Goal: Task Accomplishment & Management: Use online tool/utility

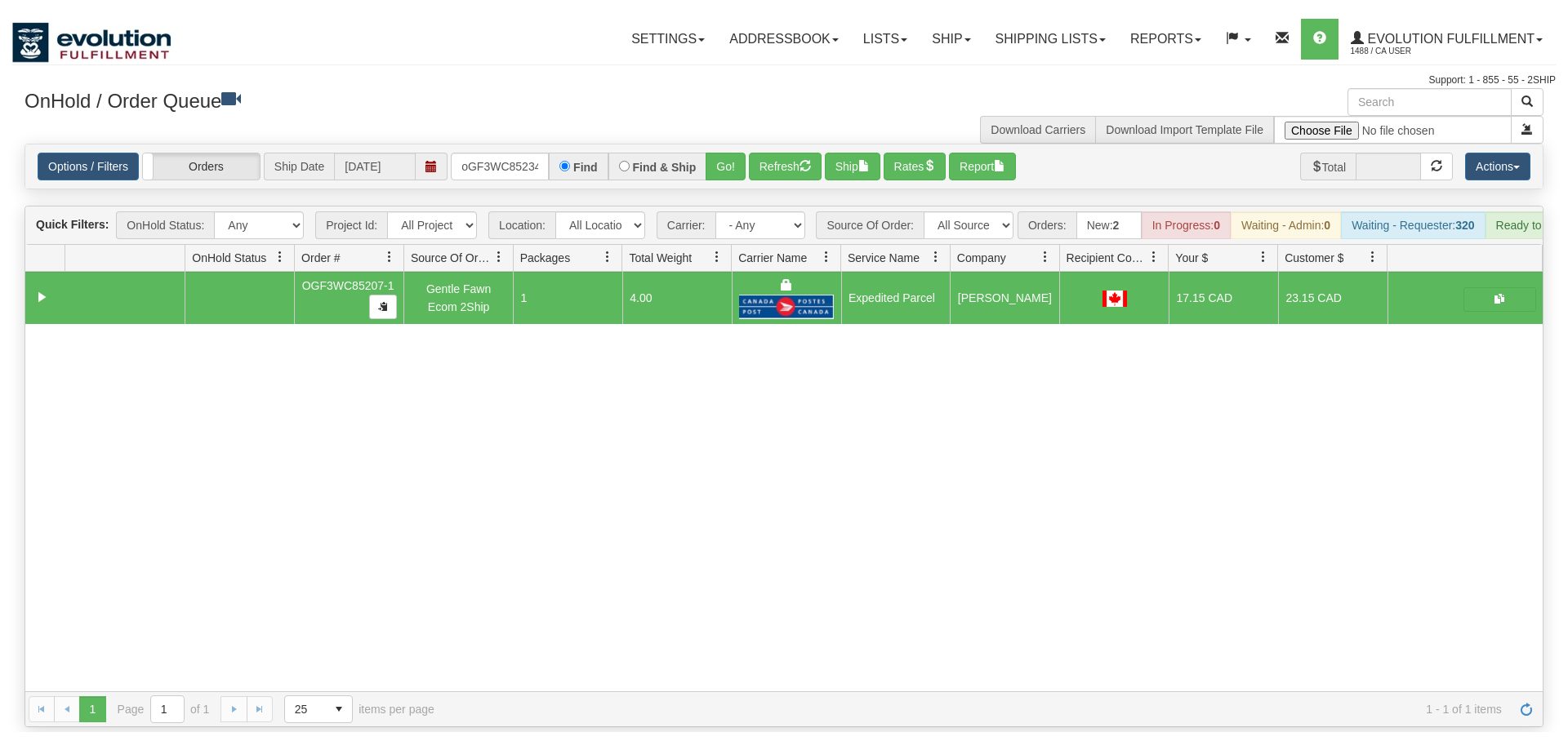
scroll to position [0, 13]
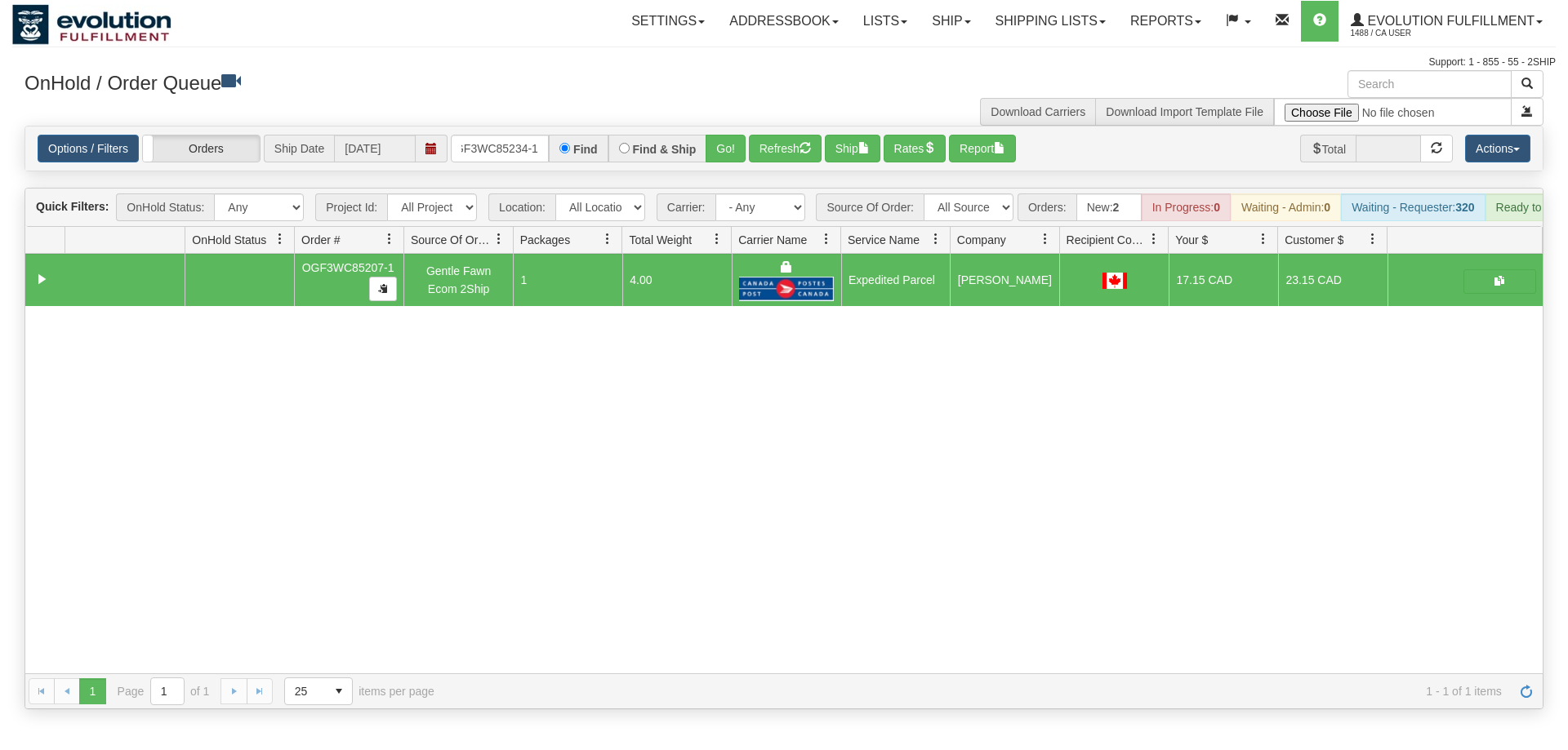
drag, startPoint x: 513, startPoint y: 114, endPoint x: 515, endPoint y: 151, distance: 37.1
click at [515, 151] on input "oGF3WC85234-1" at bounding box center [500, 149] width 98 height 28
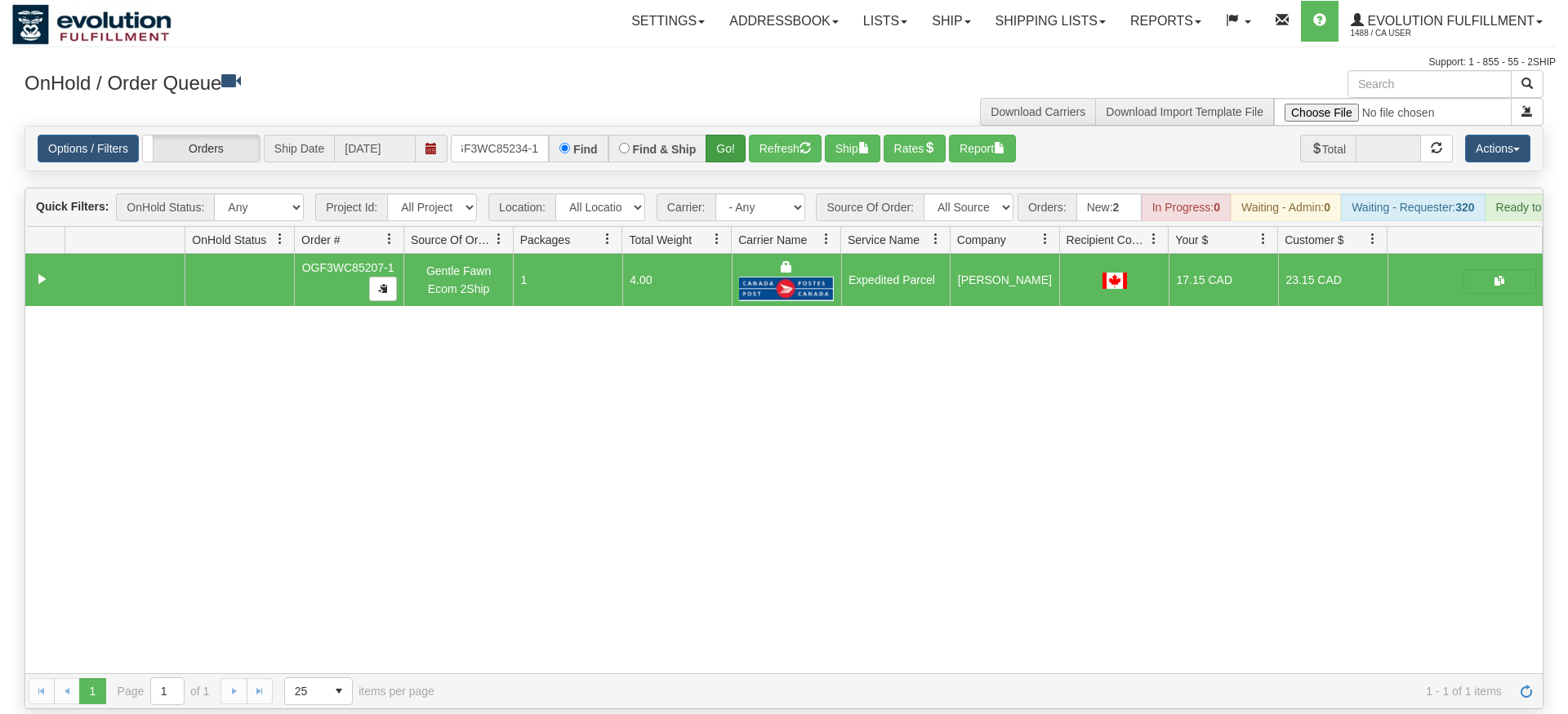
type input "OGF3WC85234-1"
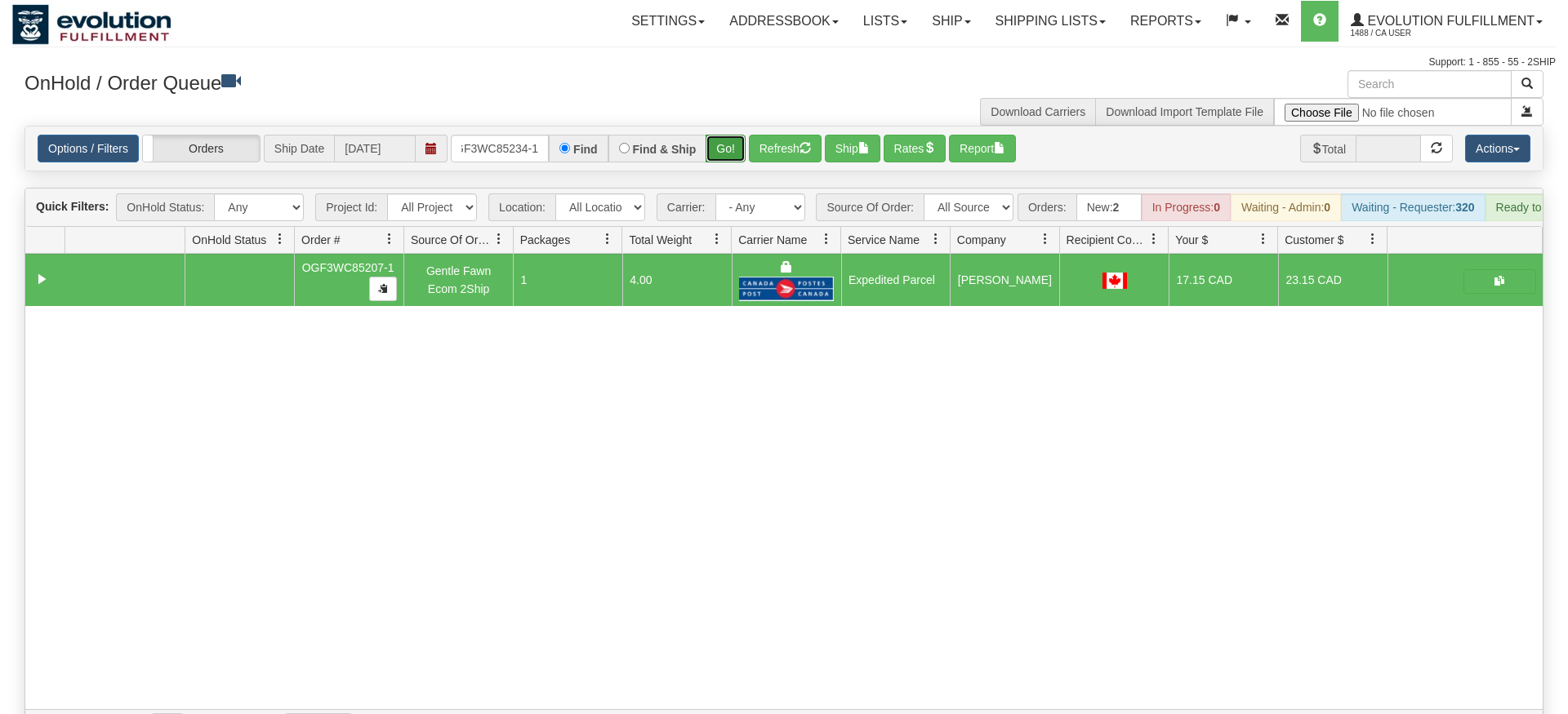
click at [722, 169] on div "Is equal to Is not equal to Contains Does not contains CAD USD EUR ZAR [PERSON_…" at bounding box center [784, 435] width 1544 height 619
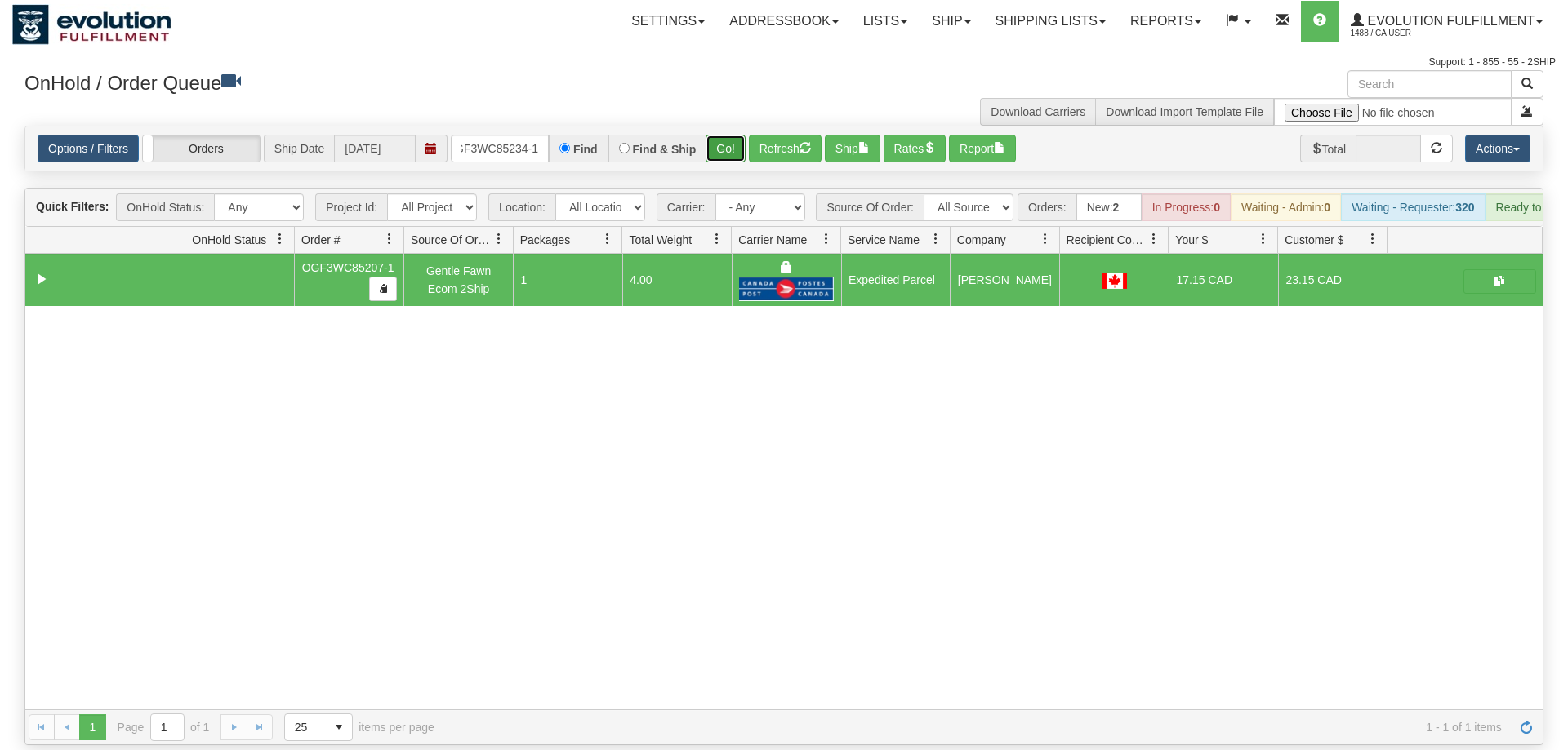
click at [721, 135] on button "Go!" at bounding box center [725, 149] width 40 height 28
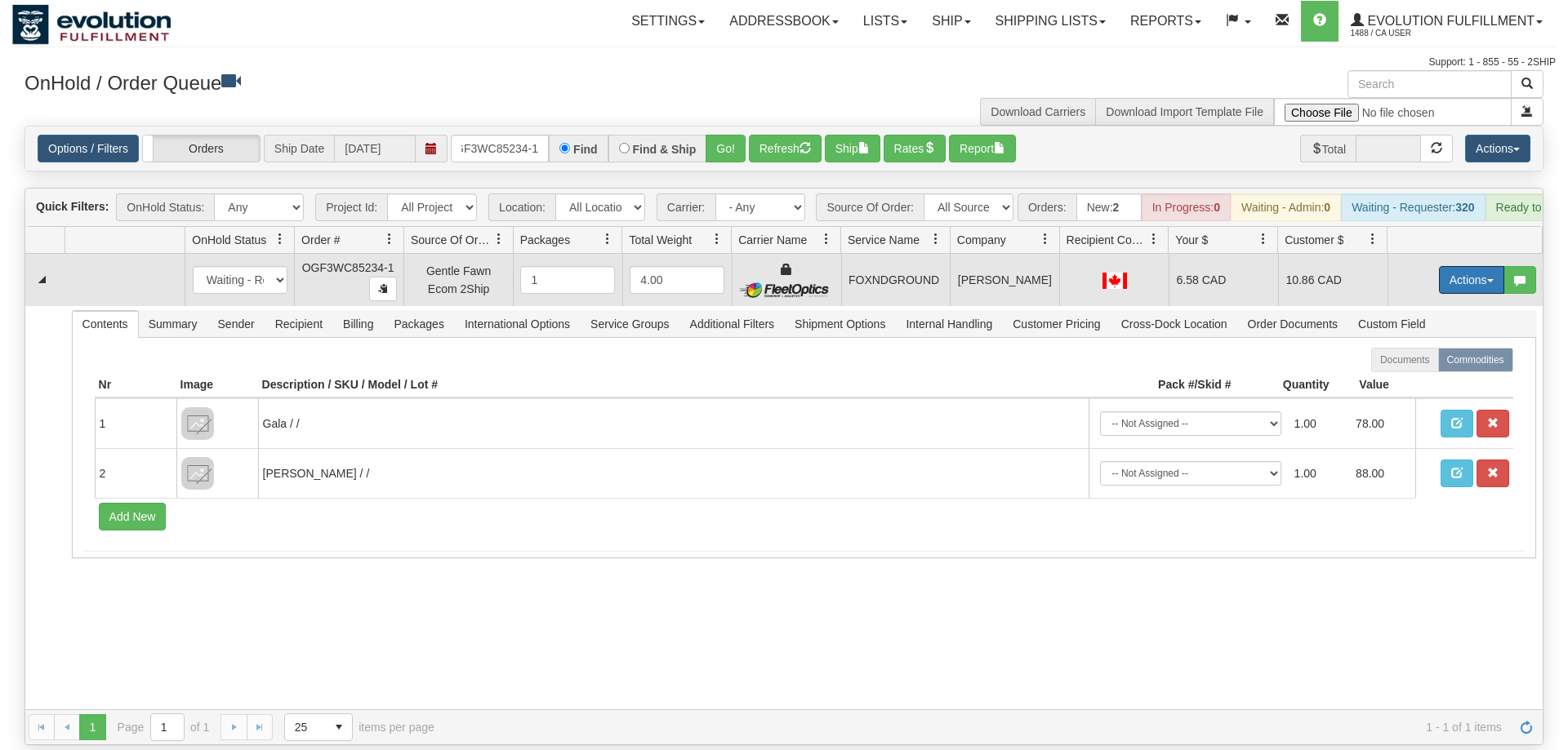
drag, startPoint x: 1459, startPoint y: 249, endPoint x: 1441, endPoint y: 348, distance: 100.6
click at [1459, 266] on button "Actions" at bounding box center [1472, 280] width 65 height 28
click at [1418, 368] on span "Ship" at bounding box center [1406, 374] width 34 height 13
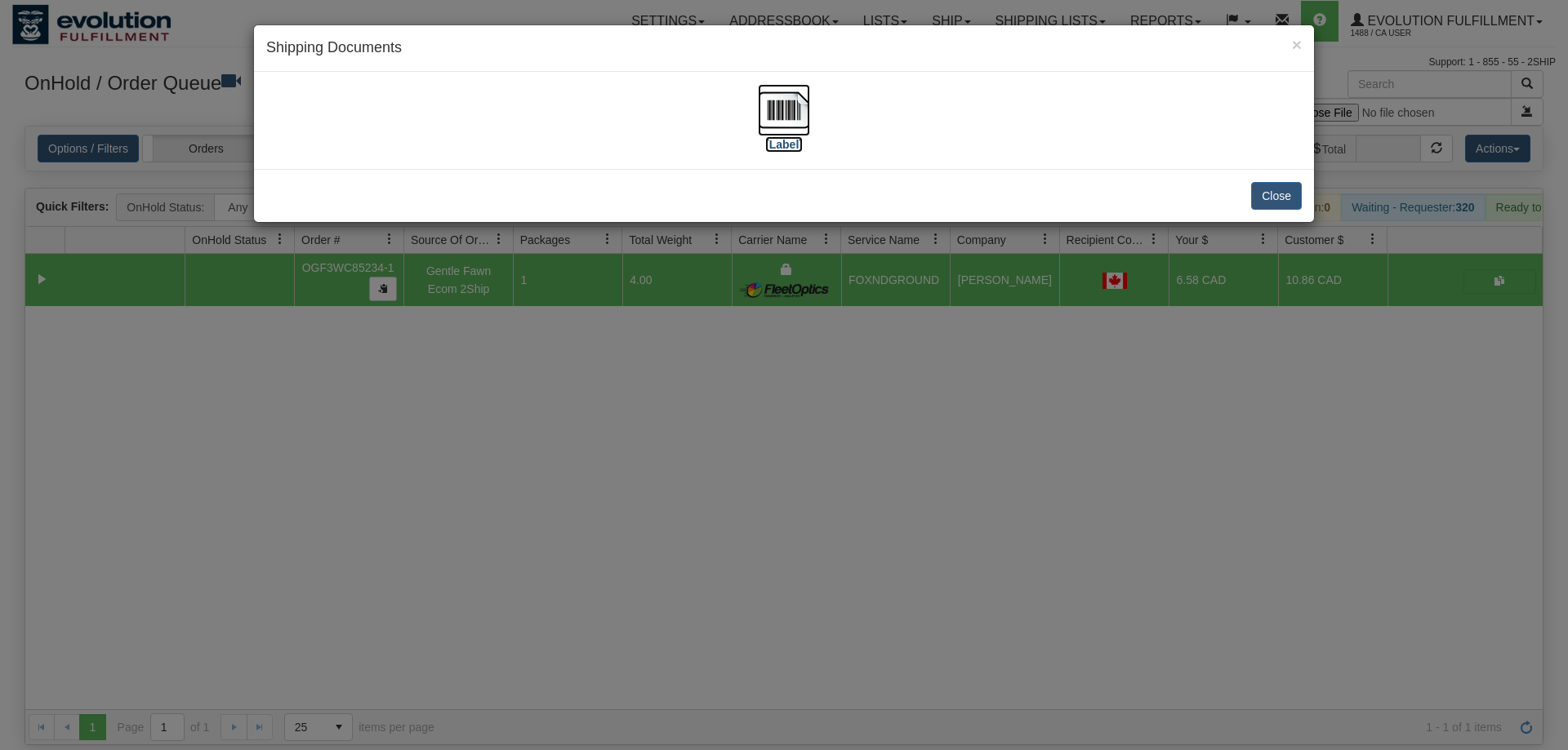
click at [784, 111] on img at bounding box center [784, 110] width 52 height 52
drag, startPoint x: 600, startPoint y: 562, endPoint x: 574, endPoint y: 109, distance: 453.7
click at [599, 551] on div "× Shipping Documents [Label] Close" at bounding box center [784, 375] width 1568 height 750
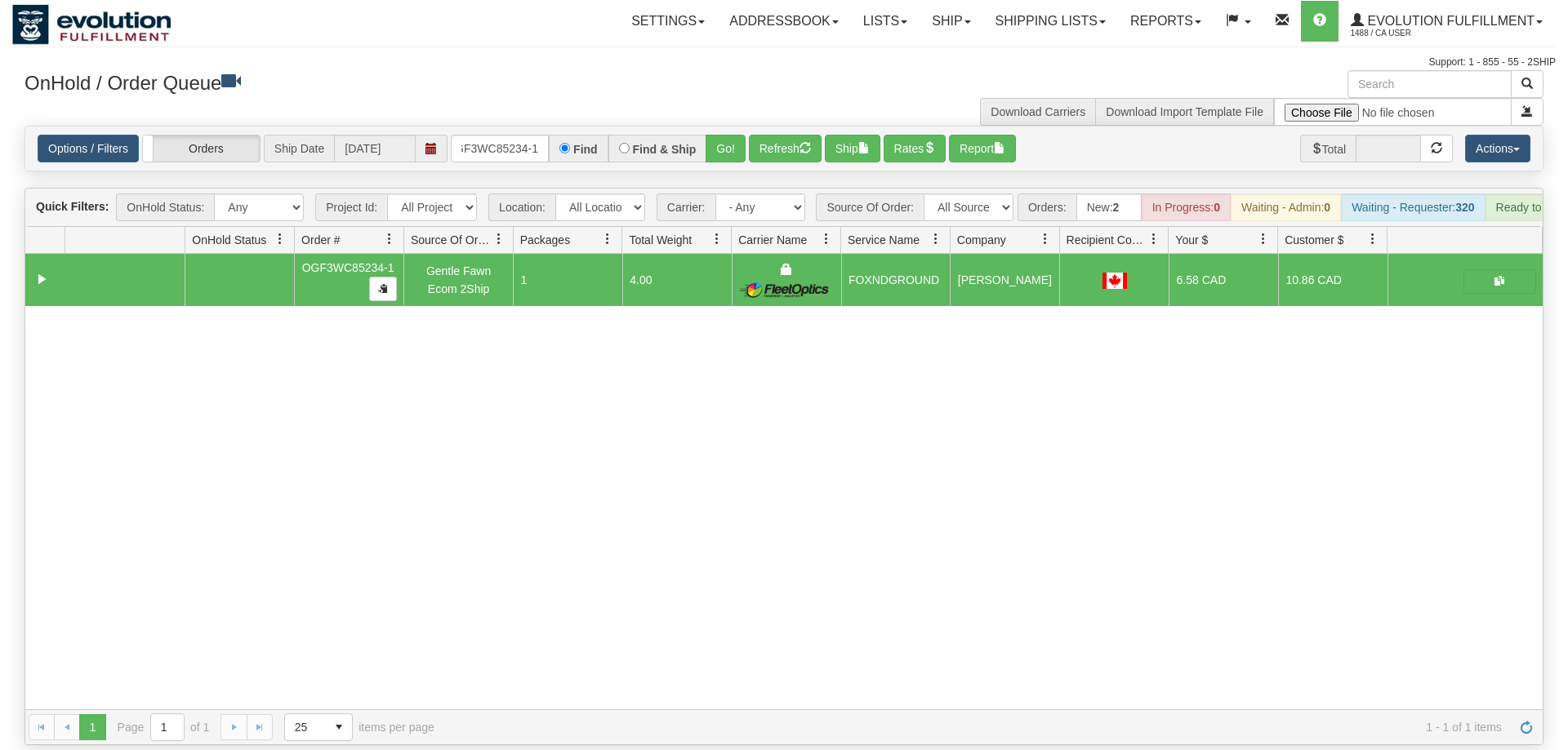
click at [472, 101] on div "OnHold / Order Queue" at bounding box center [398, 86] width 772 height 32
click at [487, 135] on input "OGF3WC85234-1" at bounding box center [500, 149] width 98 height 28
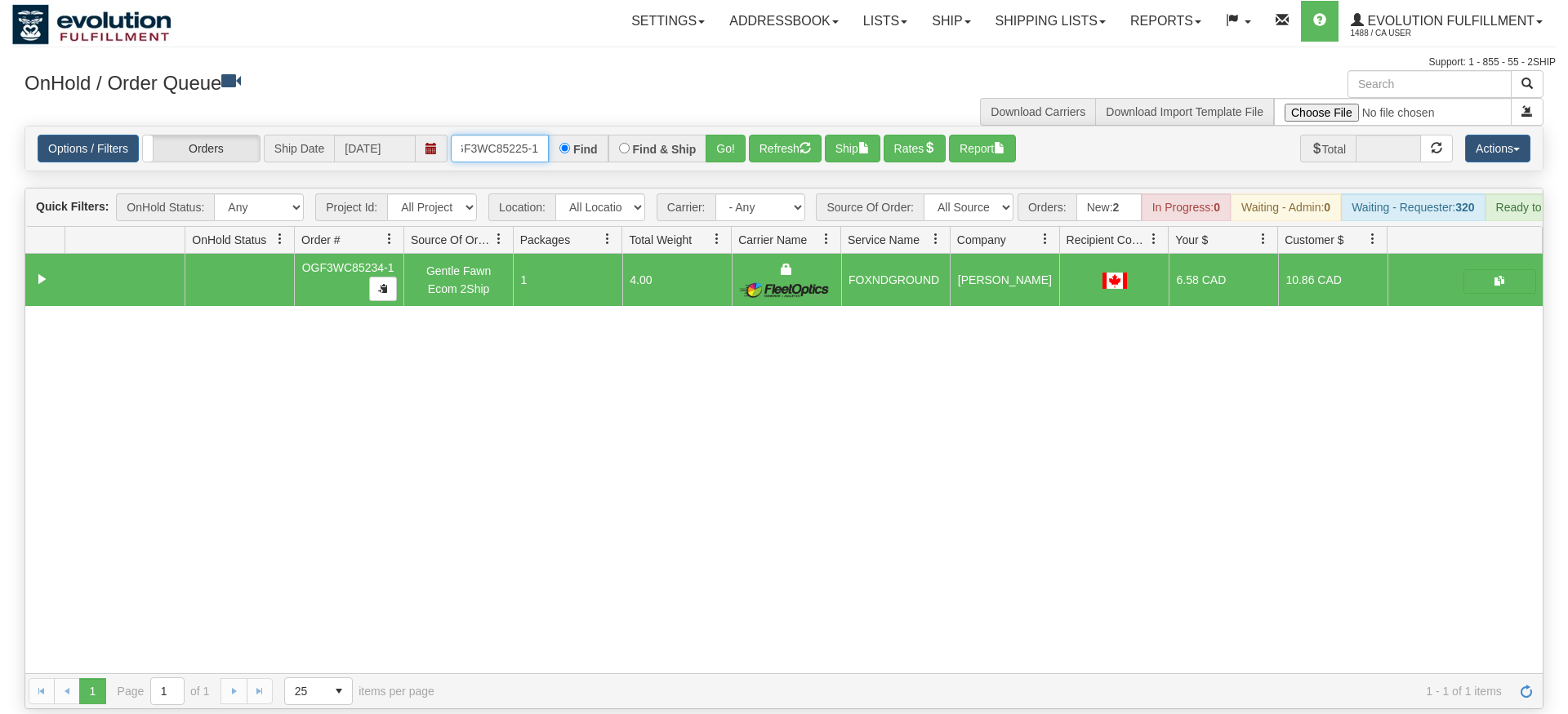
type input "OGF3WC85225-1"
click at [732, 162] on div "Is equal to Is not equal to Contains Does not contains CAD USD EUR ZAR [PERSON_…" at bounding box center [784, 417] width 1544 height 584
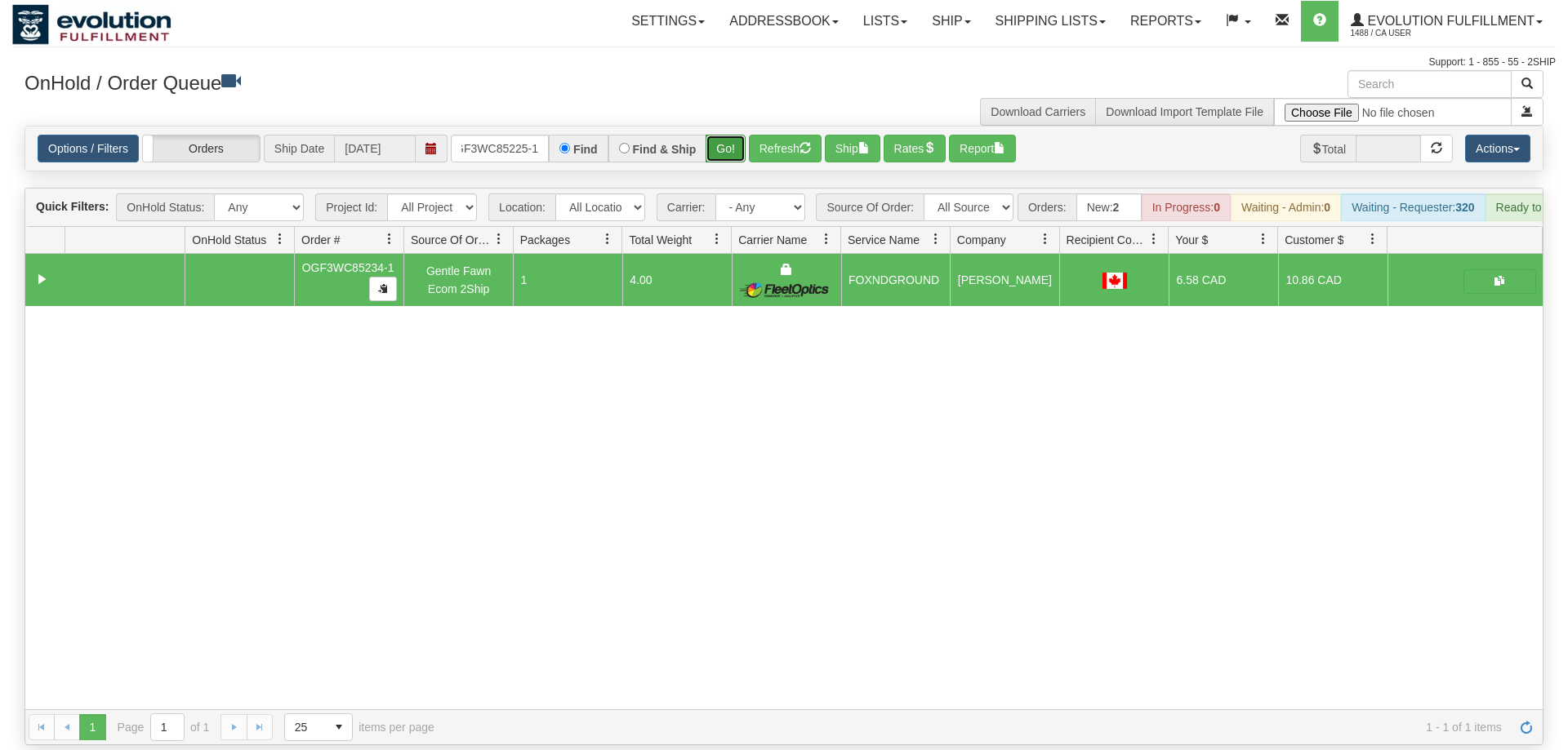
click at [731, 135] on button "Go!" at bounding box center [725, 149] width 40 height 28
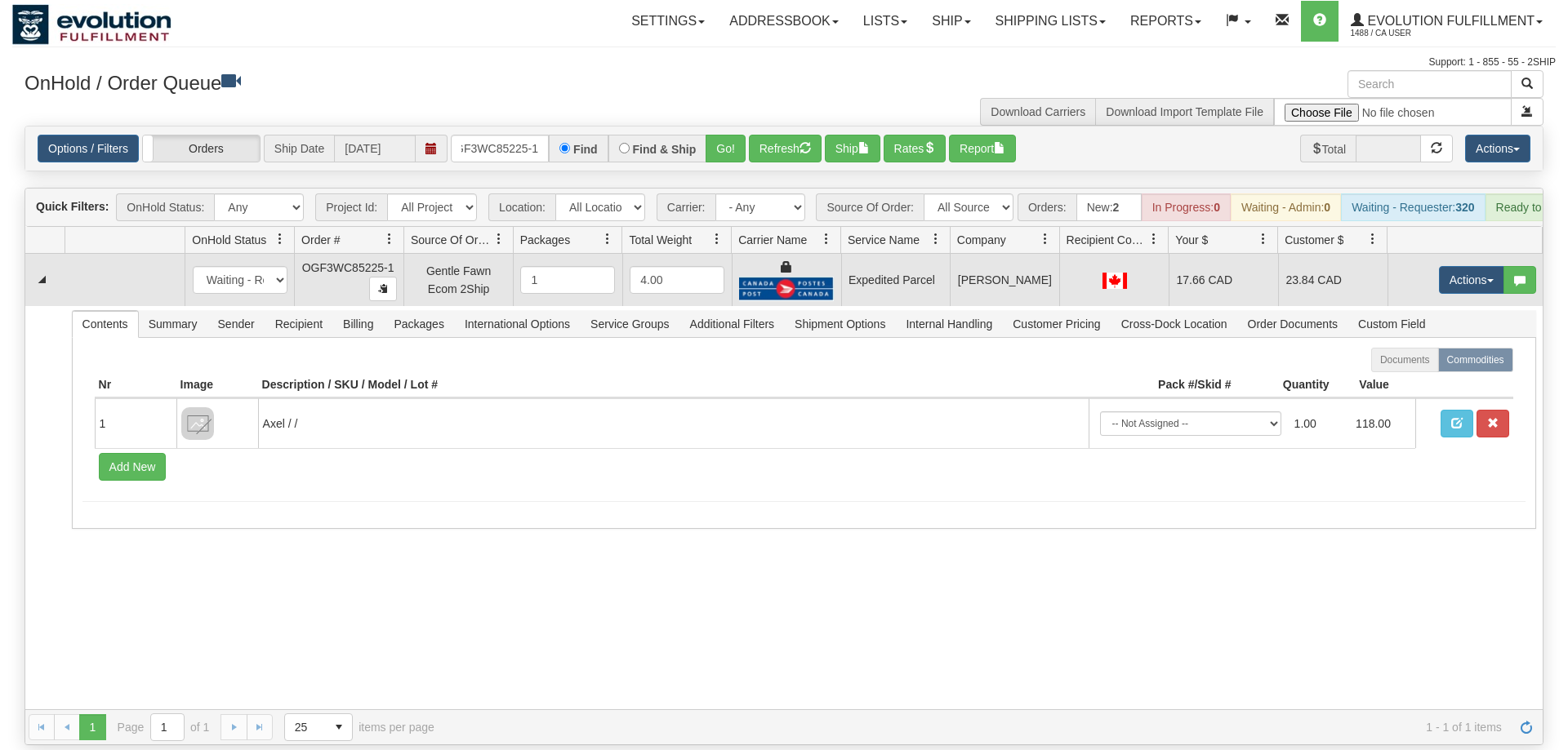
click at [1424, 260] on td "Actions Open Refresh Rates Rate All Services Ship Delete Edit Items" at bounding box center [1465, 280] width 155 height 52
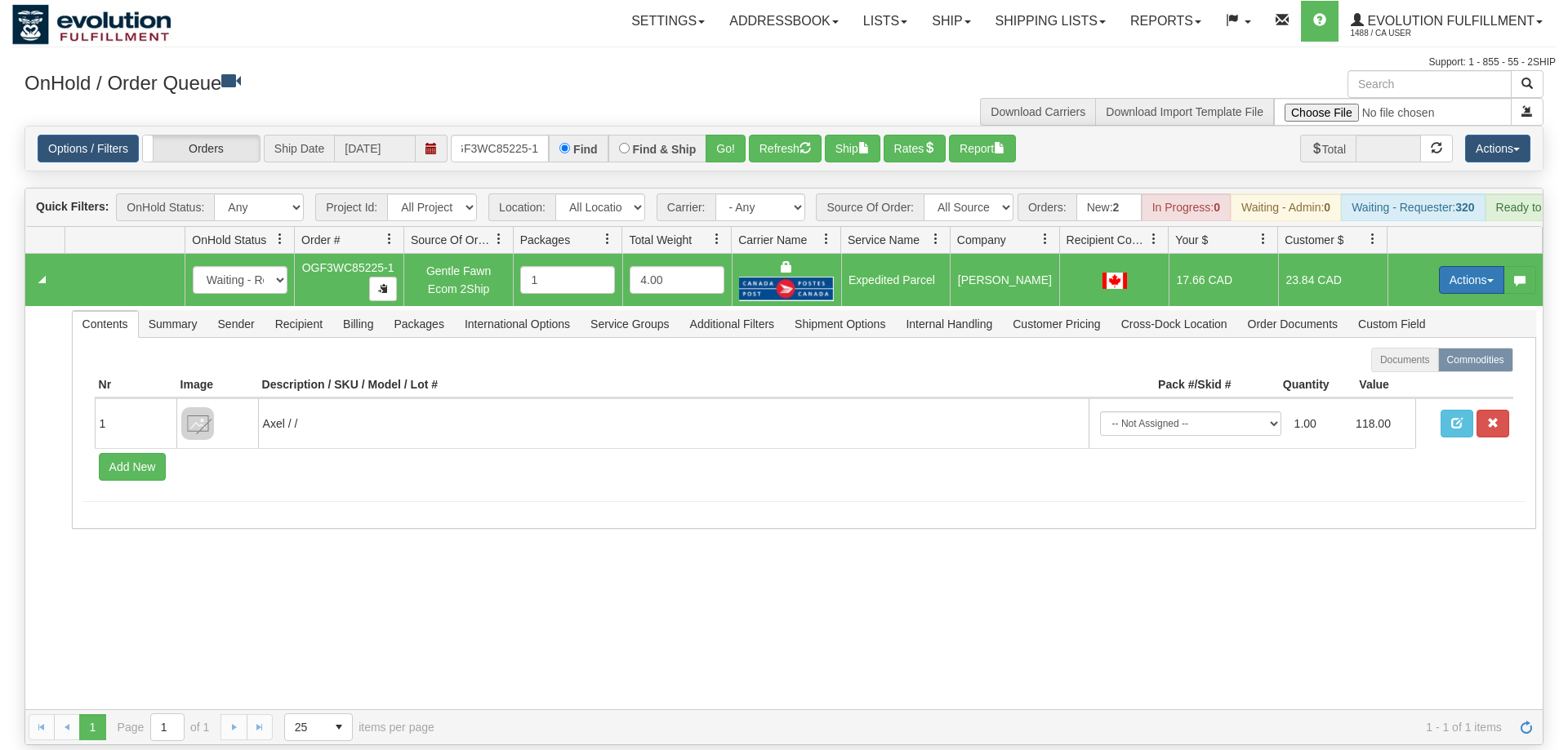
click at [1439, 266] on button "Actions" at bounding box center [1472, 280] width 65 height 28
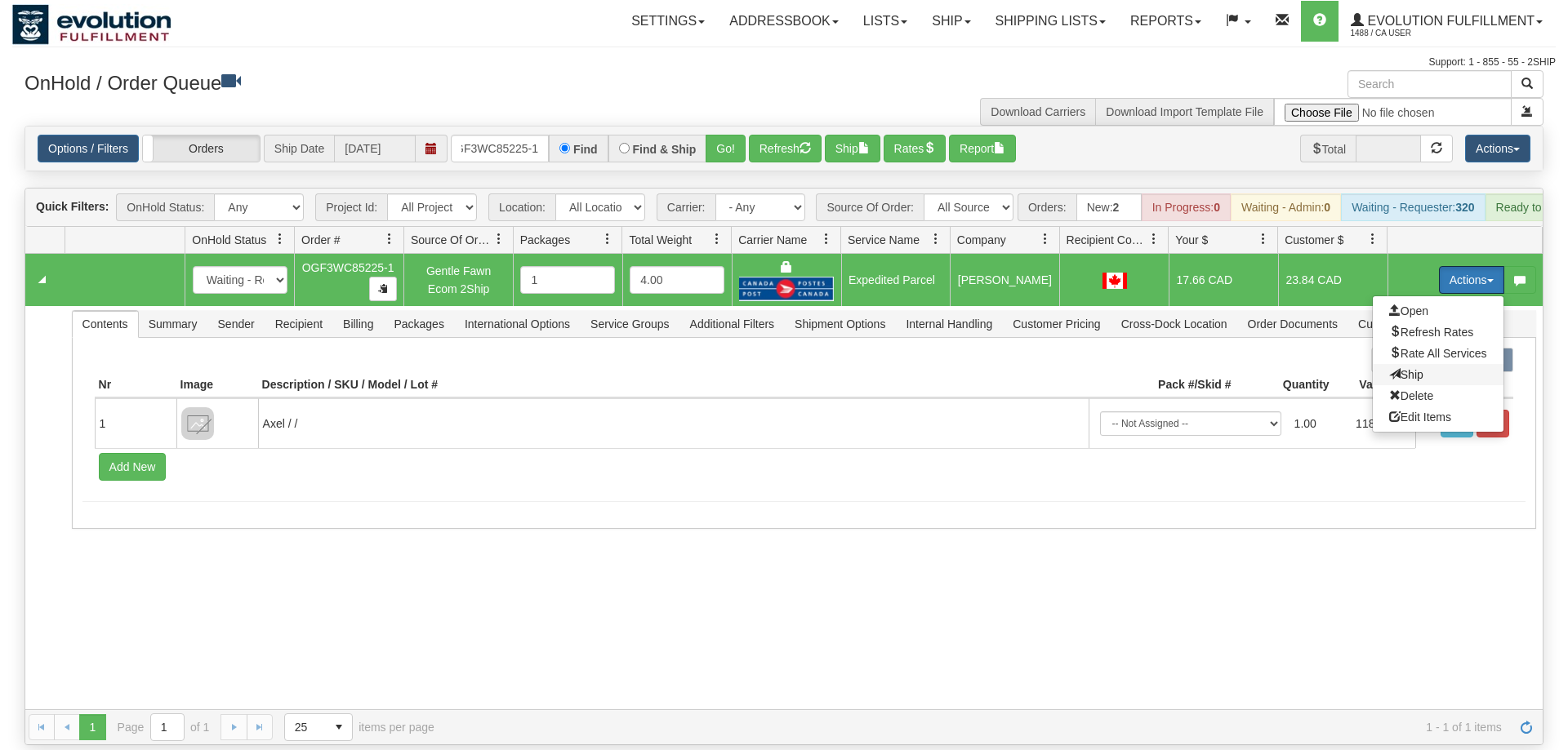
click at [1417, 368] on span "Ship" at bounding box center [1406, 374] width 34 height 13
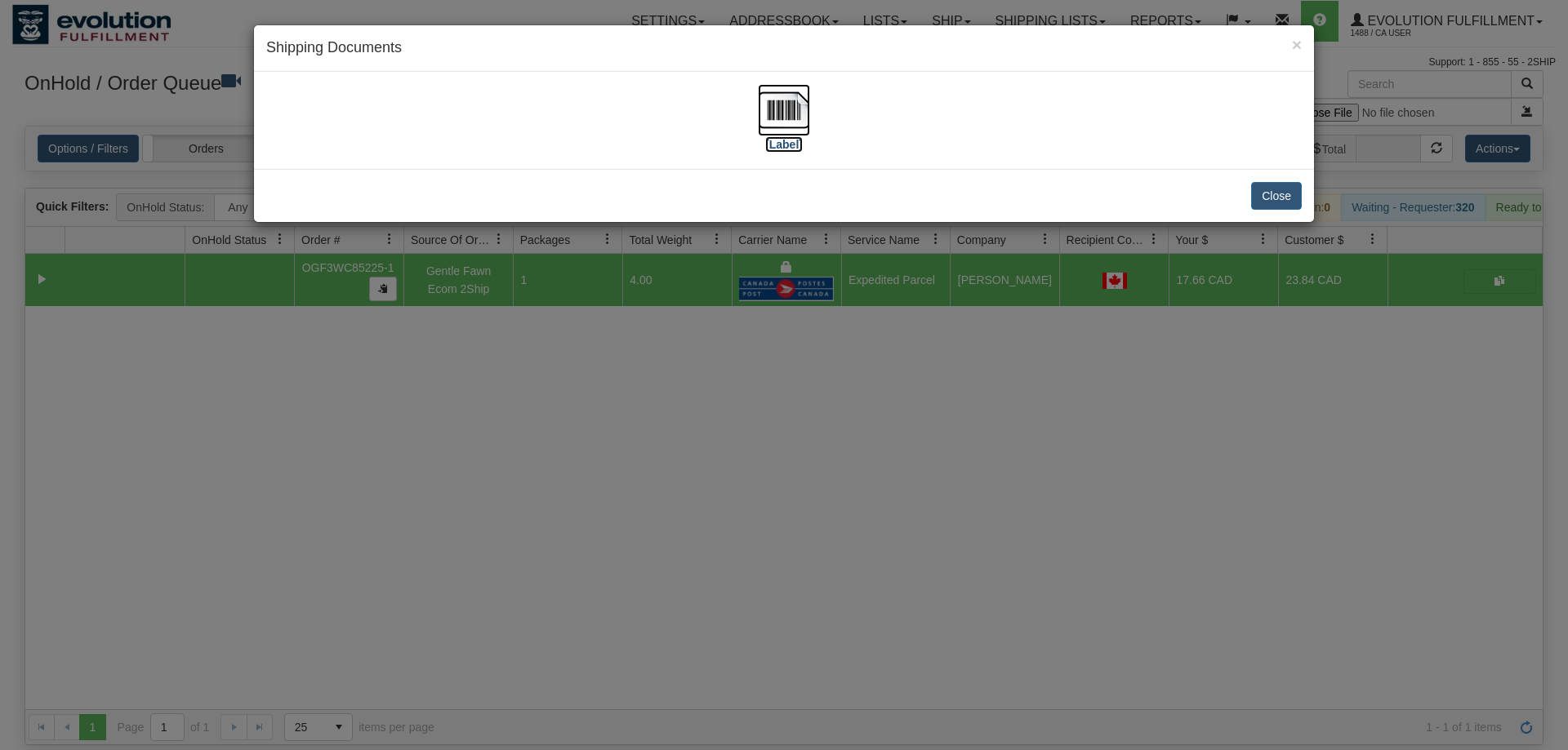
click at [774, 110] on img at bounding box center [784, 110] width 52 height 52
drag, startPoint x: 792, startPoint y: 493, endPoint x: 373, endPoint y: 90, distance: 581.4
click at [792, 488] on div "× Shipping Documents [Label] Close" at bounding box center [784, 375] width 1568 height 750
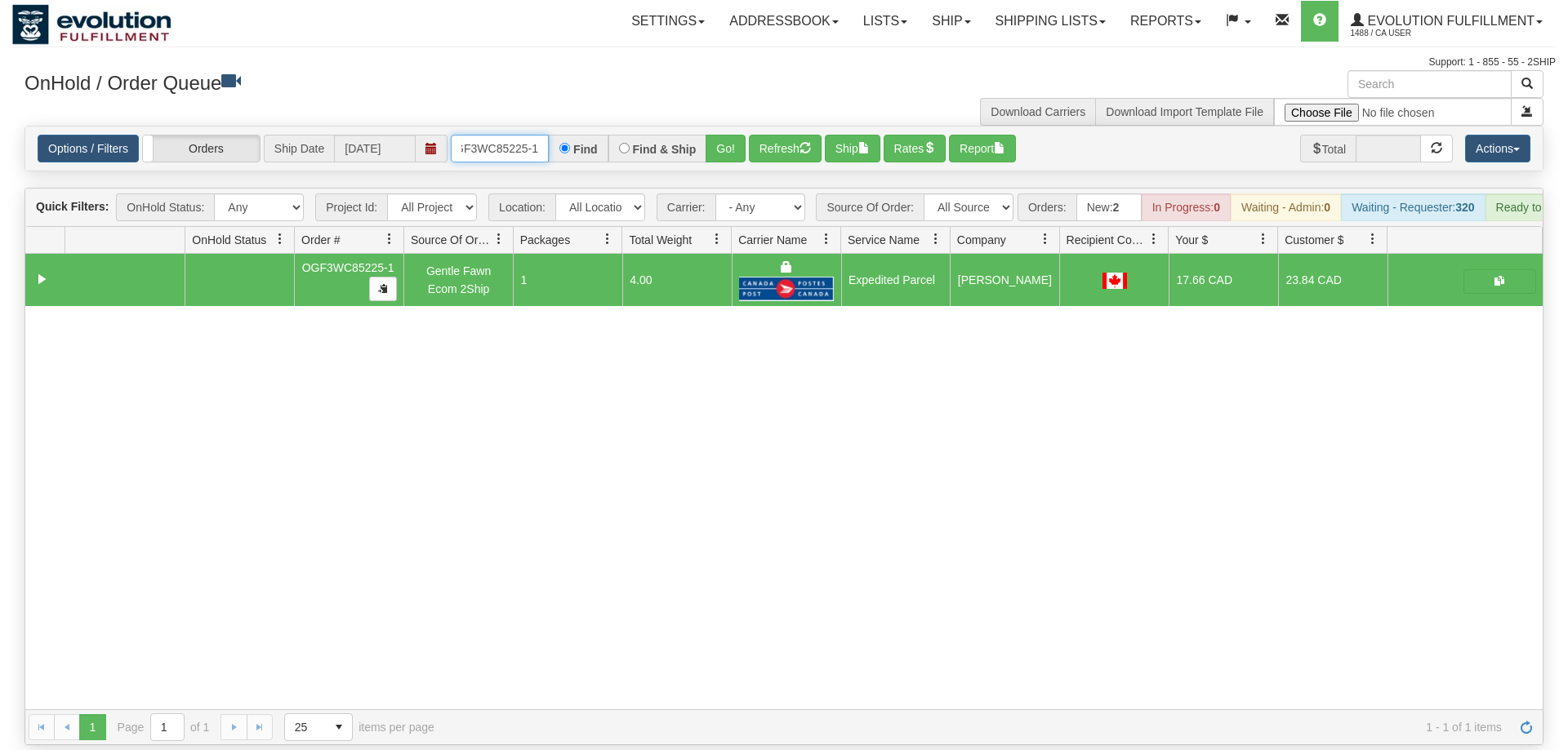
click at [498, 135] on input "OGF3WC85225-1" at bounding box center [500, 149] width 98 height 28
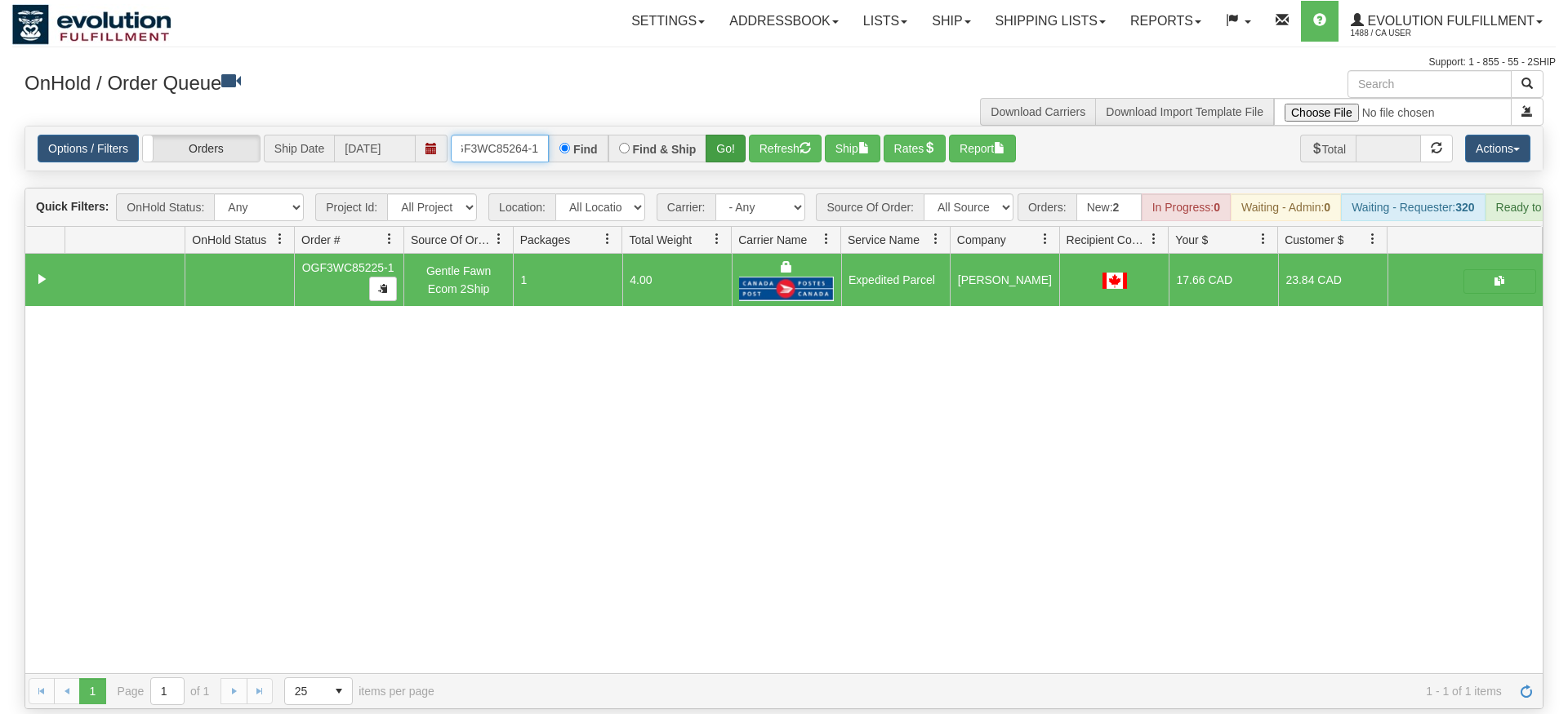
type input "OGF3WC85264-1"
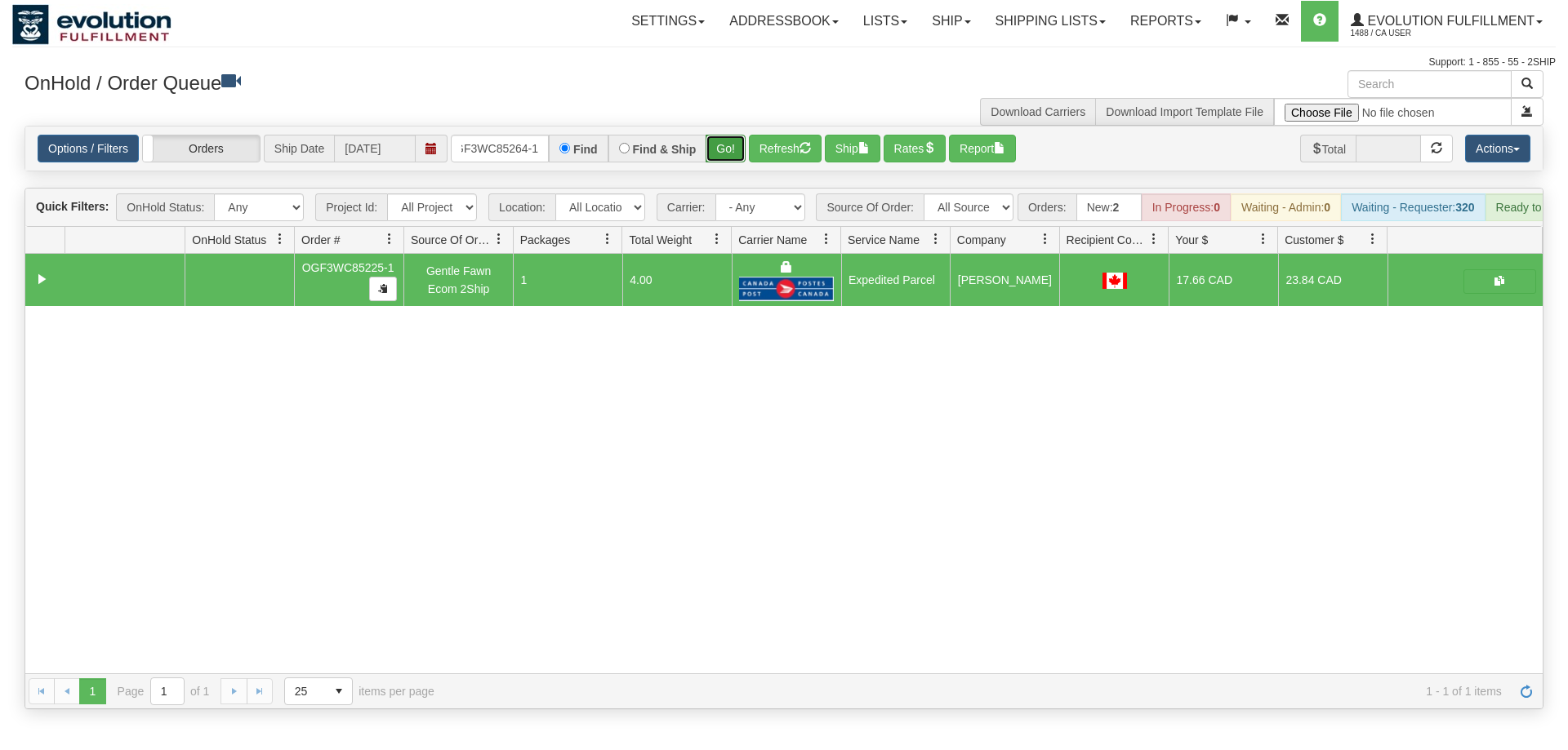
click at [729, 159] on div "Is equal to Is not equal to Contains Does not contains CAD USD EUR ZAR [PERSON_…" at bounding box center [784, 417] width 1544 height 584
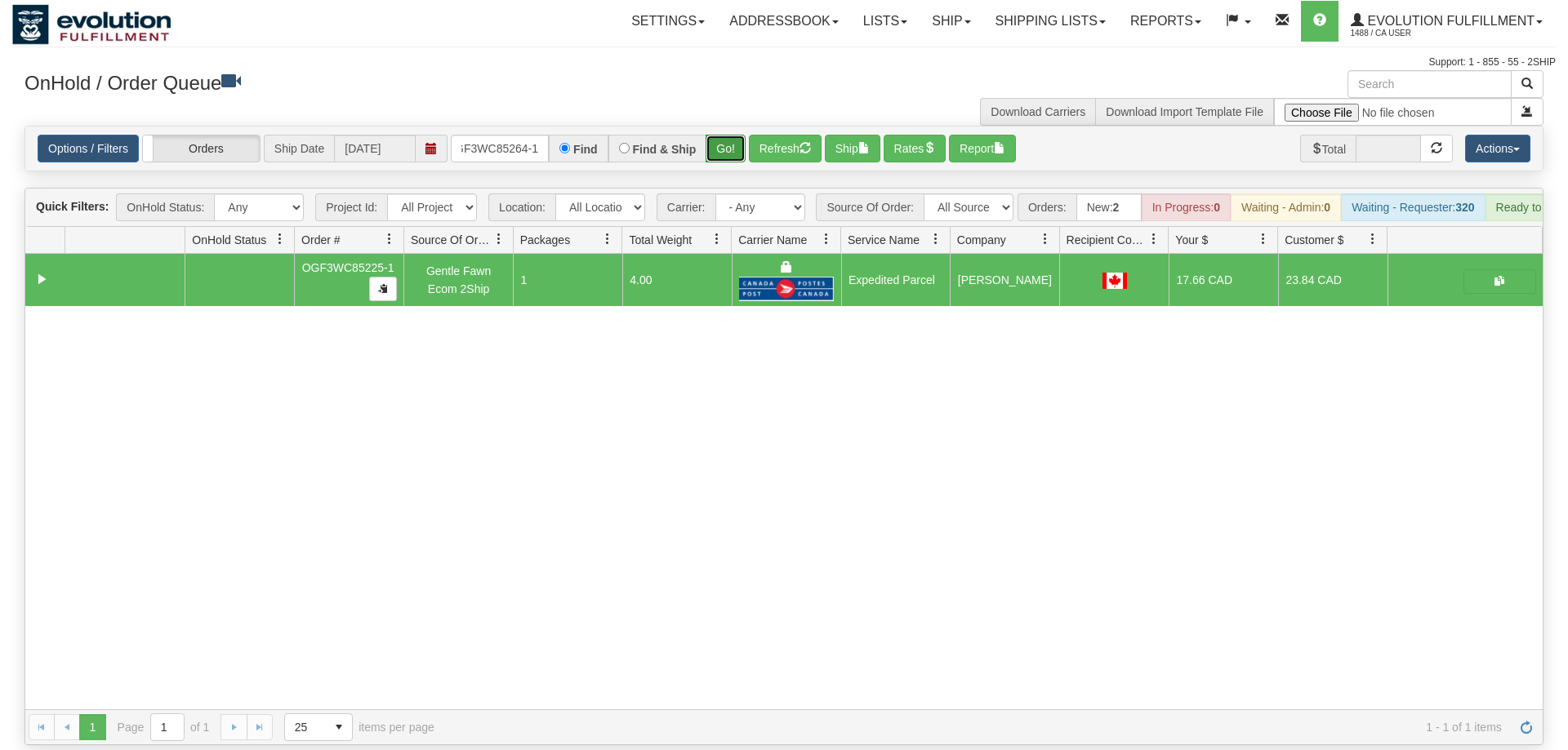
click at [732, 135] on button "Go!" at bounding box center [725, 149] width 40 height 28
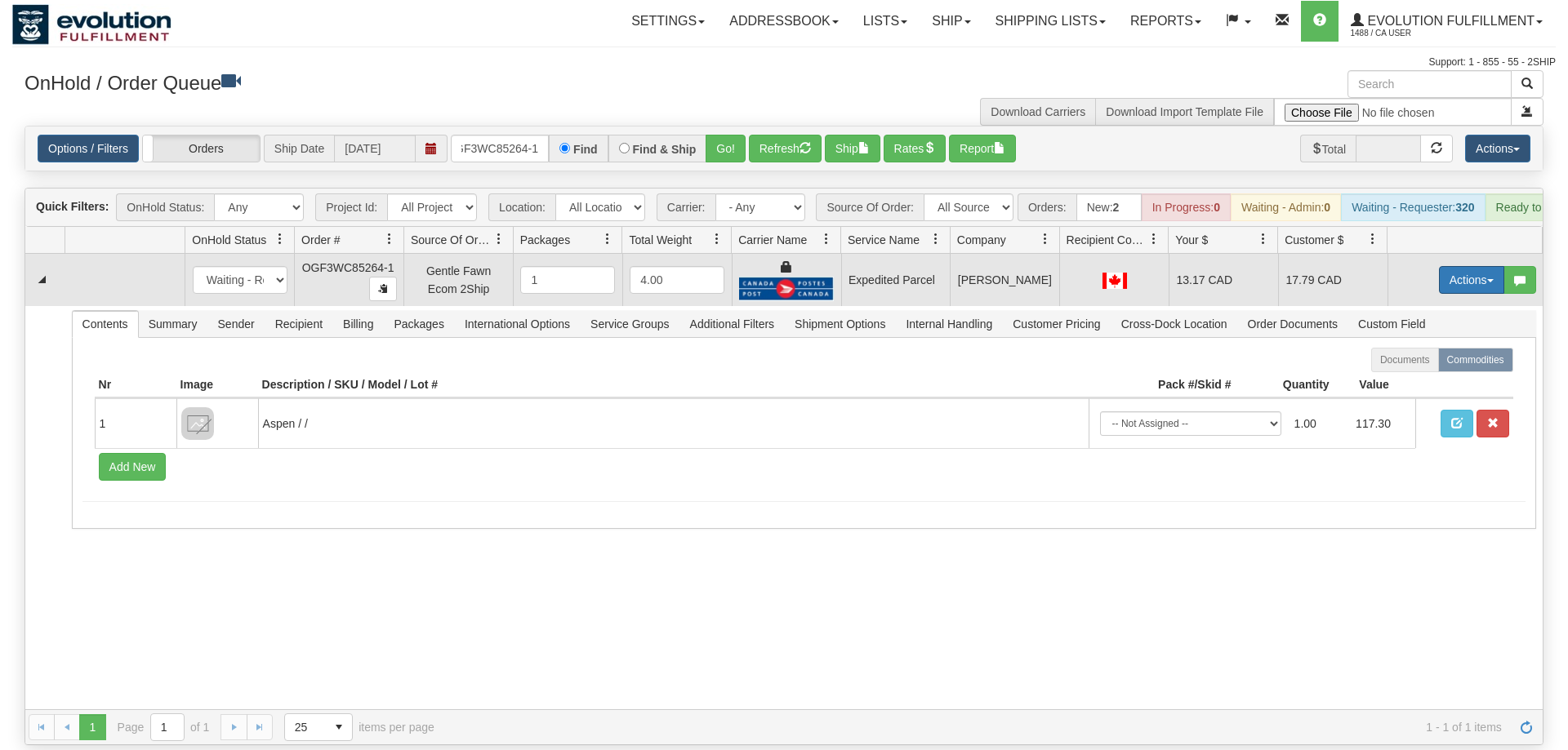
click at [1476, 266] on button "Actions" at bounding box center [1472, 280] width 65 height 28
click at [1430, 364] on link "Ship" at bounding box center [1438, 374] width 131 height 22
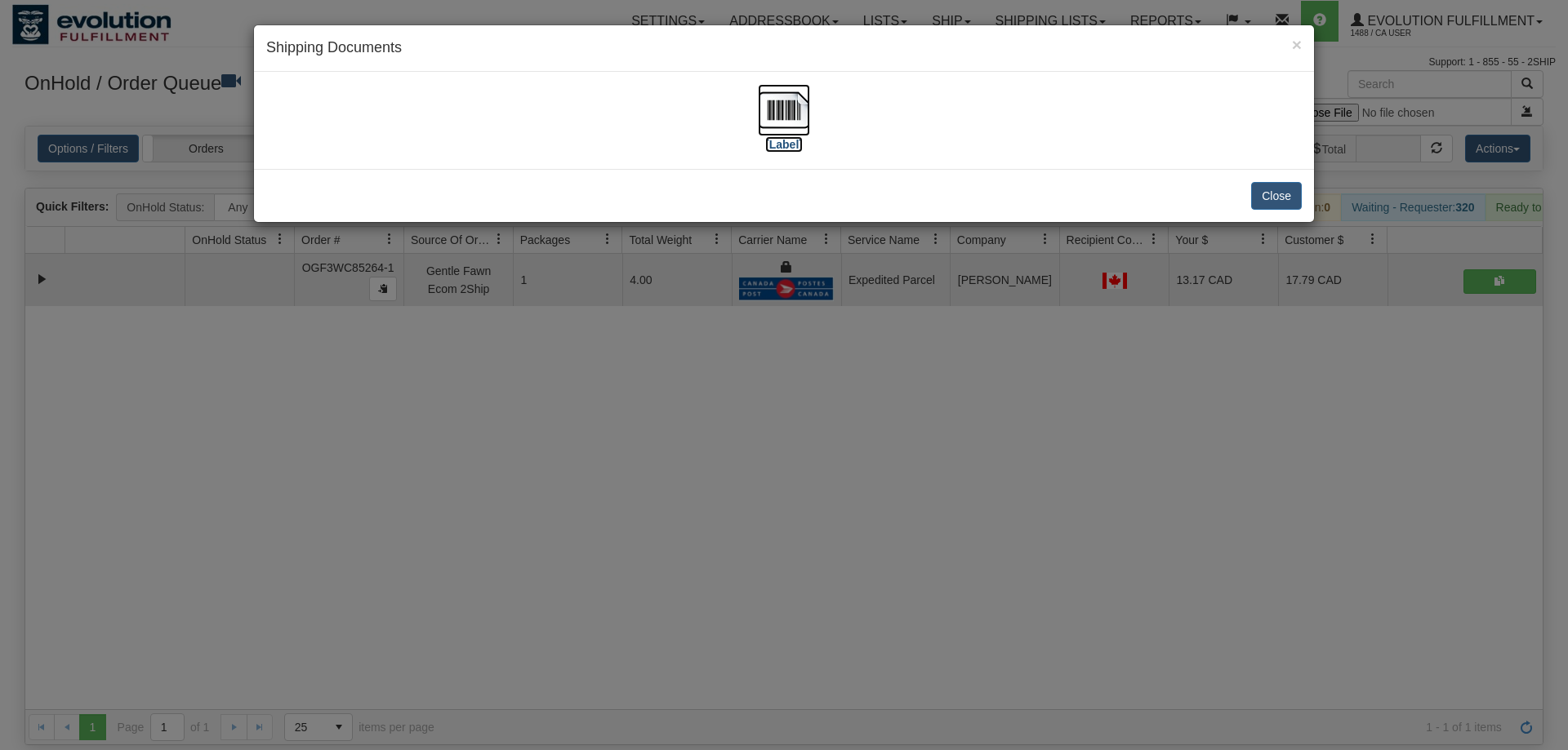
click at [786, 115] on img at bounding box center [784, 110] width 52 height 52
drag, startPoint x: 762, startPoint y: 424, endPoint x: 385, endPoint y: 227, distance: 425.4
click at [761, 421] on div "× Shipping Documents [Label] Close" at bounding box center [784, 375] width 1568 height 750
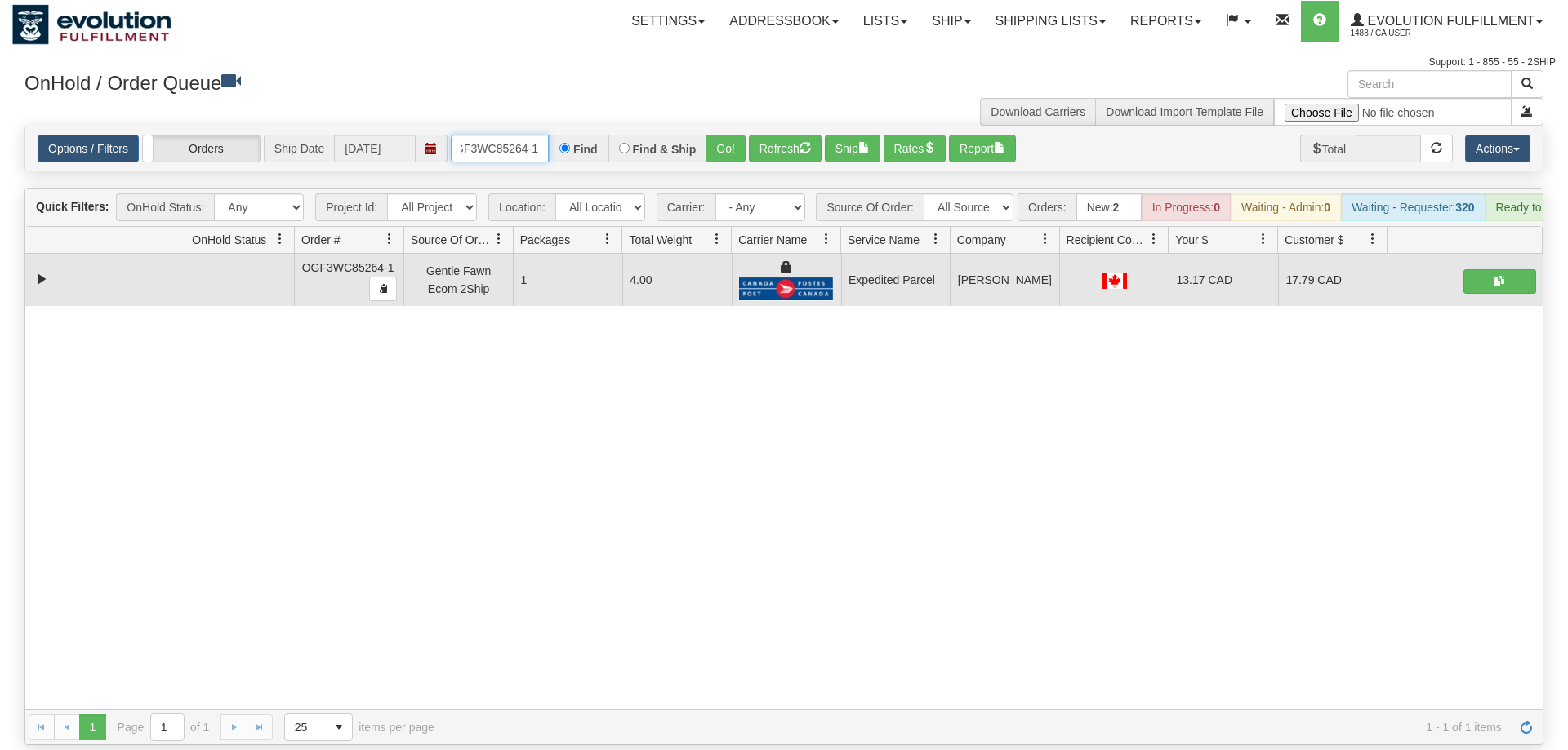
click at [541, 135] on input "OGF3WC85264-1" at bounding box center [500, 149] width 98 height 28
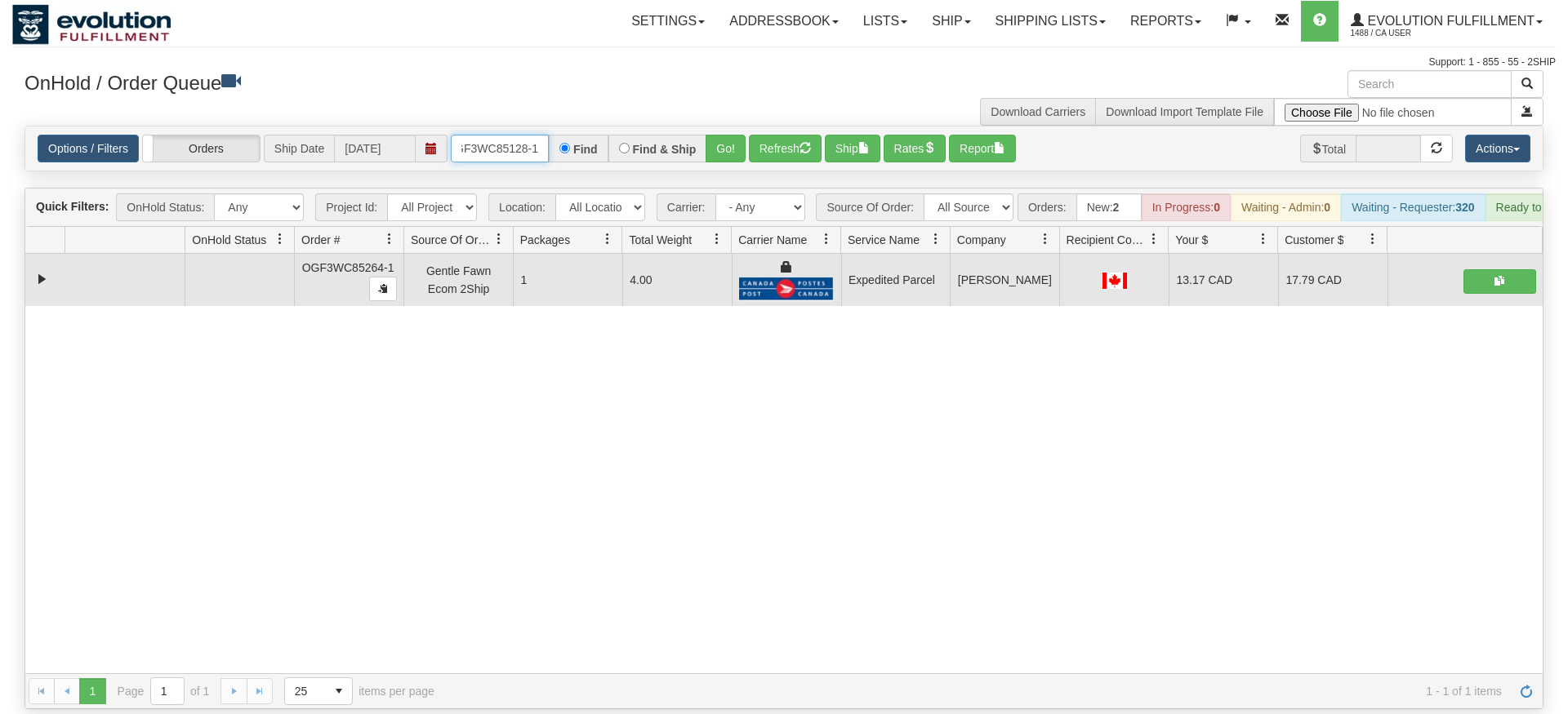
type input "OGF3WC85128-1"
click at [696, 168] on div "Is equal to Is not equal to Contains Does not contains CAD USD EUR ZAR [PERSON_…" at bounding box center [784, 417] width 1544 height 584
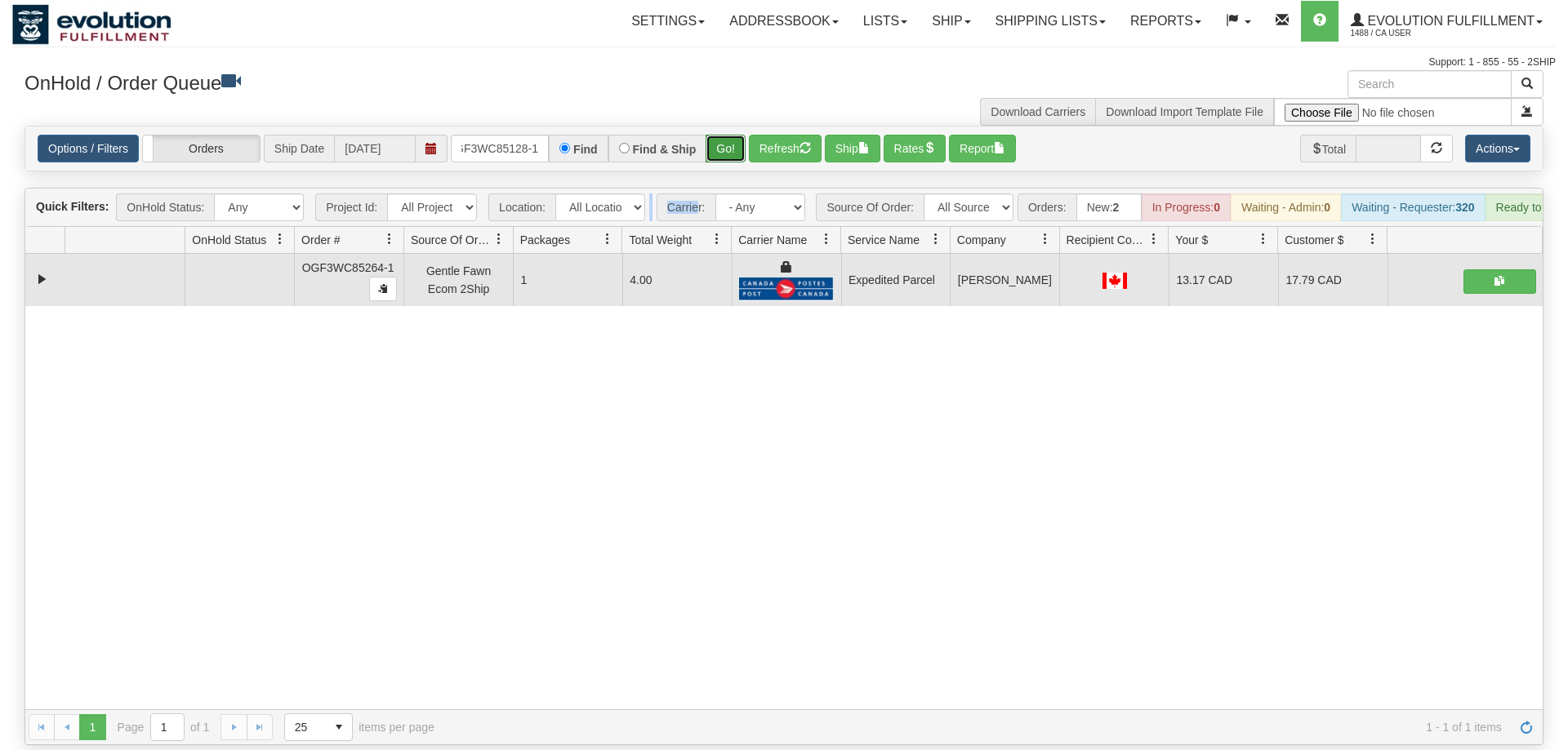
click at [736, 135] on button "Go!" at bounding box center [725, 149] width 40 height 28
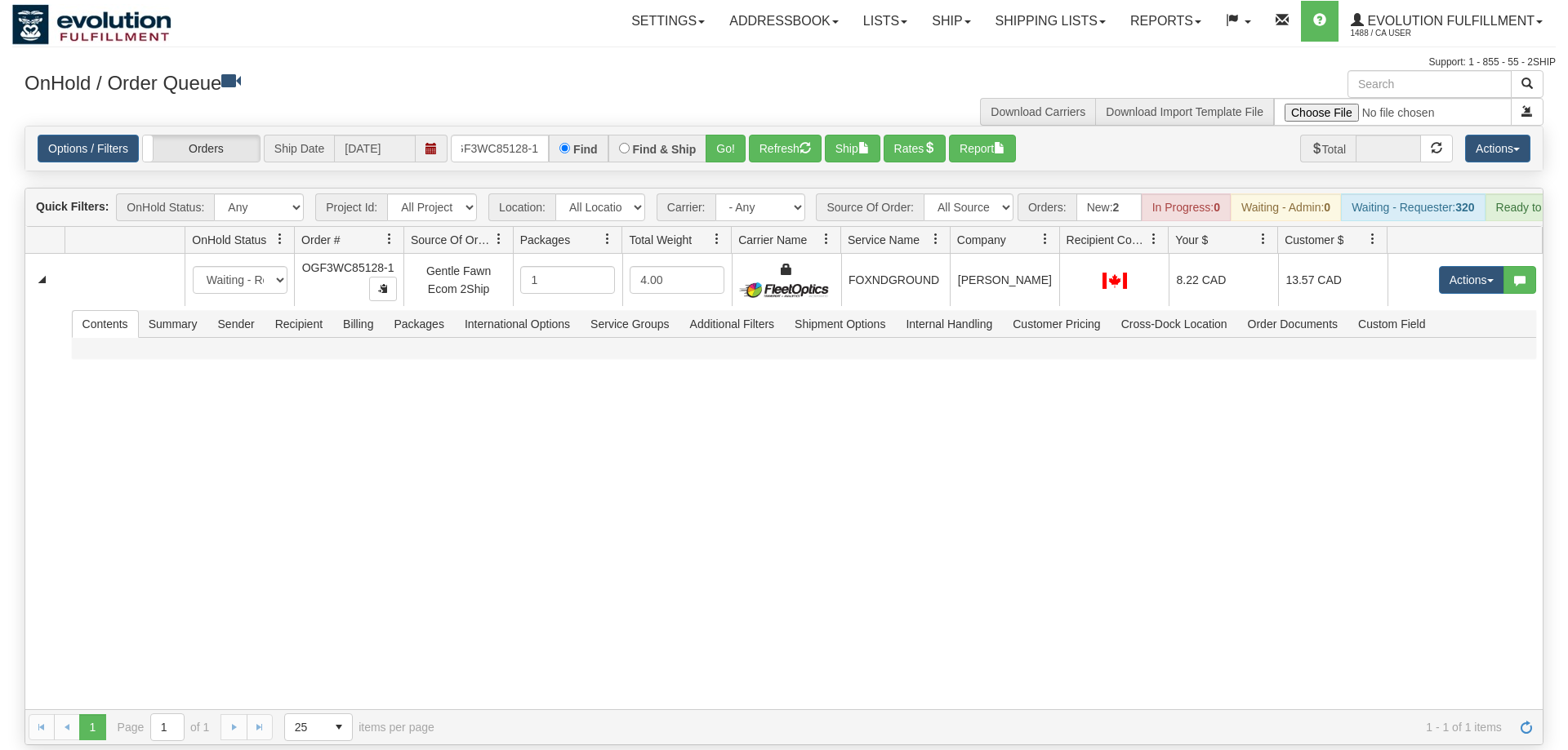
click at [1056, 480] on div "31523810 EVOLUTION V3 90835927 90835928 New In Progress Waiting - Admin Waiting…" at bounding box center [783, 482] width 1517 height 456
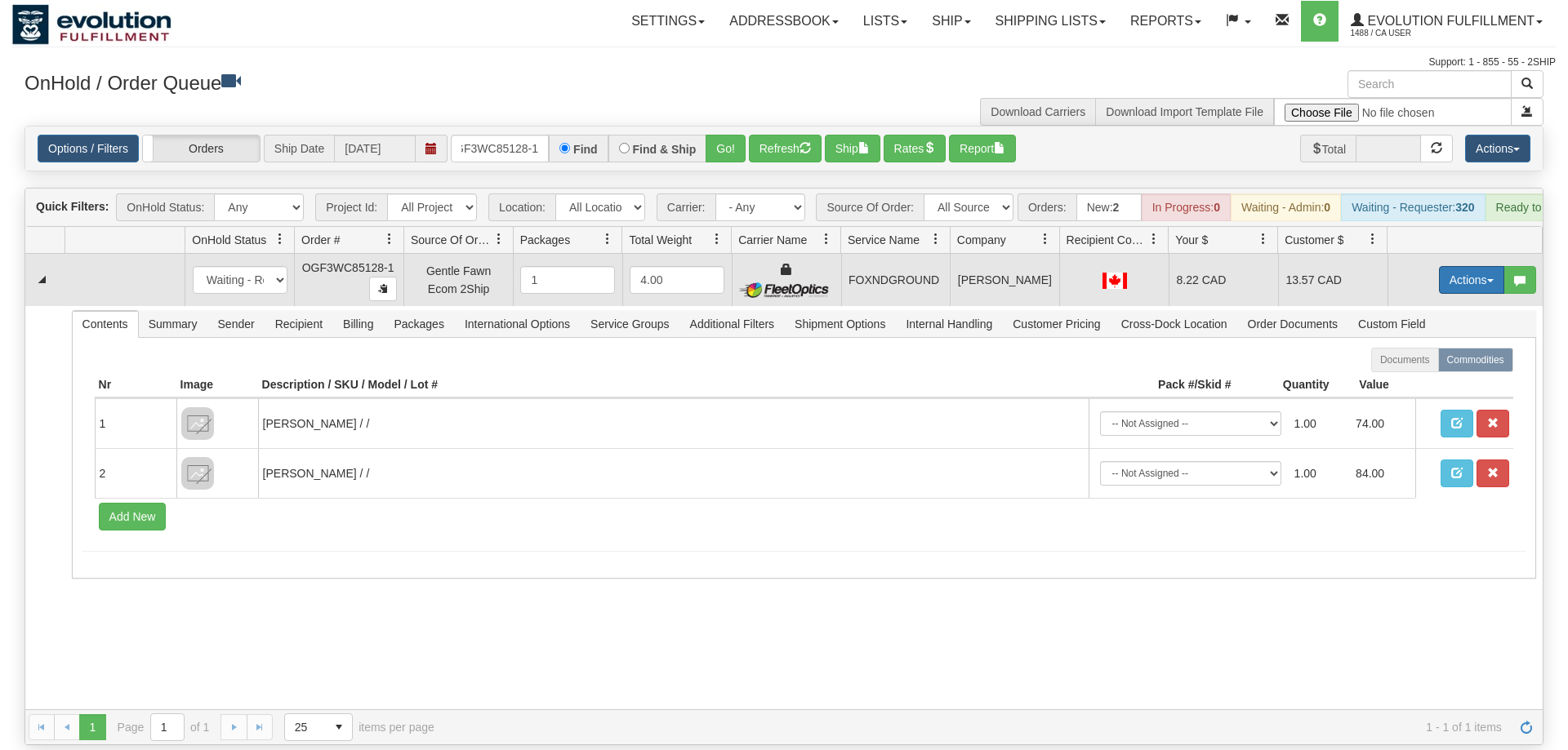
click at [1495, 266] on button "Actions" at bounding box center [1472, 280] width 65 height 28
click at [1444, 364] on link "Ship" at bounding box center [1438, 374] width 131 height 22
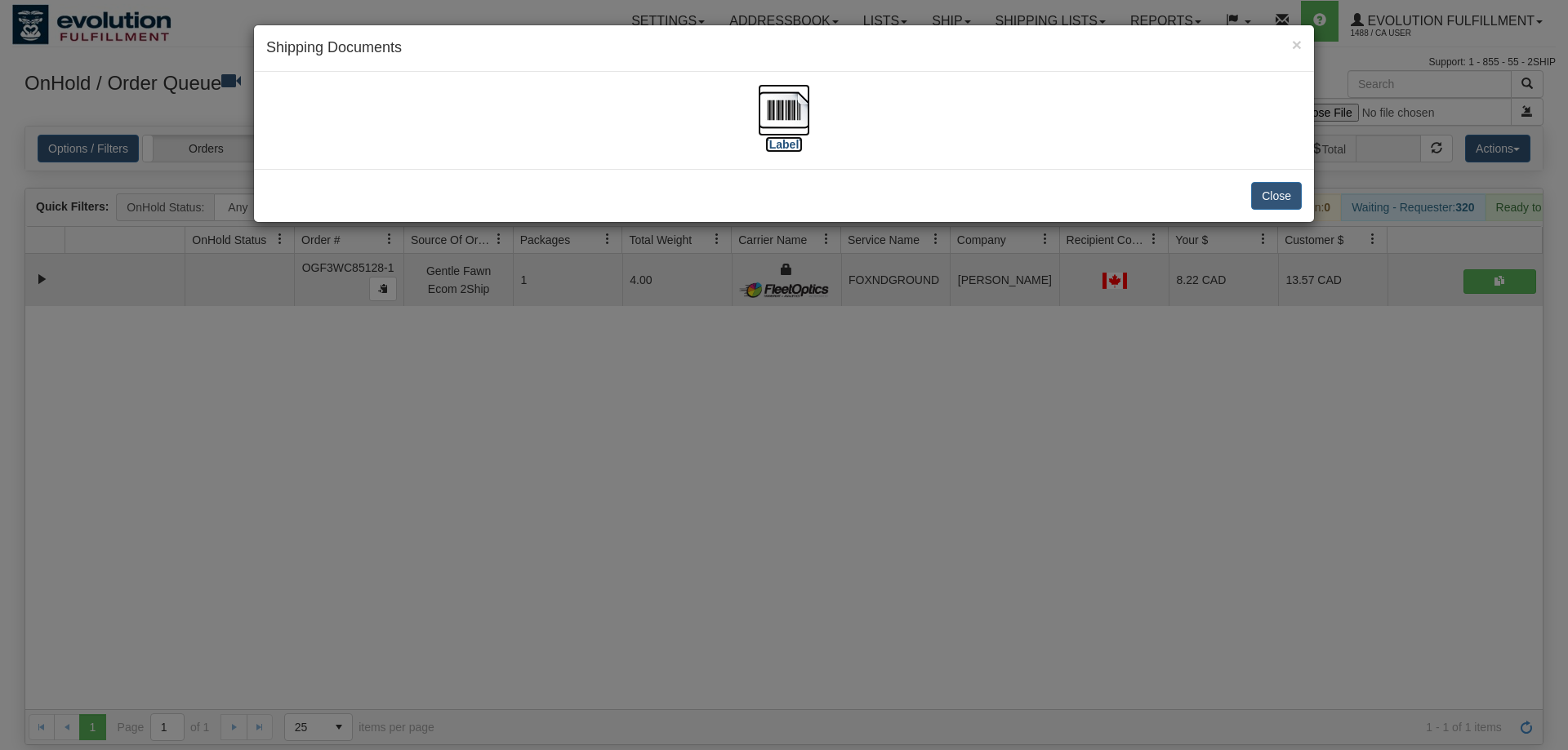
click at [800, 142] on label "[Label]" at bounding box center [784, 144] width 38 height 16
drag, startPoint x: 900, startPoint y: 546, endPoint x: 253, endPoint y: 292, distance: 695.1
click at [900, 550] on div "× Shipping Documents [Label] Close" at bounding box center [784, 375] width 1568 height 750
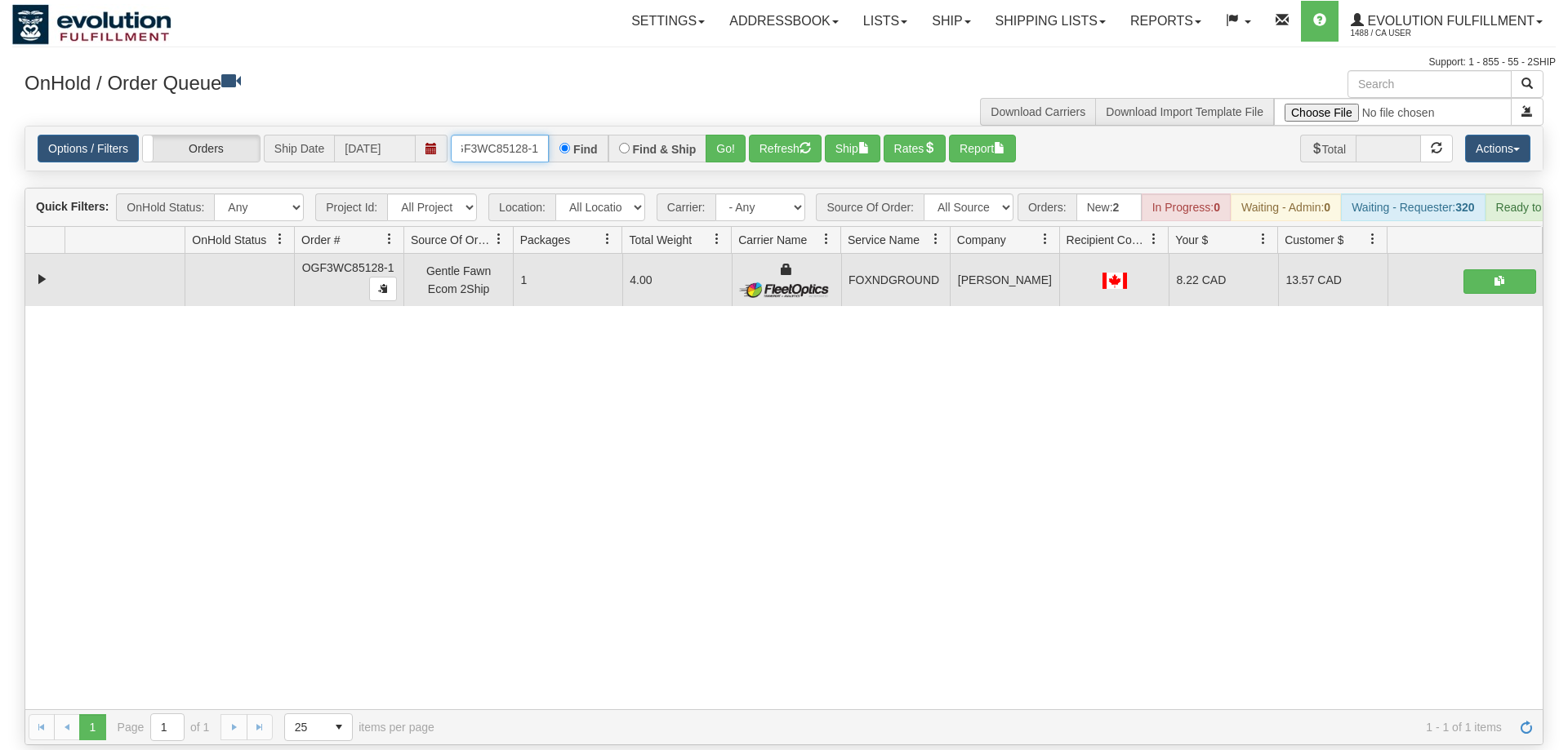
click at [489, 135] on input "OGF3WC85128-1" at bounding box center [500, 149] width 98 height 28
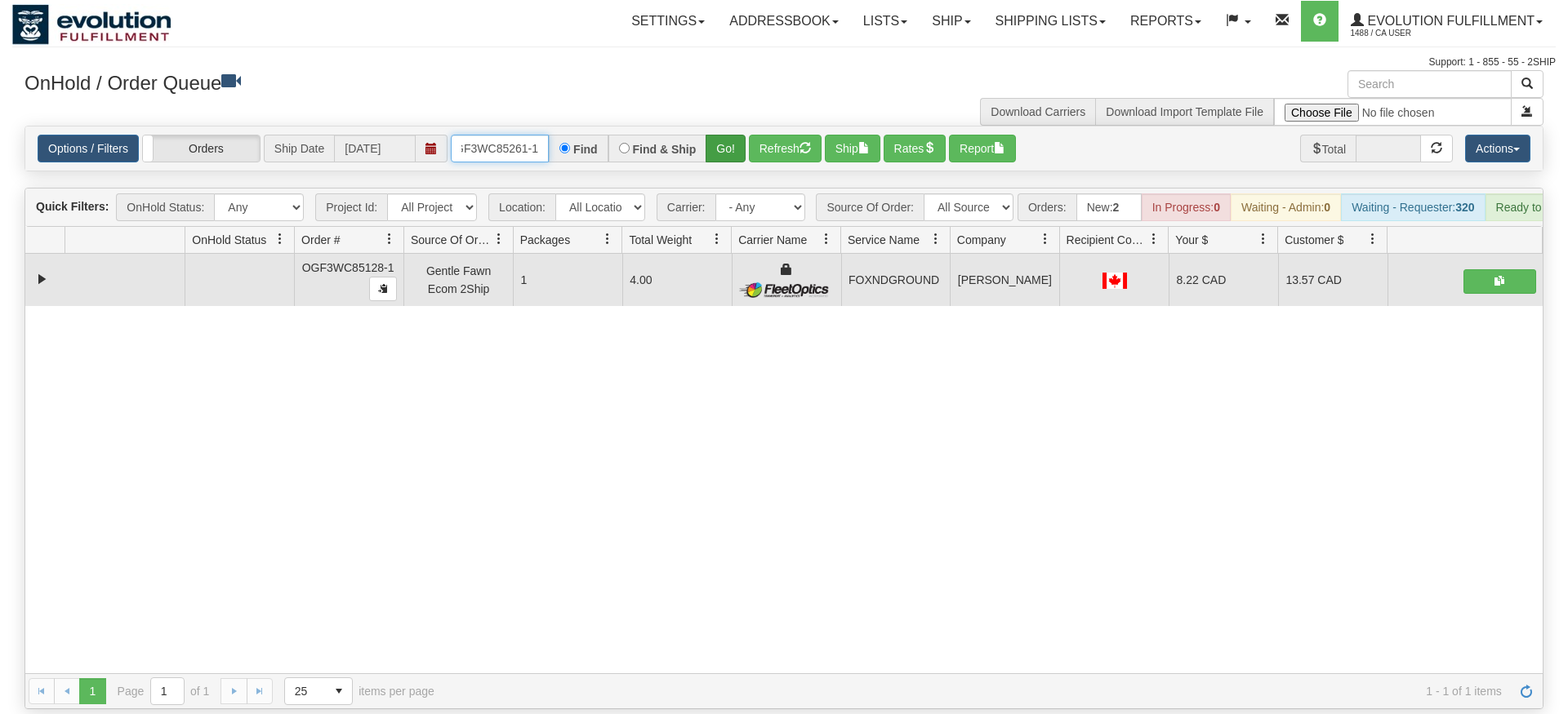
type input "OGF3WC85261-1"
click at [713, 166] on div "Is equal to Is not equal to Contains Does not contains CAD USD EUR ZAR [PERSON_…" at bounding box center [784, 417] width 1544 height 584
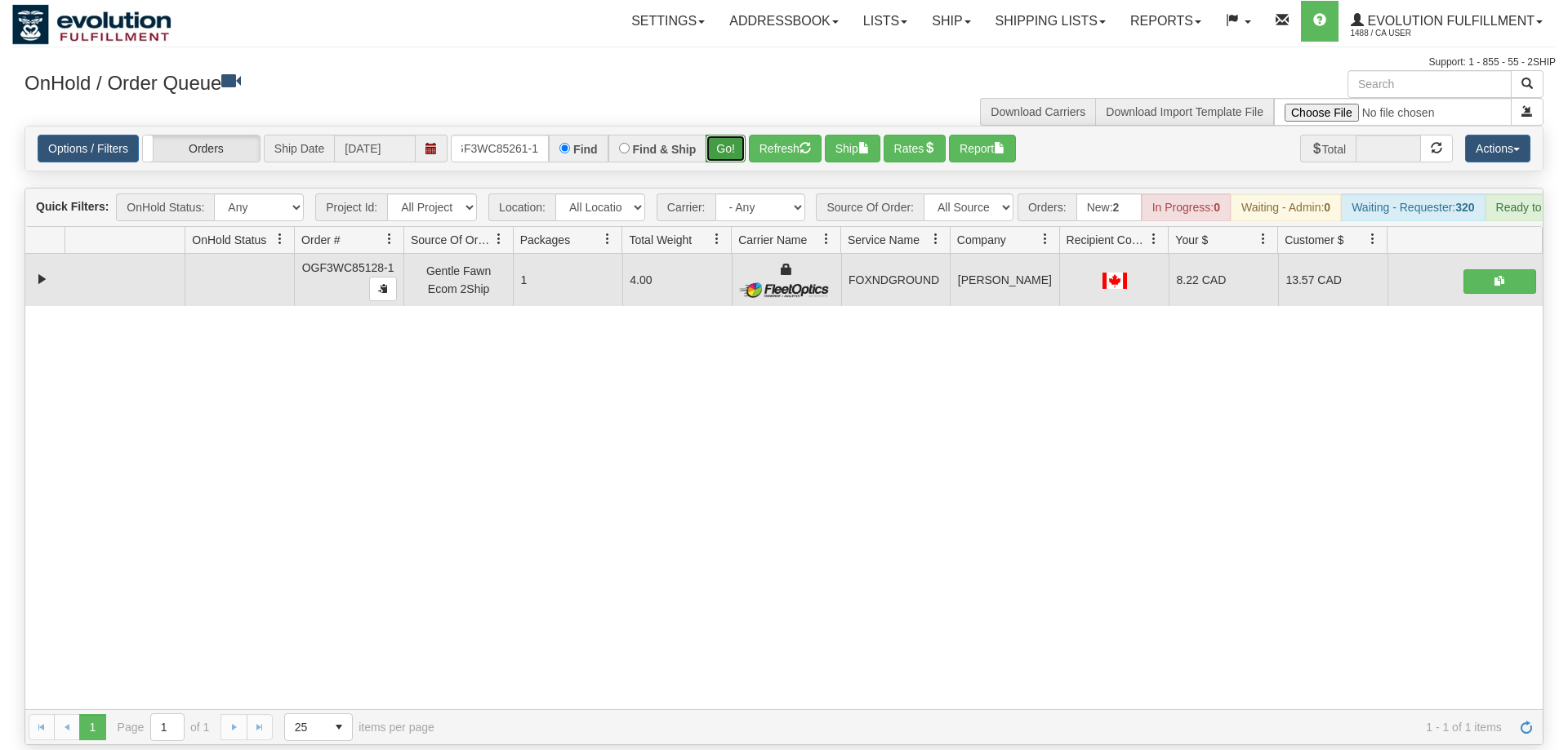
click at [730, 135] on button "Go!" at bounding box center [725, 149] width 40 height 28
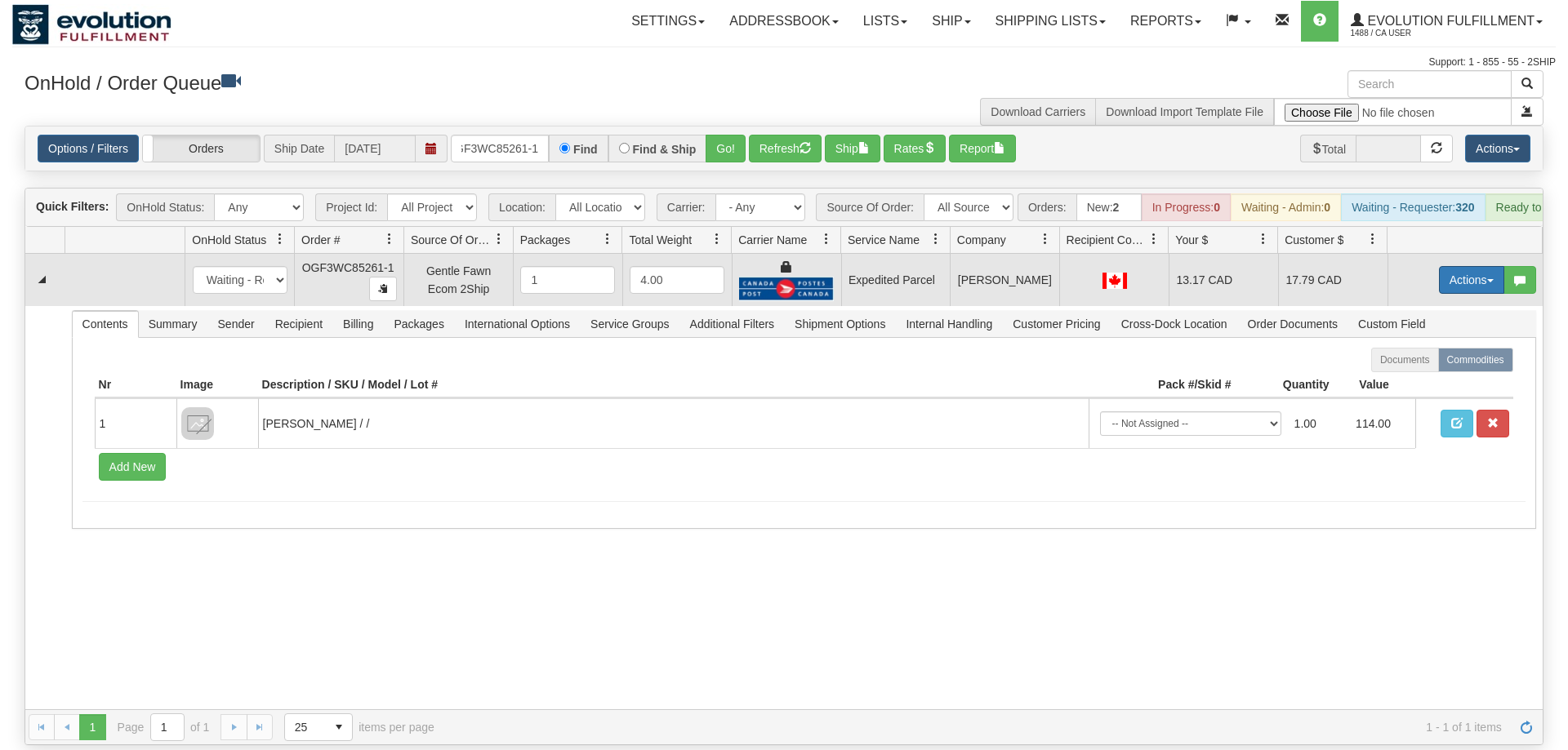
click at [1441, 266] on button "Actions" at bounding box center [1472, 280] width 65 height 28
click at [1419, 368] on span "Ship" at bounding box center [1406, 374] width 34 height 13
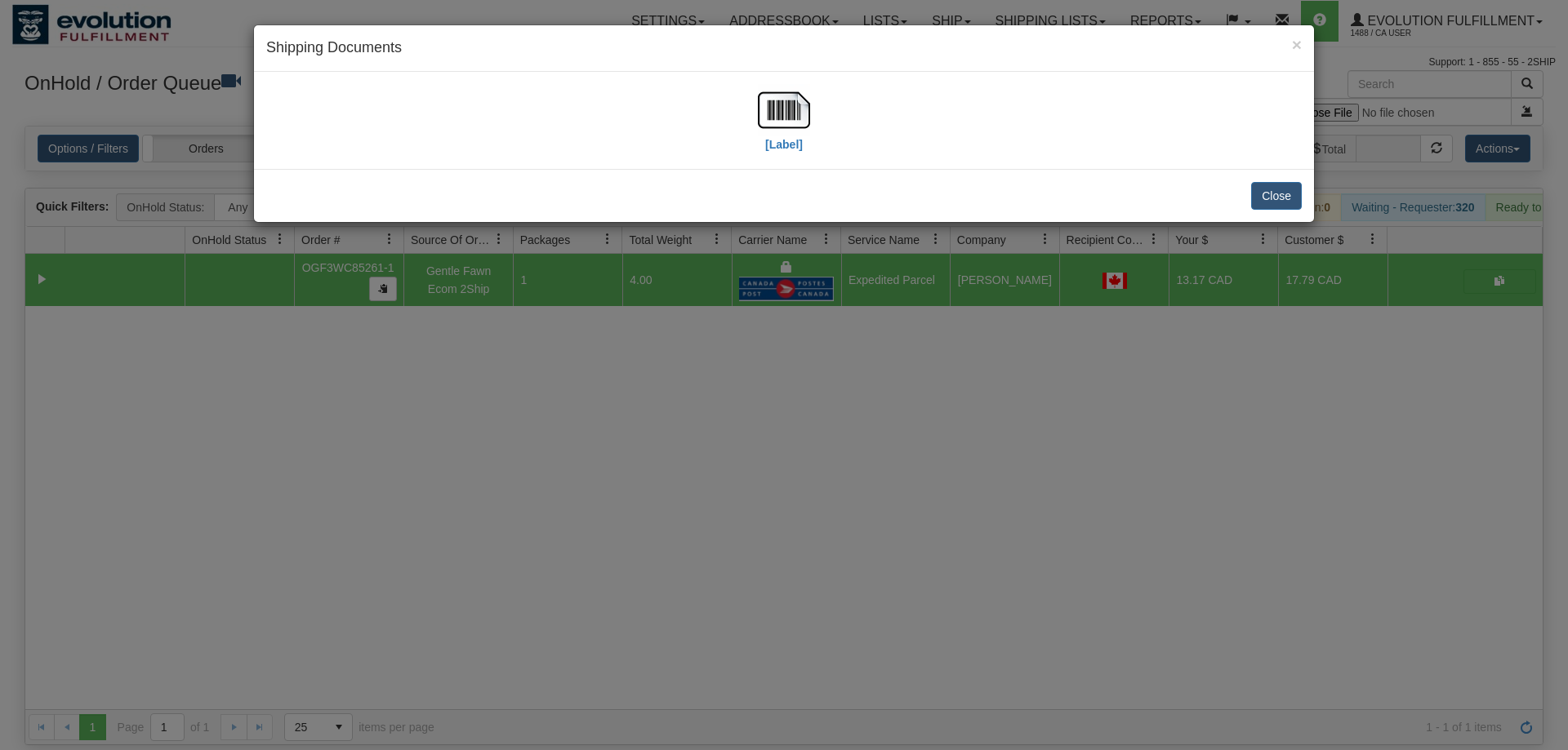
click at [474, 133] on div "[Label]" at bounding box center [783, 120] width 1035 height 72
click at [765, 122] on img at bounding box center [784, 110] width 52 height 52
click at [960, 346] on div "× Shipping Documents [Label] Close" at bounding box center [784, 375] width 1568 height 750
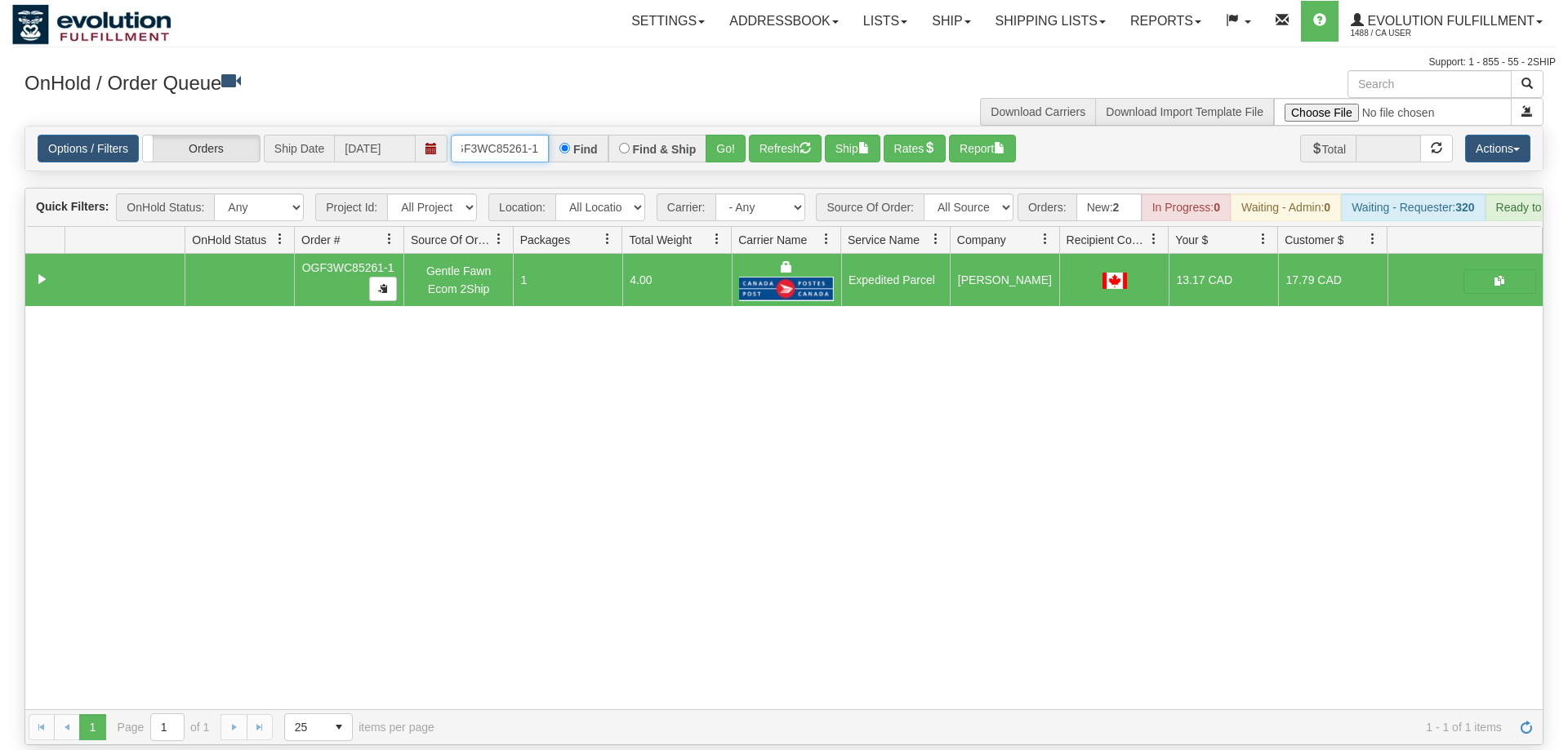
drag, startPoint x: 518, startPoint y: 126, endPoint x: 769, endPoint y: 175, distance: 255.7
click at [519, 135] on input "OGF3WC85261-1" at bounding box center [500, 149] width 98 height 28
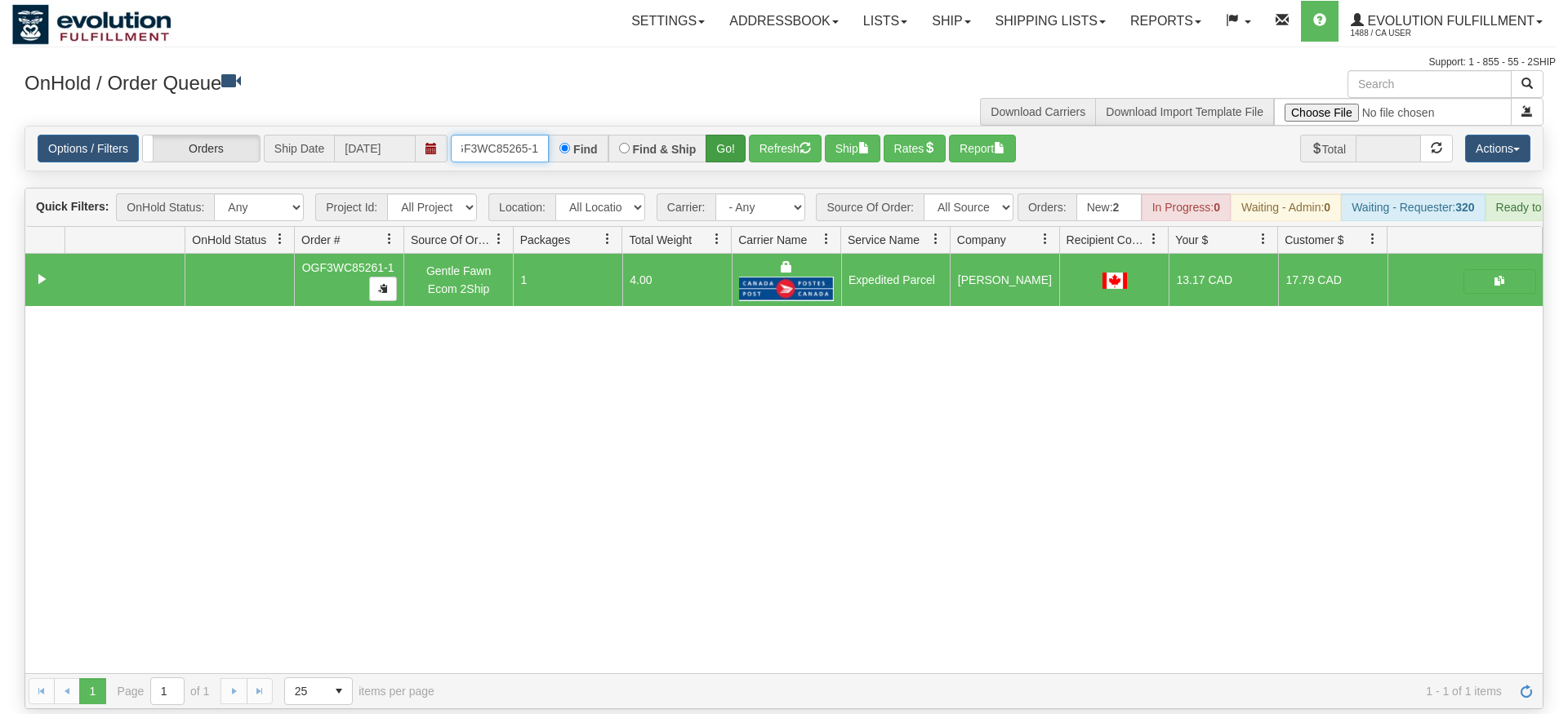
type input "OGF3WC85265-1"
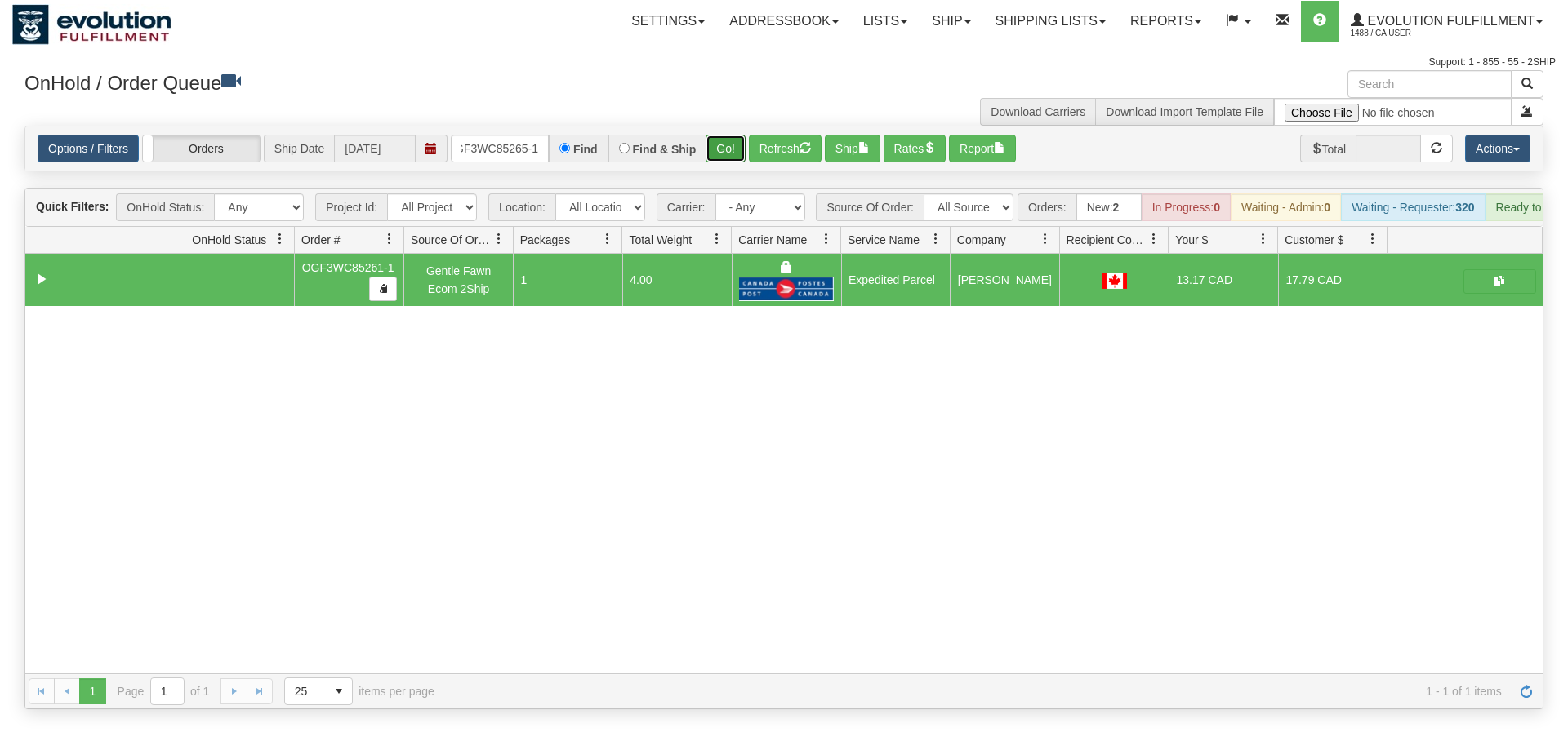
drag, startPoint x: 732, startPoint y: 126, endPoint x: 735, endPoint y: 164, distance: 38.1
click at [732, 166] on div "Is equal to Is not equal to Contains Does not contains CAD USD EUR ZAR [PERSON_…" at bounding box center [784, 417] width 1544 height 584
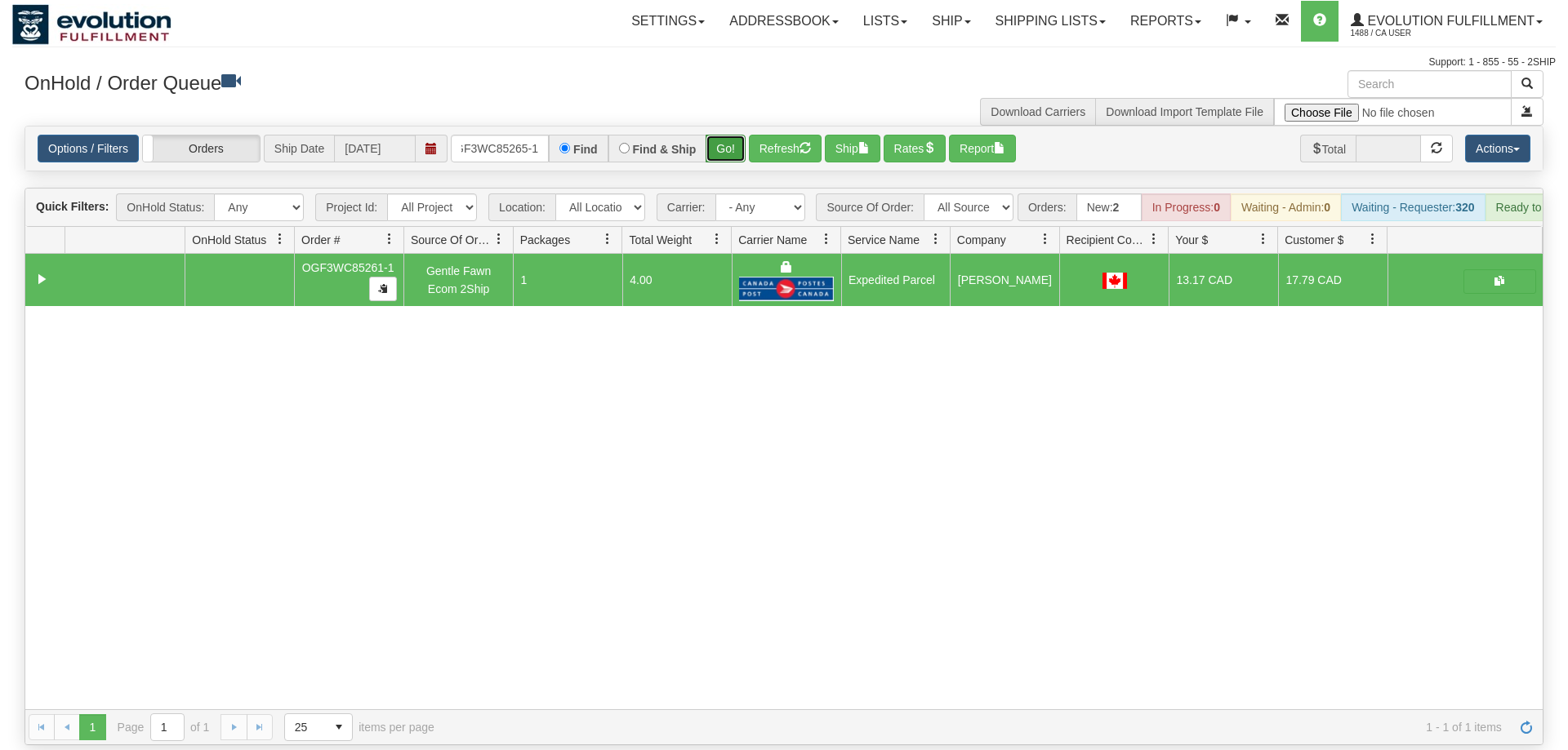
click at [735, 135] on button "Go!" at bounding box center [725, 149] width 40 height 28
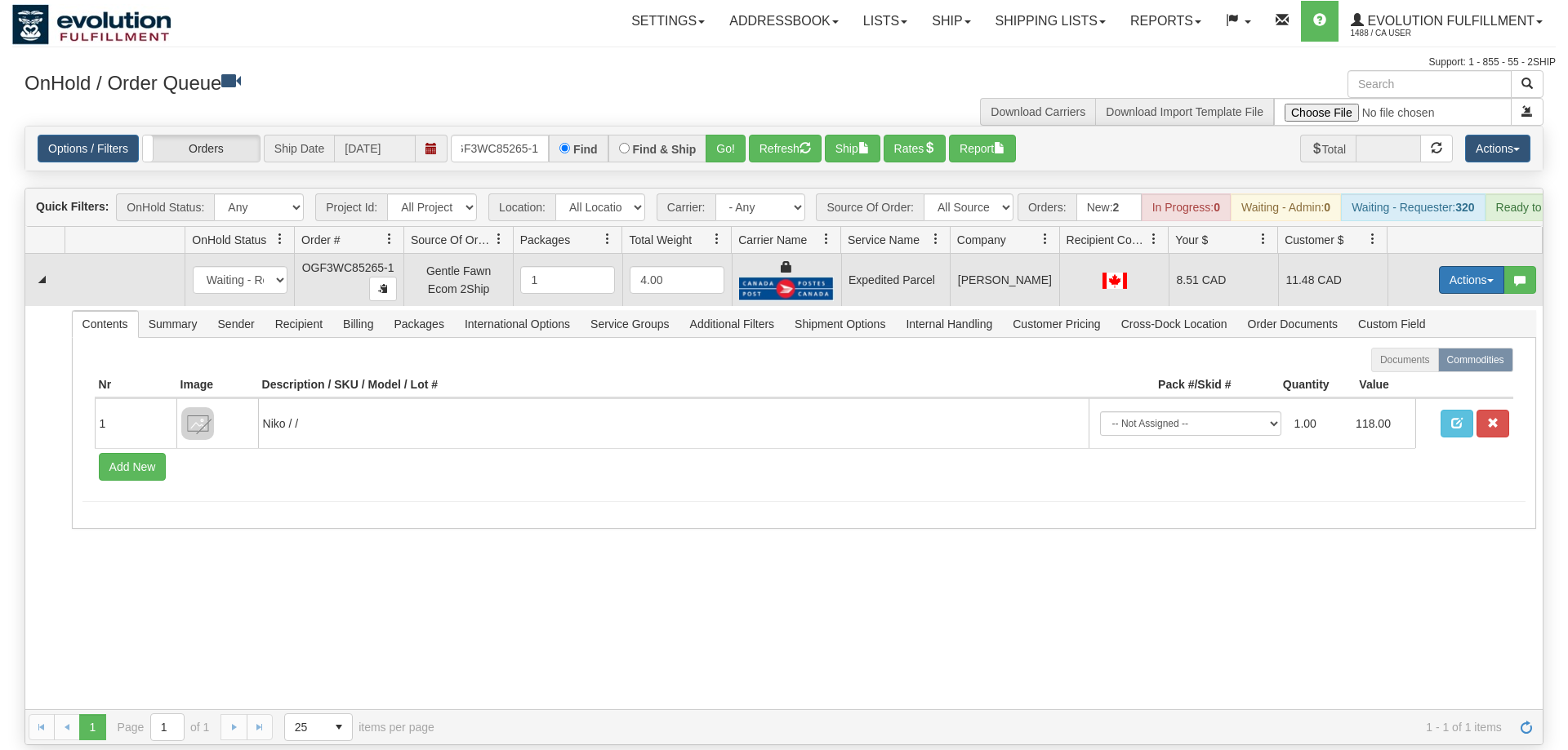
click at [1455, 266] on button "Actions" at bounding box center [1472, 280] width 65 height 28
click at [1446, 364] on link "Ship" at bounding box center [1438, 374] width 131 height 22
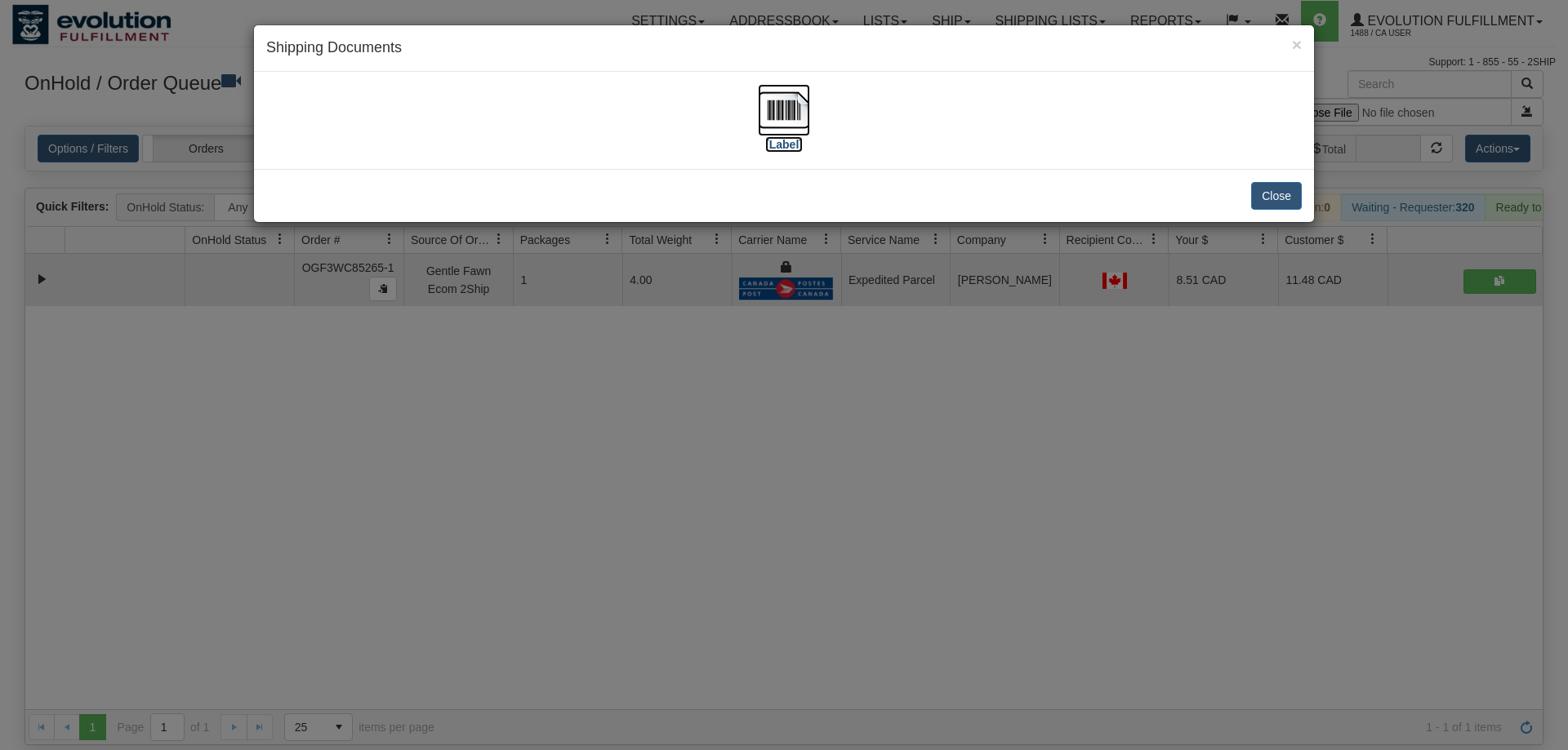
click at [808, 92] on img at bounding box center [784, 110] width 52 height 52
click at [932, 527] on div "× Shipping Documents [Label] Close" at bounding box center [784, 375] width 1568 height 750
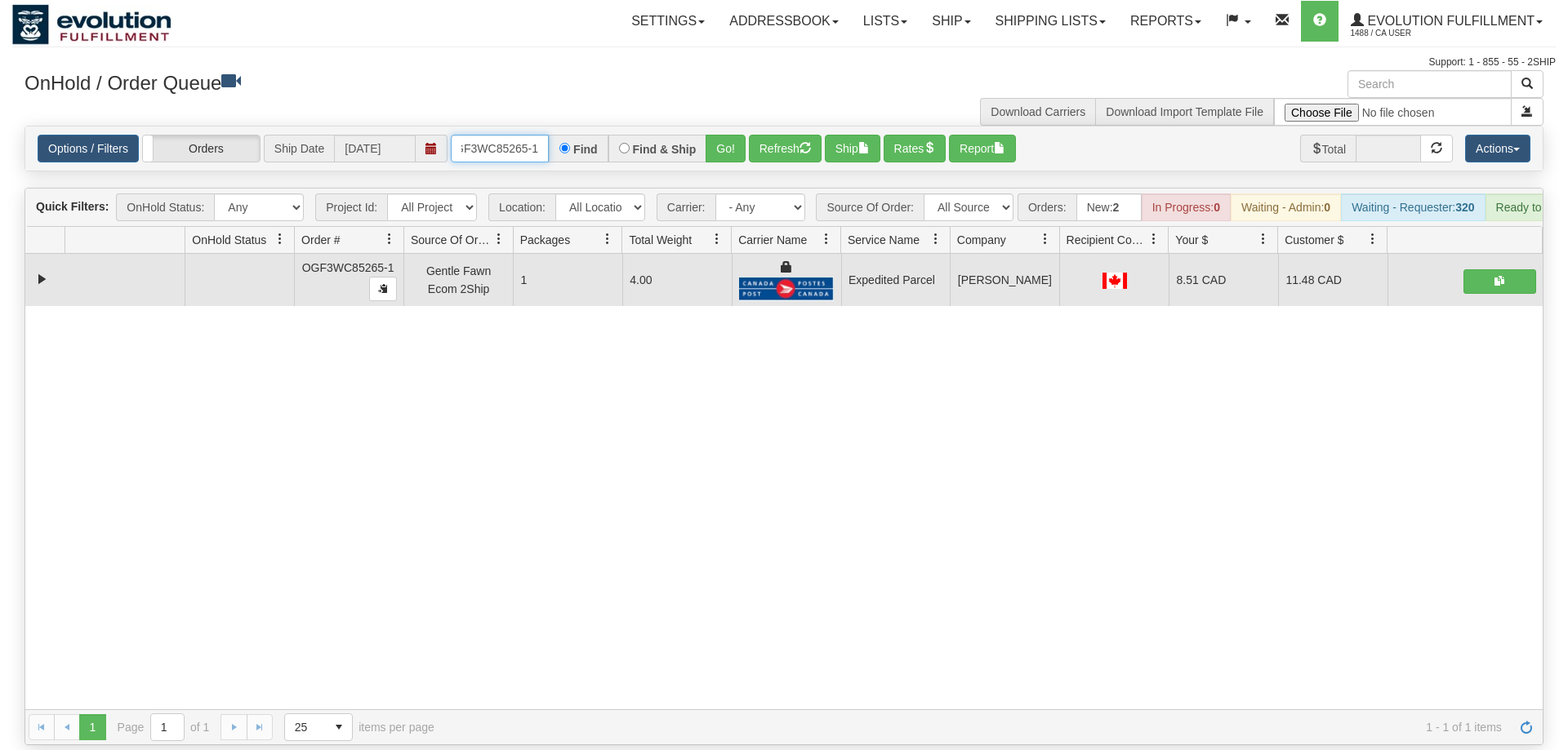
click at [501, 136] on input "OGF3WC85265-1" at bounding box center [500, 149] width 98 height 28
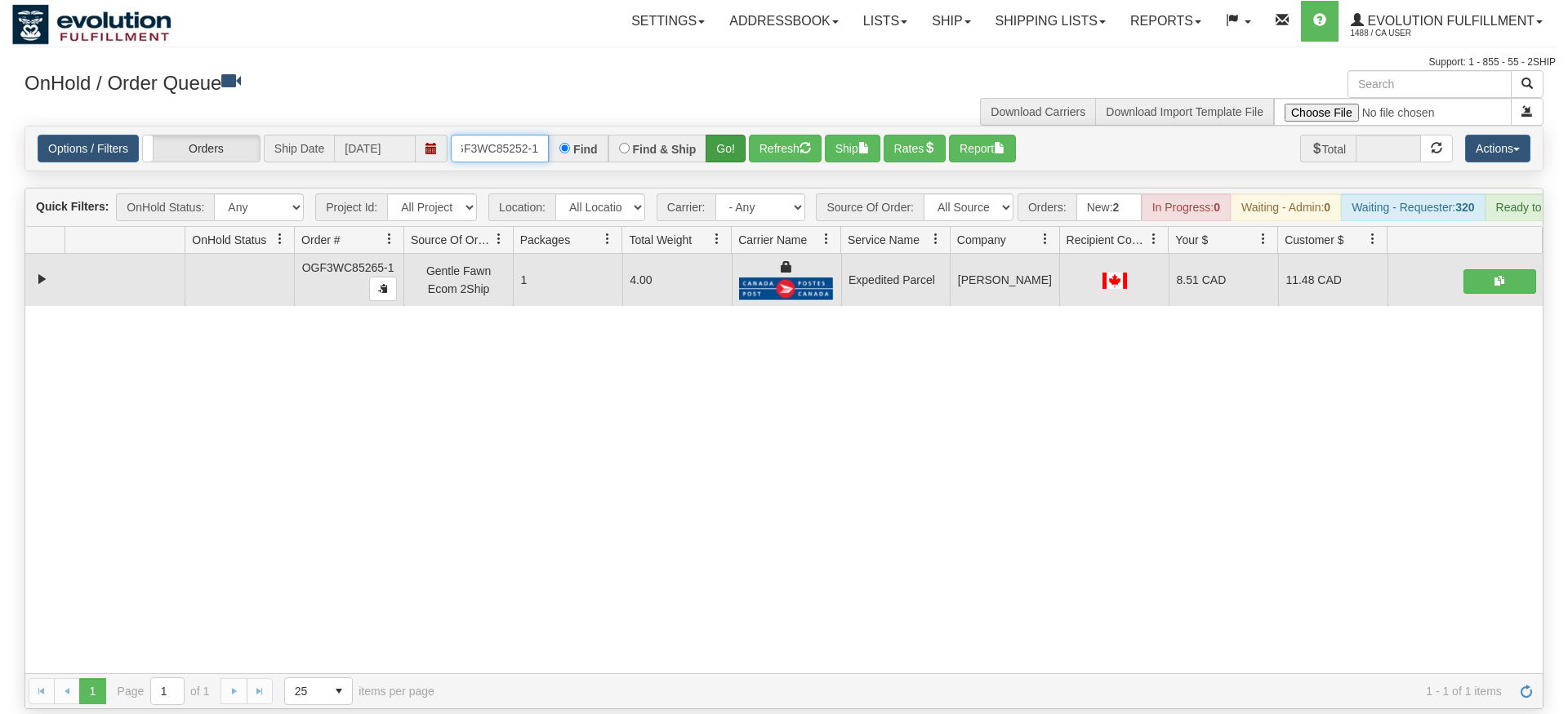
type input "OGF3WC85252-1"
click at [740, 155] on div "Is equal to Is not equal to Contains Does not contains CAD USD EUR ZAR [PERSON_…" at bounding box center [784, 417] width 1544 height 584
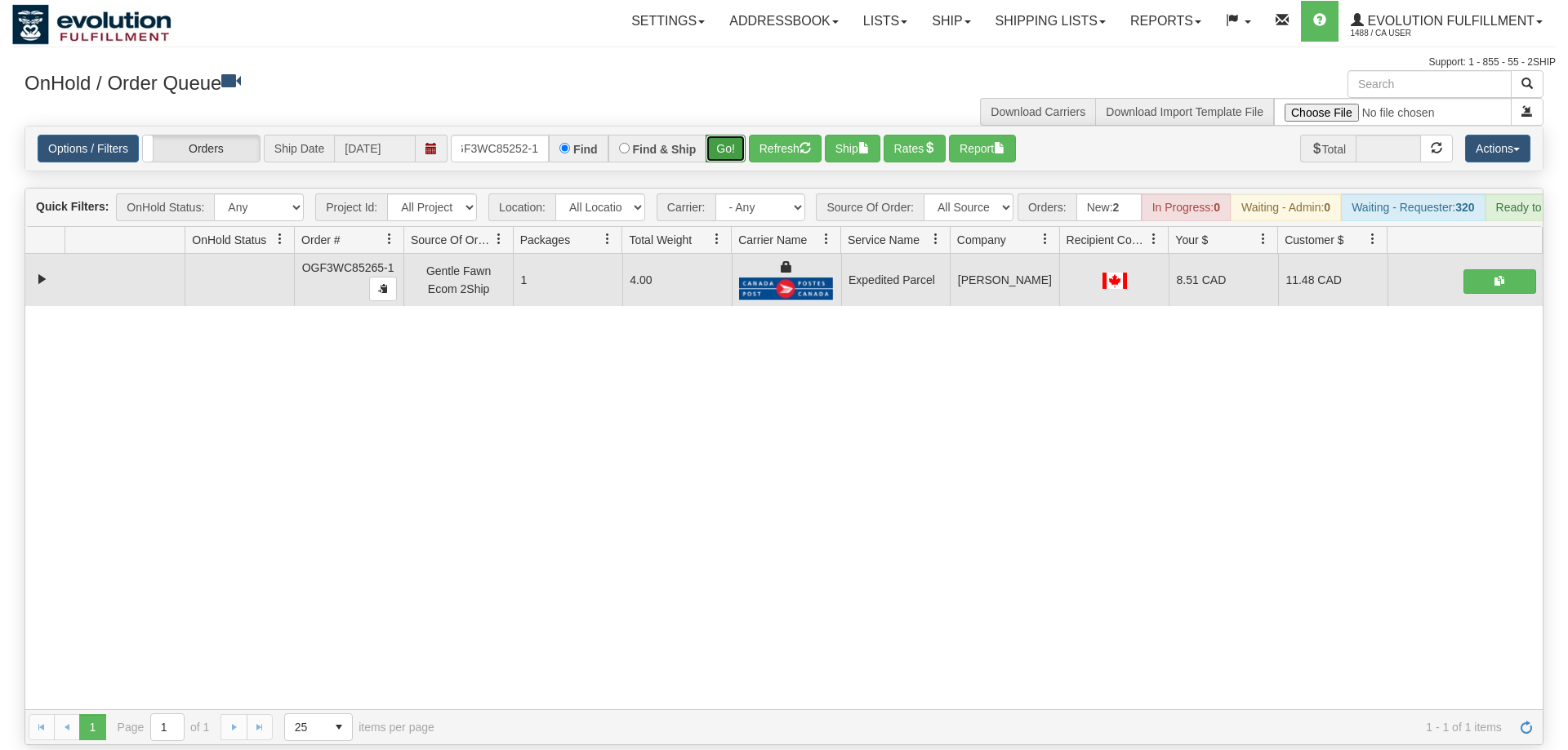
click at [737, 135] on button "Go!" at bounding box center [725, 149] width 40 height 28
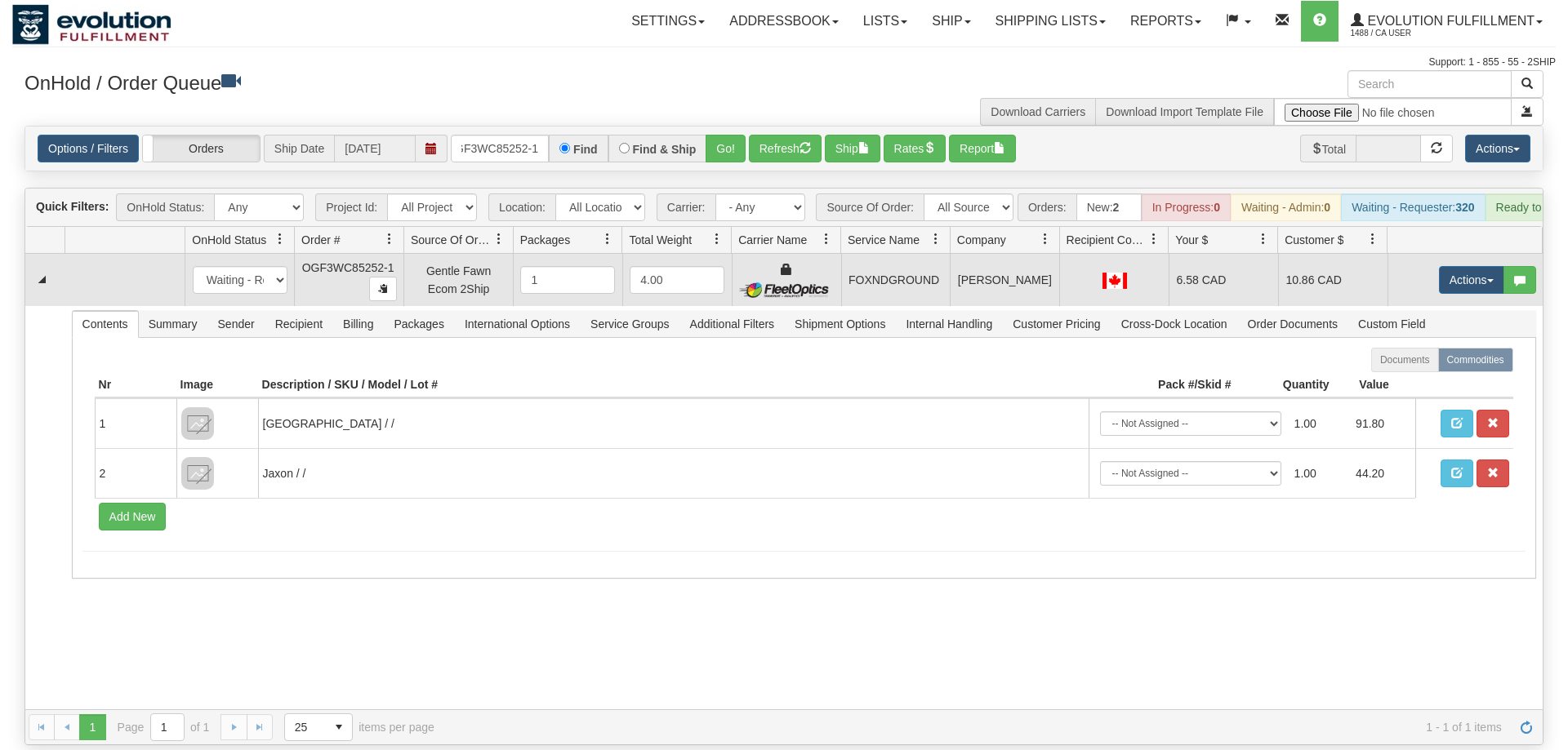
click at [1432, 254] on td "Actions Open Refresh Rates Rate All Services Ship Delete Edit Items" at bounding box center [1465, 280] width 155 height 52
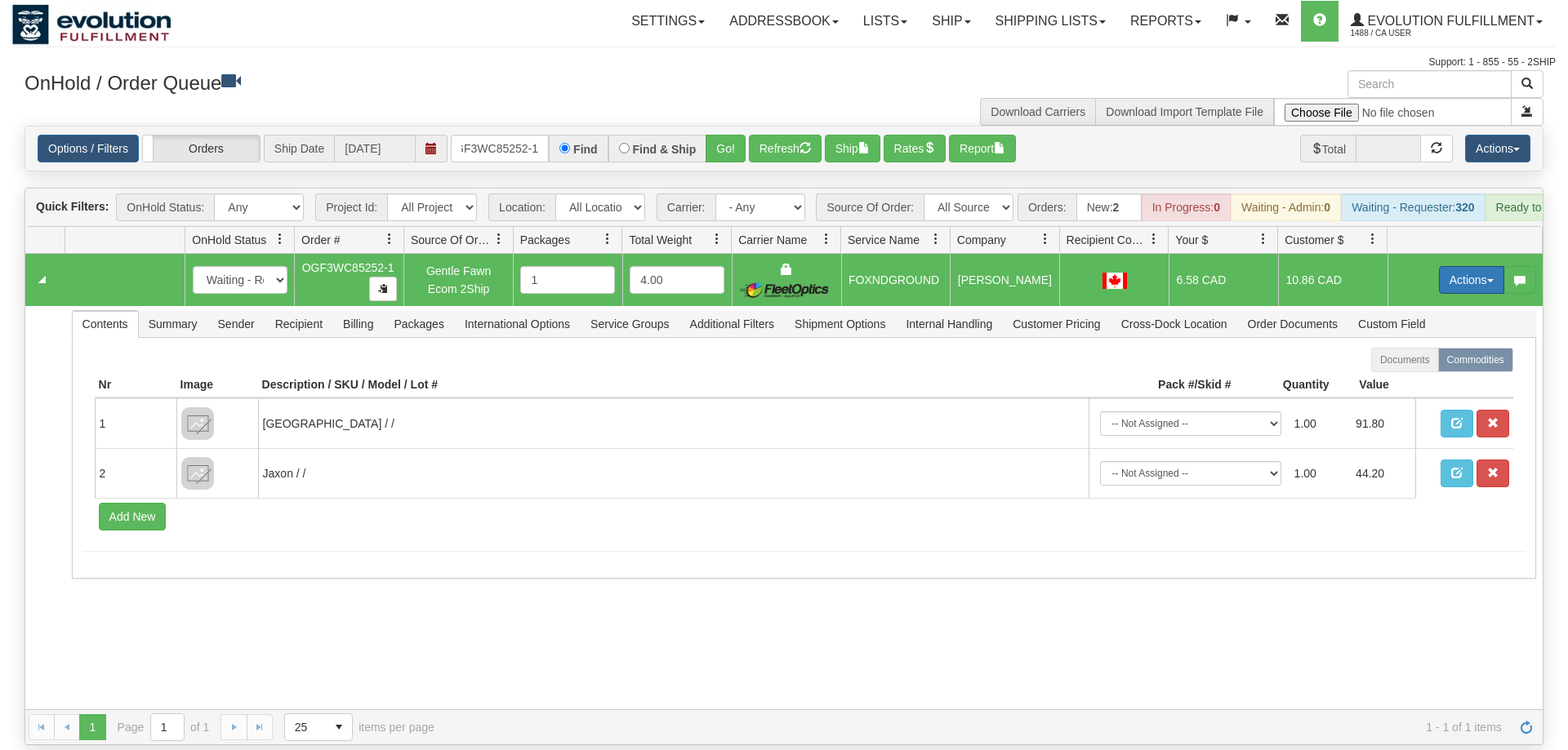
click at [1439, 266] on button "Actions" at bounding box center [1472, 280] width 65 height 28
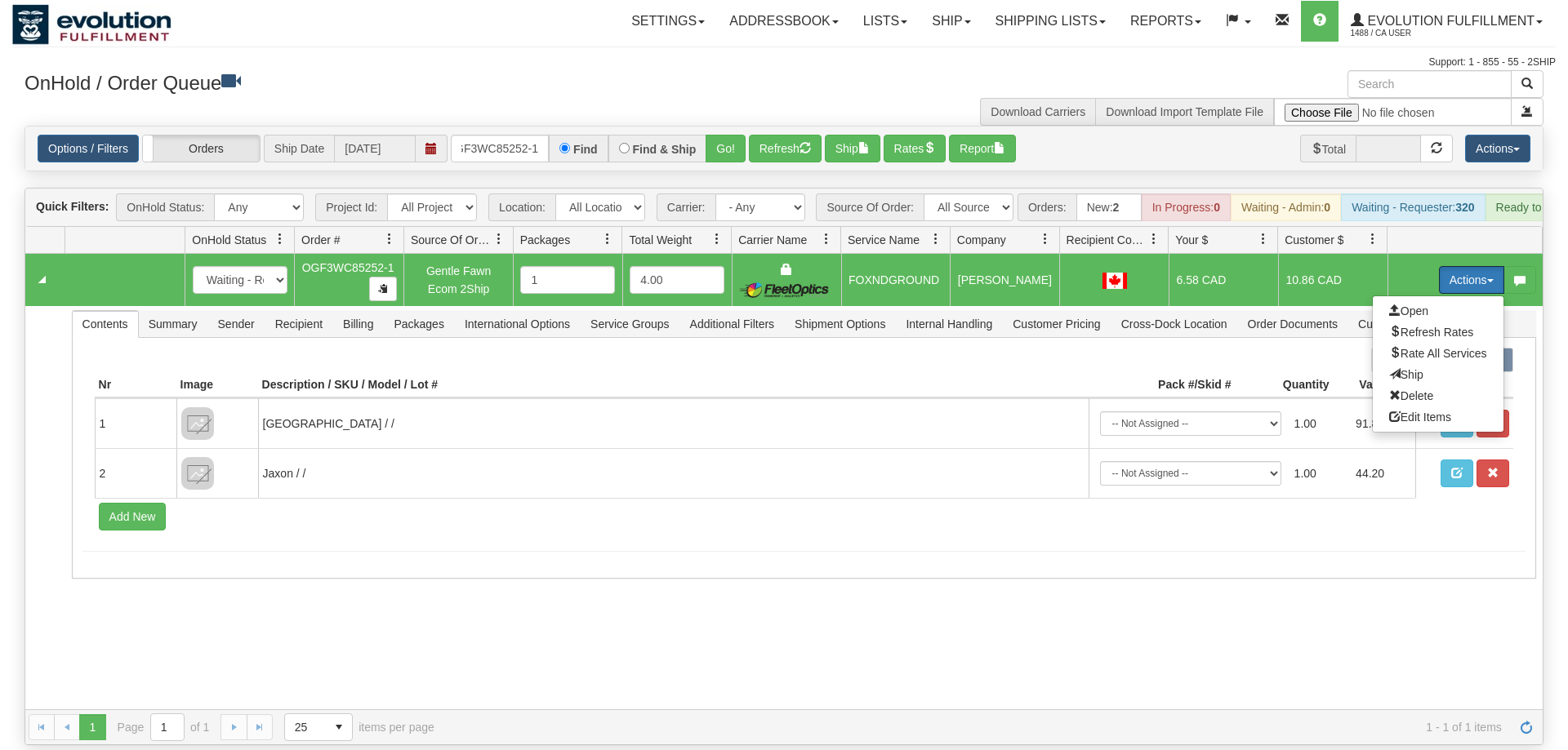
click at [1448, 266] on button "Actions" at bounding box center [1472, 280] width 65 height 28
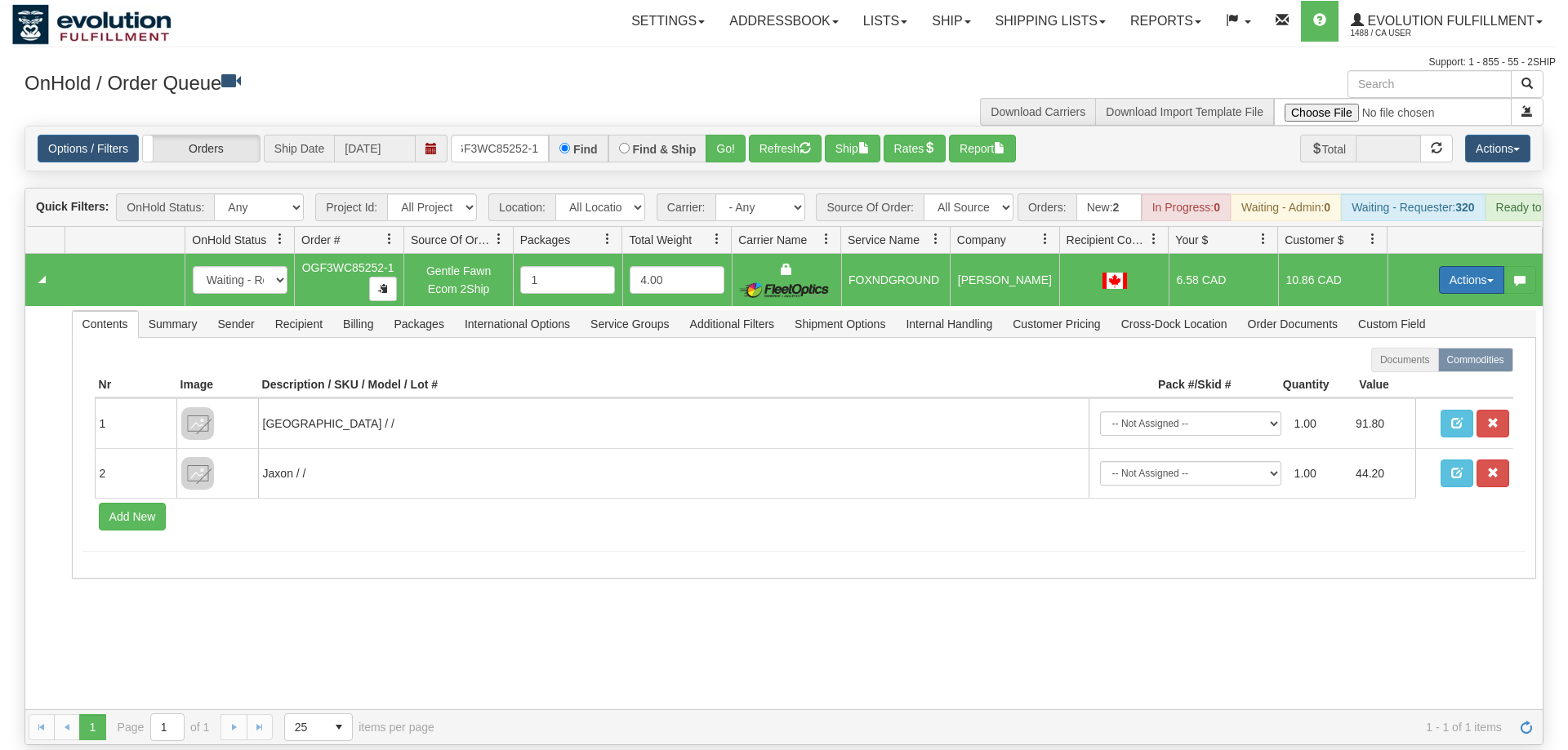
click at [1448, 266] on button "Actions" at bounding box center [1472, 280] width 65 height 28
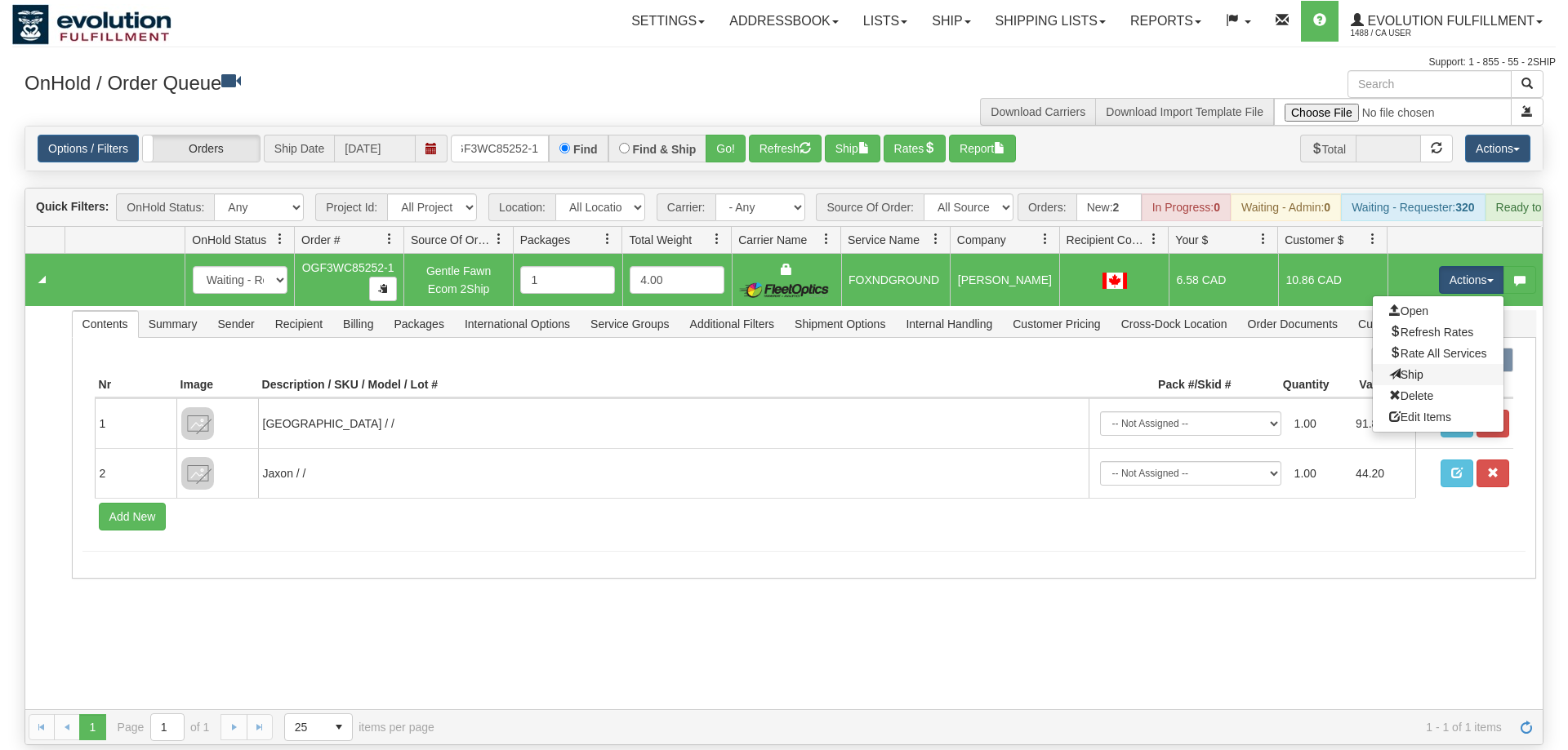
click at [1434, 364] on link "Ship" at bounding box center [1438, 374] width 131 height 22
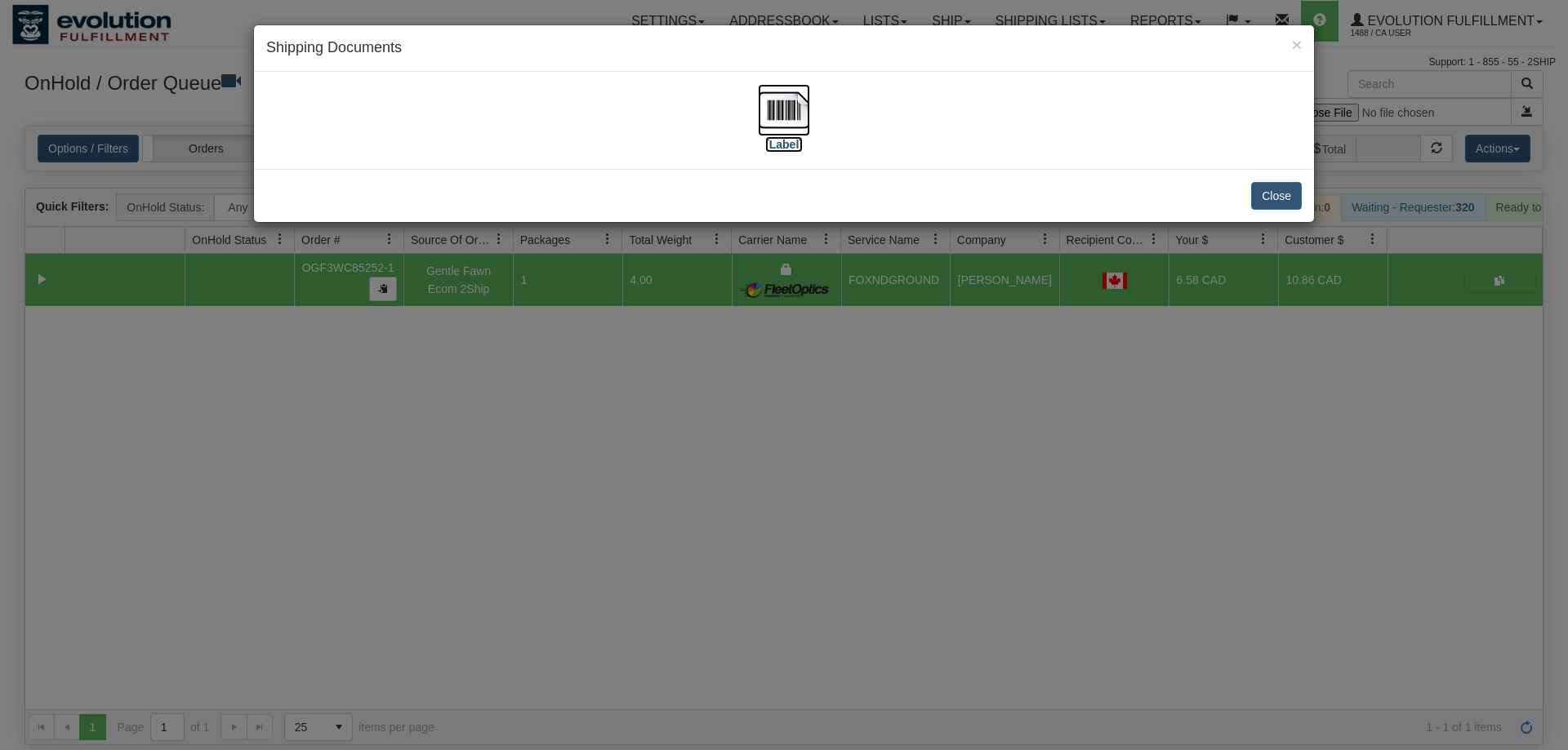
click at [784, 108] on img at bounding box center [784, 110] width 52 height 52
drag, startPoint x: 936, startPoint y: 519, endPoint x: 602, endPoint y: 260, distance: 422.7
click at [936, 519] on div "× Shipping Documents [Label] Close" at bounding box center [784, 375] width 1568 height 750
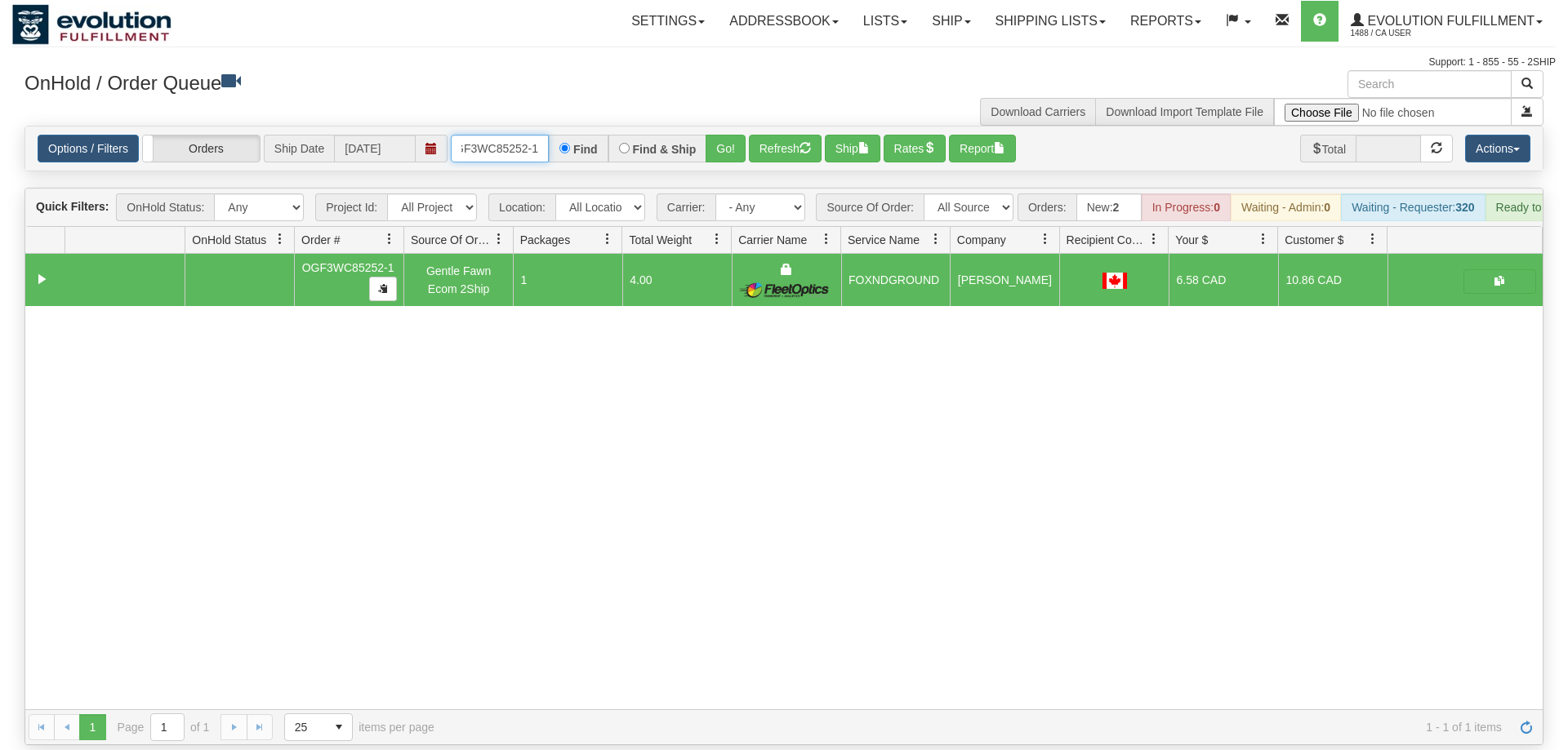
click at [536, 135] on input "OGF3WC85252-1" at bounding box center [500, 149] width 98 height 28
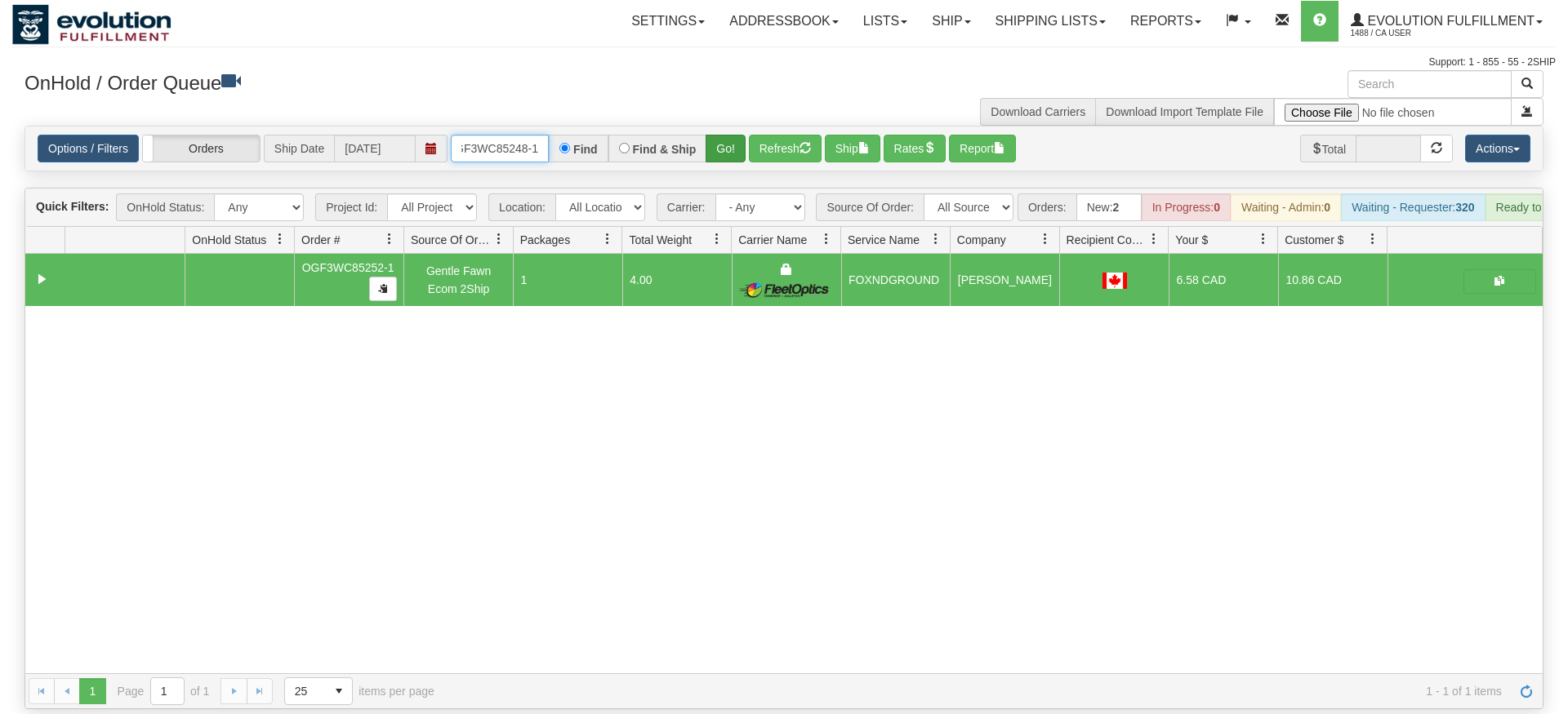
type input "OGF3WC85248-1"
click at [725, 148] on div "Is equal to Is not equal to Contains Does not contains CAD USD EUR ZAR [PERSON_…" at bounding box center [784, 417] width 1544 height 584
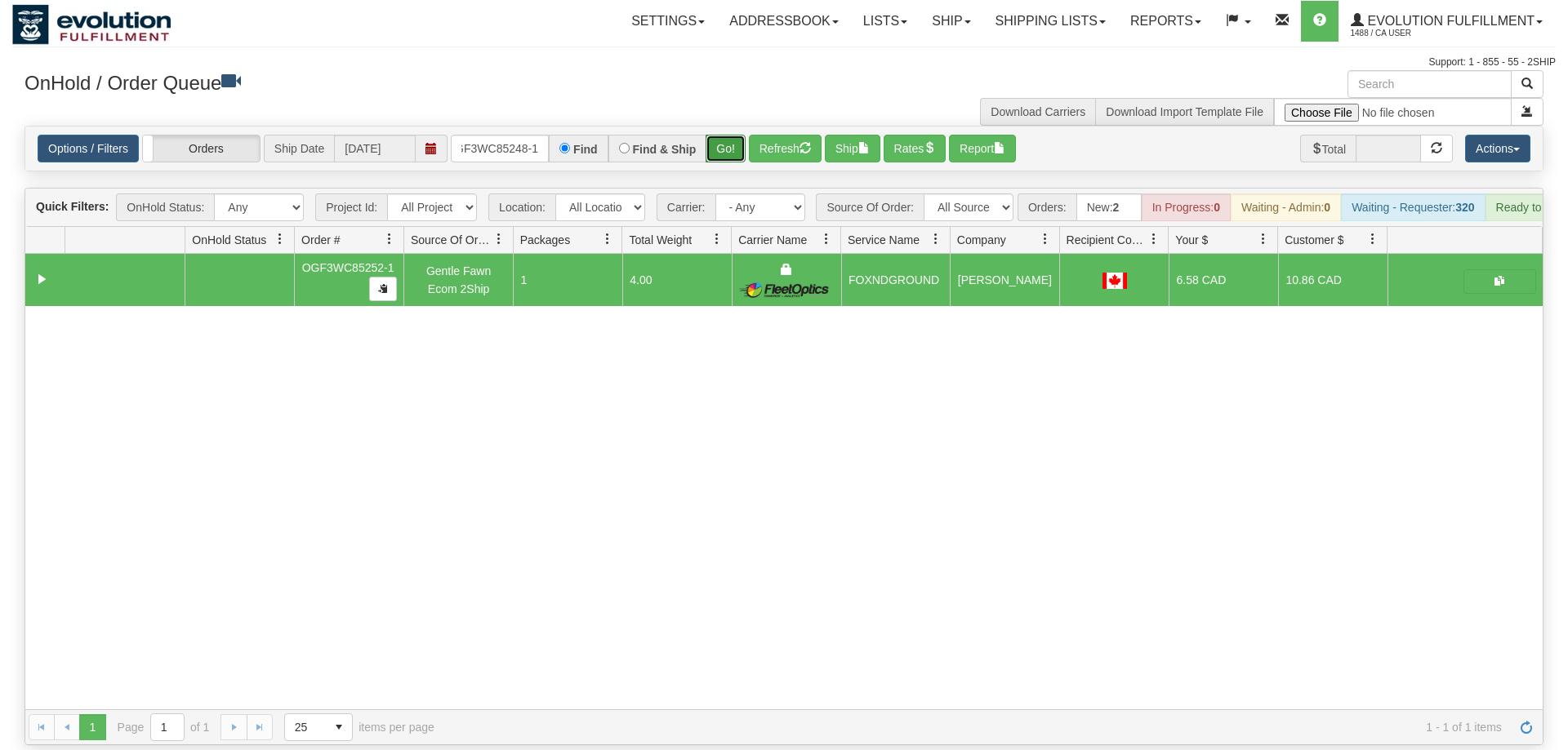
click at [725, 135] on button "Go!" at bounding box center [725, 149] width 40 height 28
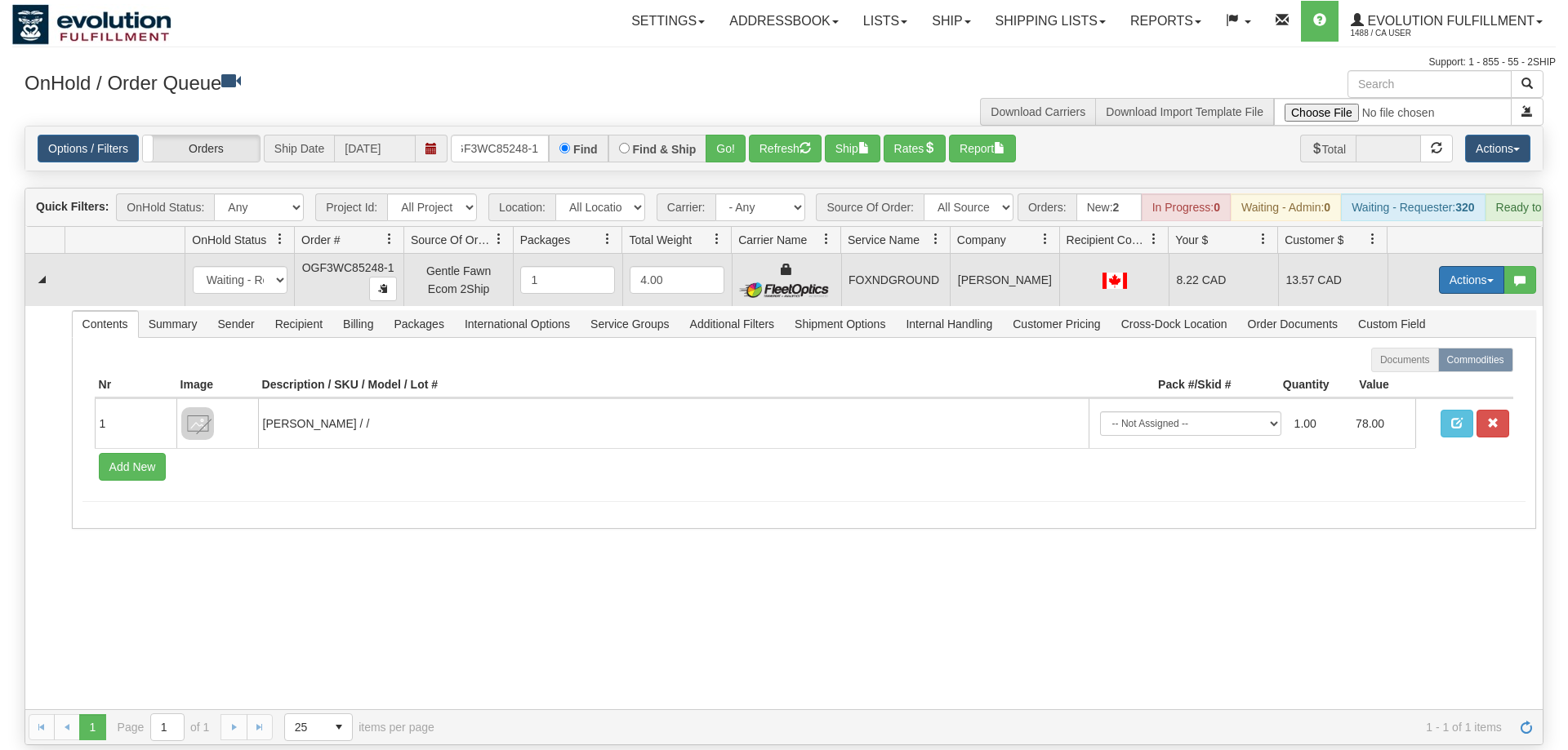
click at [1466, 266] on button "Actions" at bounding box center [1472, 280] width 65 height 28
click at [1446, 364] on link "Ship" at bounding box center [1438, 374] width 131 height 22
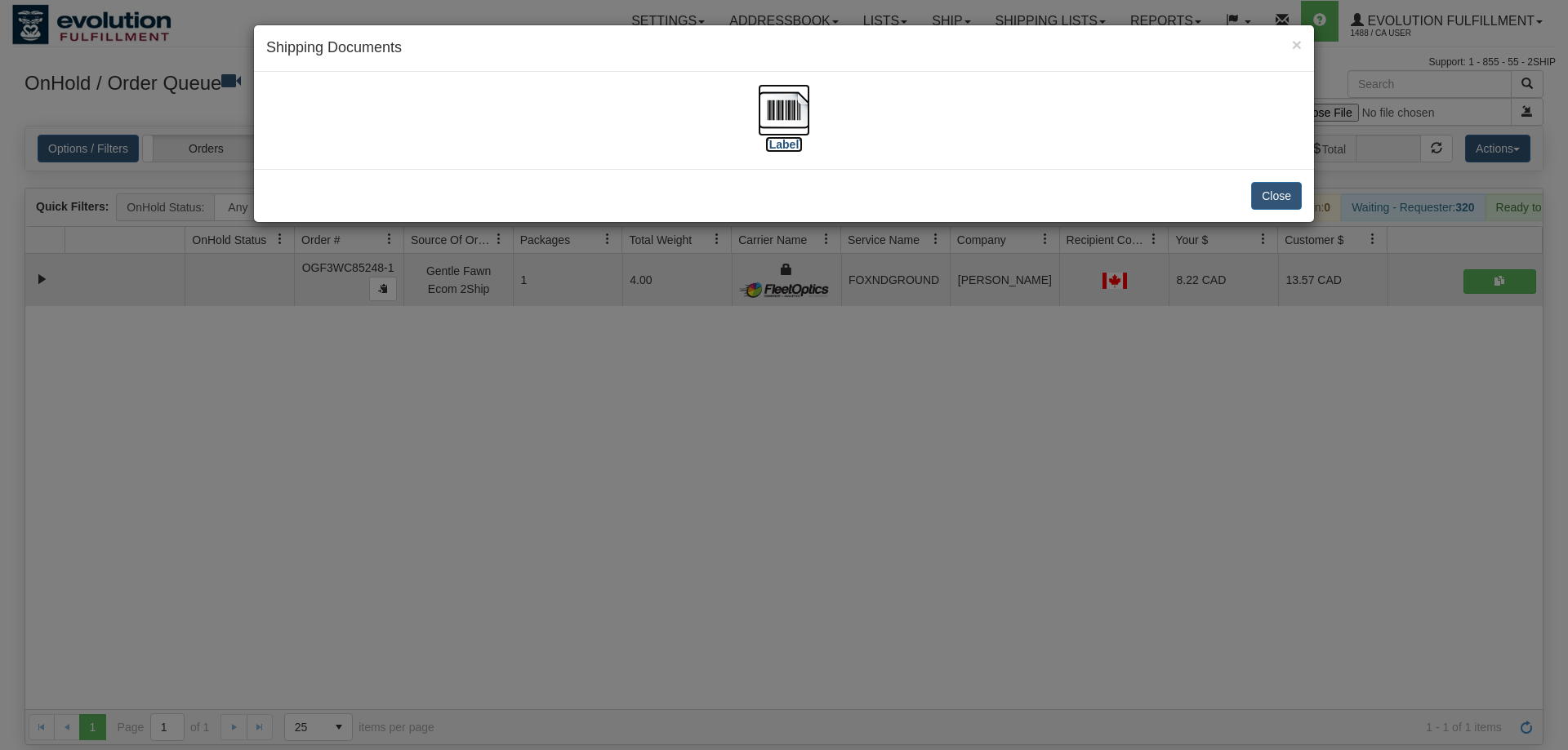
click at [787, 110] on img at bounding box center [784, 110] width 52 height 52
drag, startPoint x: 664, startPoint y: 602, endPoint x: 518, endPoint y: 372, distance: 272.4
click at [639, 584] on div "× Shipping Documents [Label] Close" at bounding box center [784, 375] width 1568 height 750
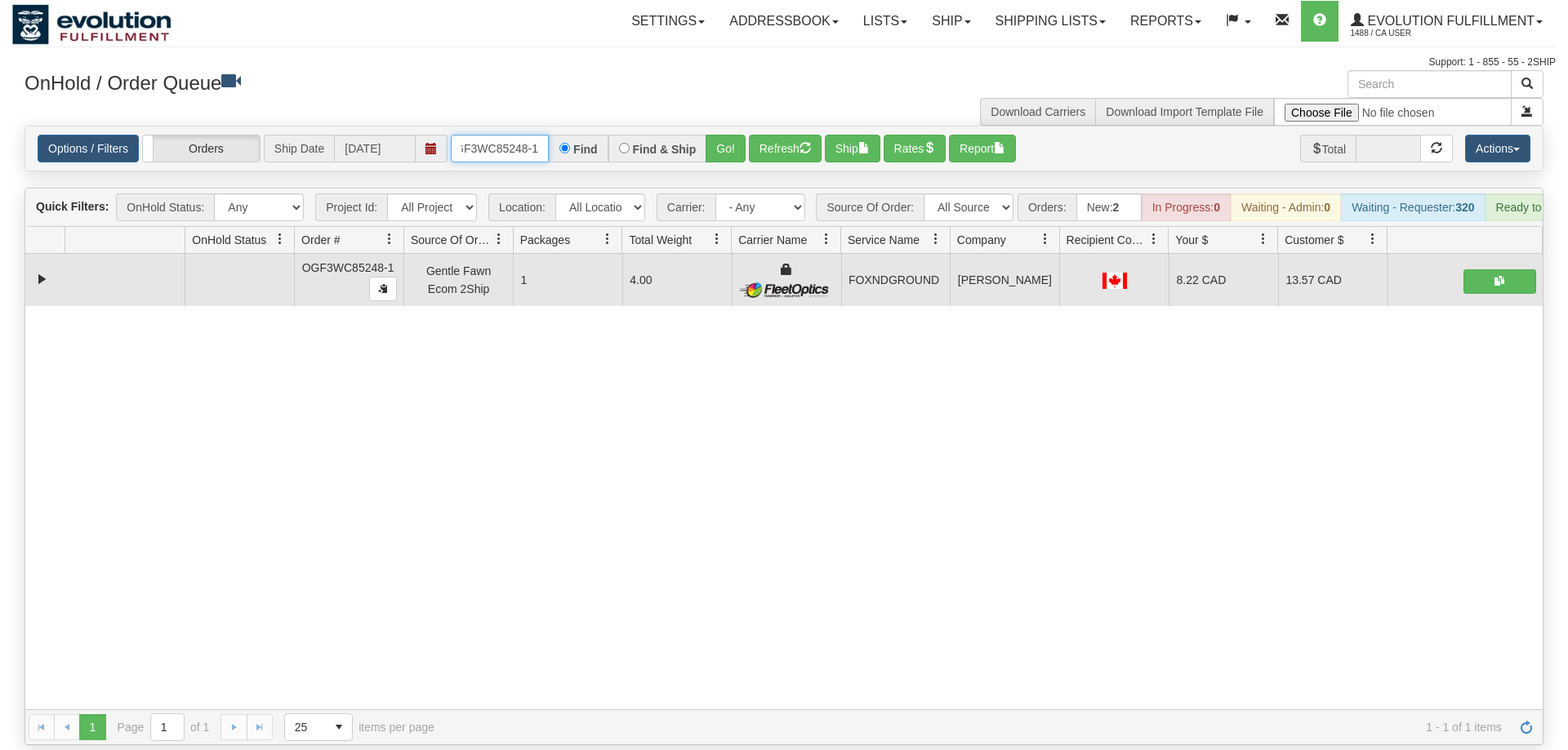
click at [516, 135] on input "OGF3WC85248-1" at bounding box center [500, 149] width 98 height 28
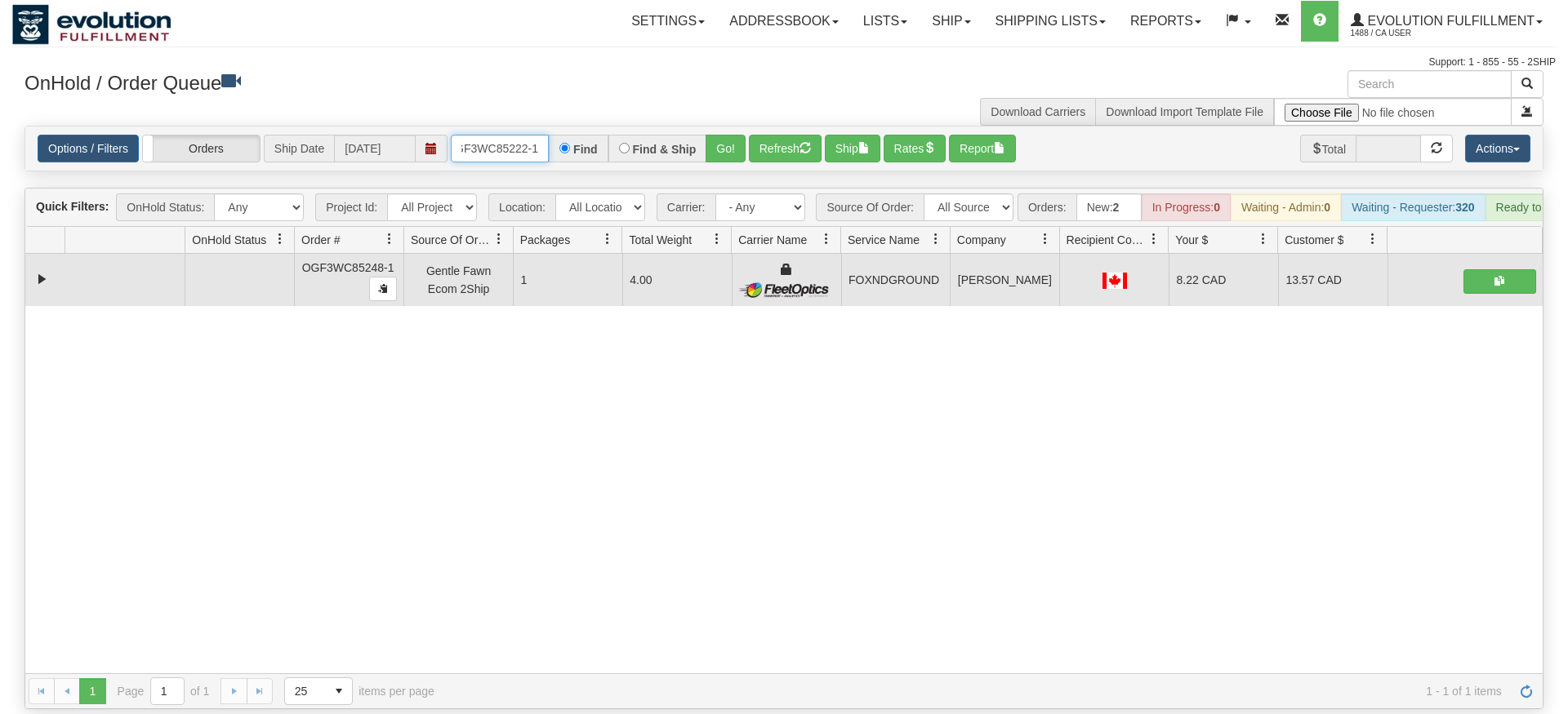
type input "OGF3WC85222-1"
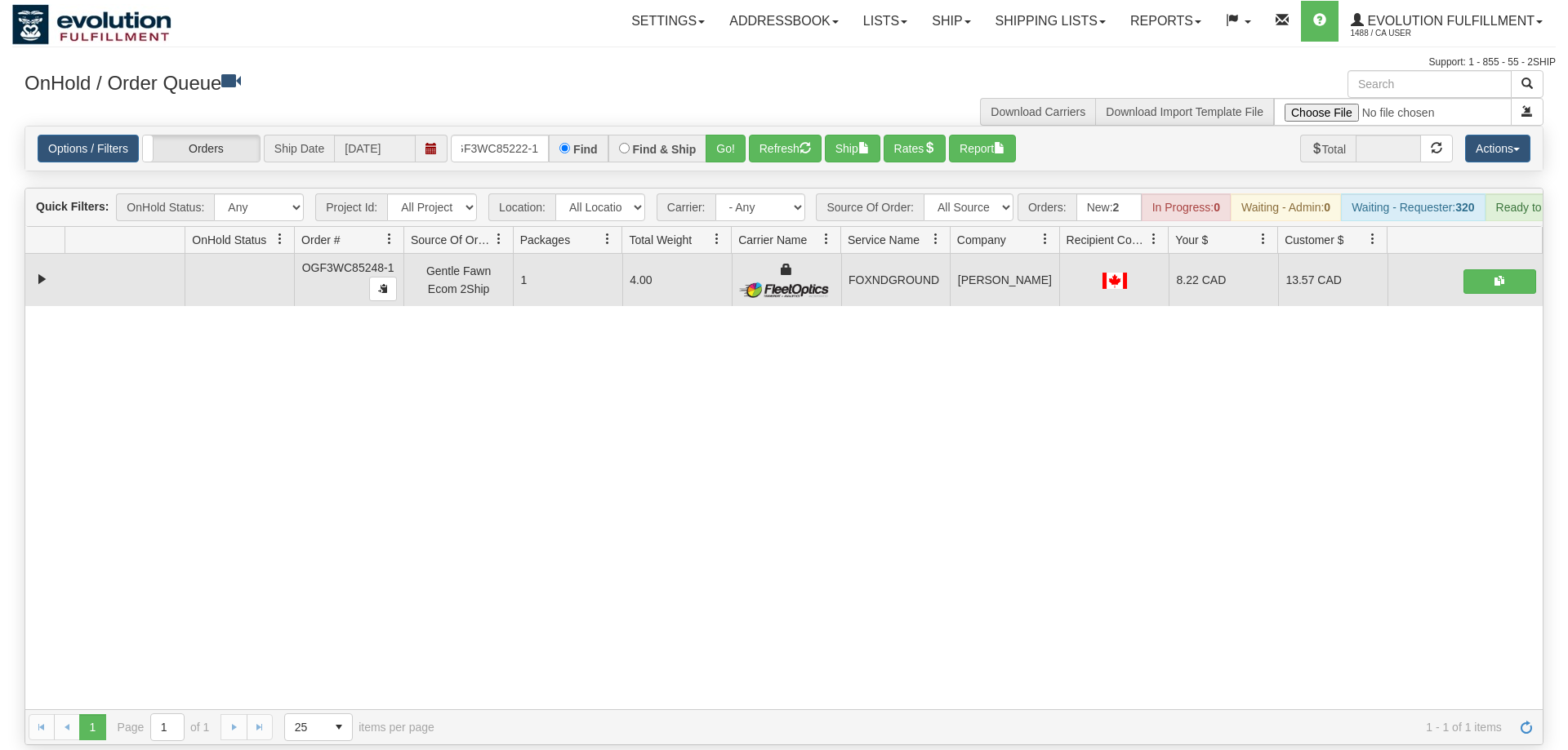
drag, startPoint x: 729, startPoint y: 142, endPoint x: 729, endPoint y: 176, distance: 34.0
click at [729, 176] on div "Is equal to Is not equal to Contains Does not contains CAD USD EUR ZAR [PERSON_…" at bounding box center [784, 435] width 1544 height 619
click at [733, 149] on div "Is equal to Is not equal to Contains Does not contains CAD USD EUR ZAR [PERSON_…" at bounding box center [784, 435] width 1544 height 619
click at [732, 135] on button "Go!" at bounding box center [725, 149] width 40 height 28
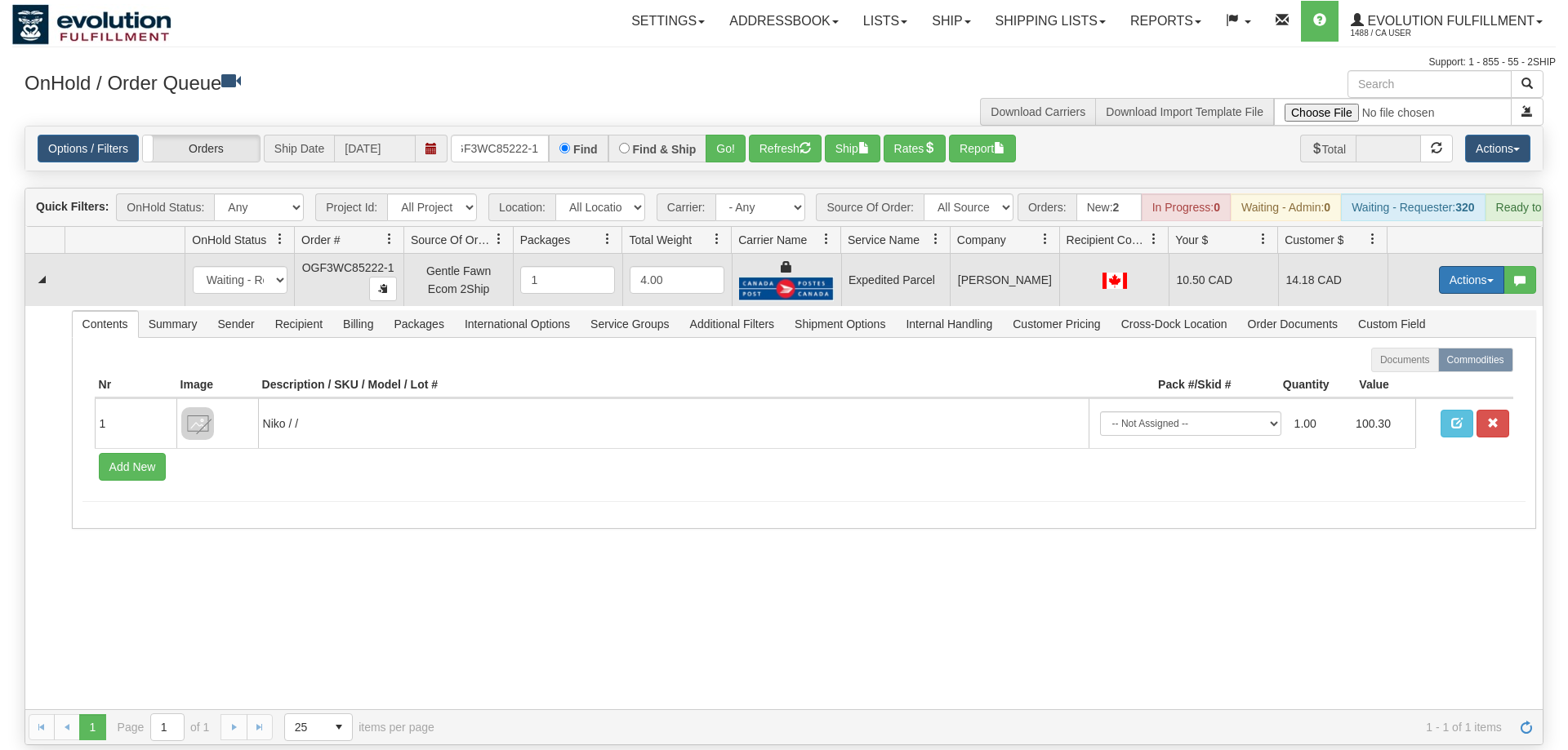
click at [1485, 266] on button "Actions" at bounding box center [1472, 280] width 65 height 28
click at [1424, 364] on link "Ship" at bounding box center [1438, 374] width 131 height 22
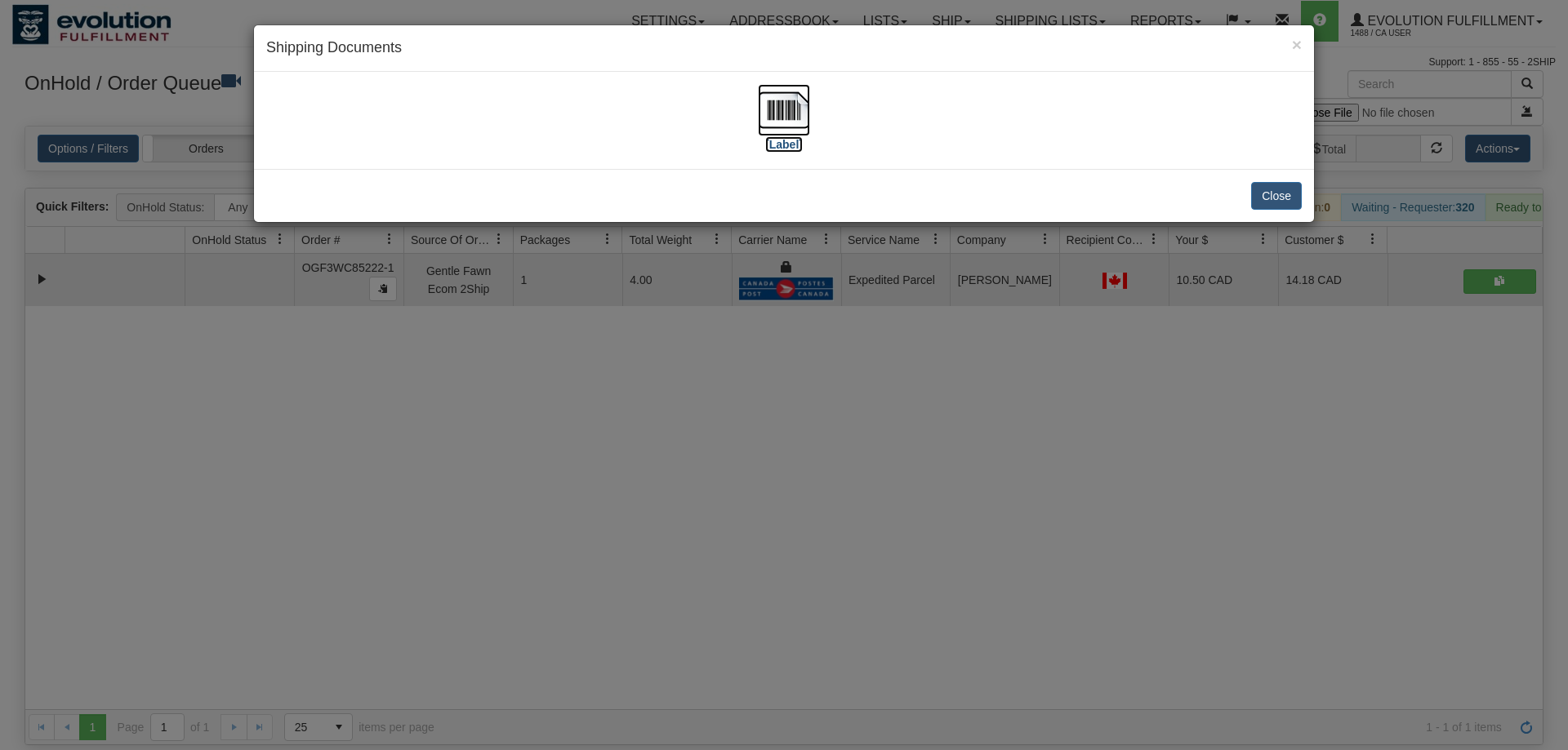
click at [791, 139] on label "[Label]" at bounding box center [784, 144] width 38 height 16
drag, startPoint x: 997, startPoint y: 505, endPoint x: 438, endPoint y: 84, distance: 699.8
click at [980, 491] on div "× Shipping Documents [Label] Close" at bounding box center [784, 375] width 1568 height 750
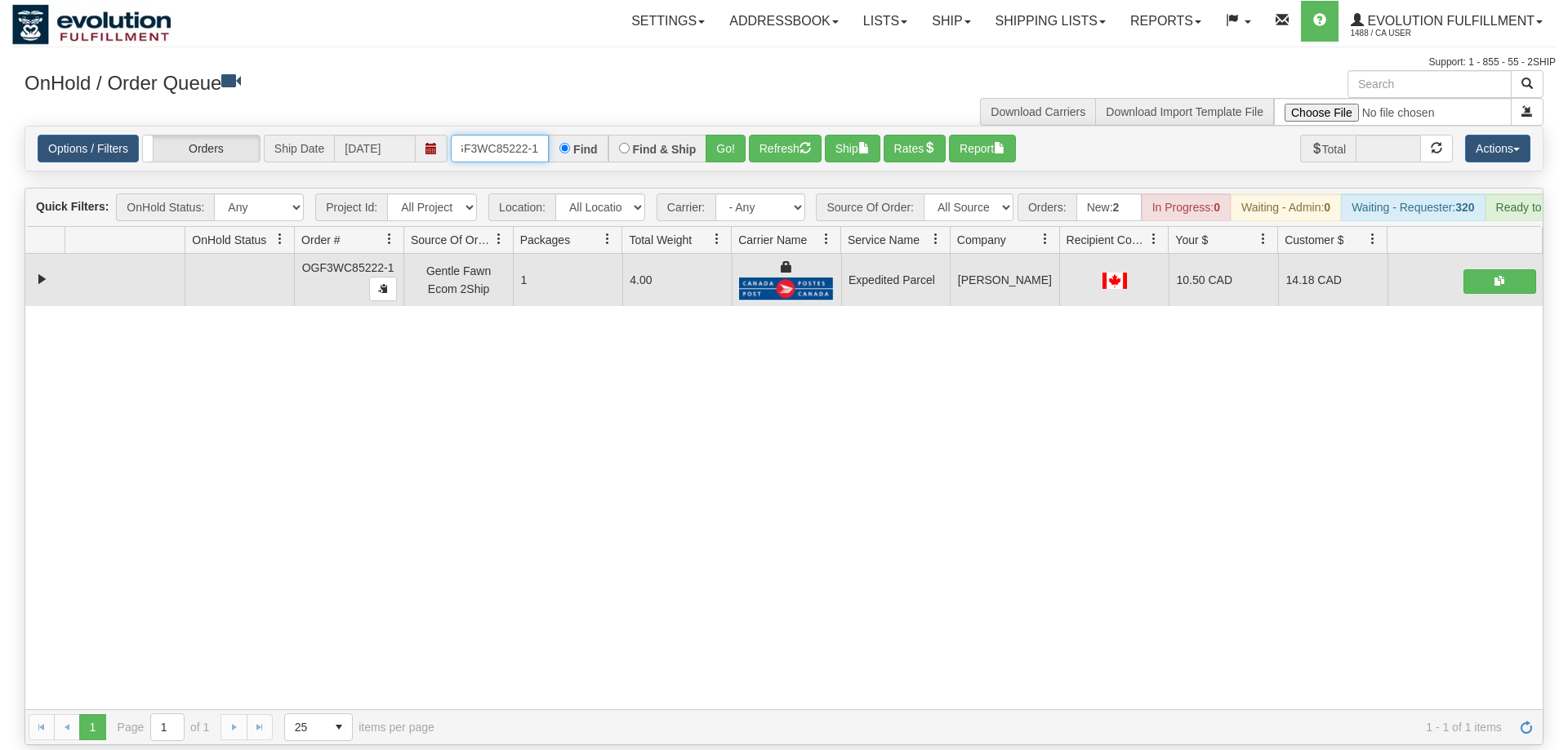
click at [509, 136] on input "OGF3WC85222-1" at bounding box center [500, 149] width 98 height 28
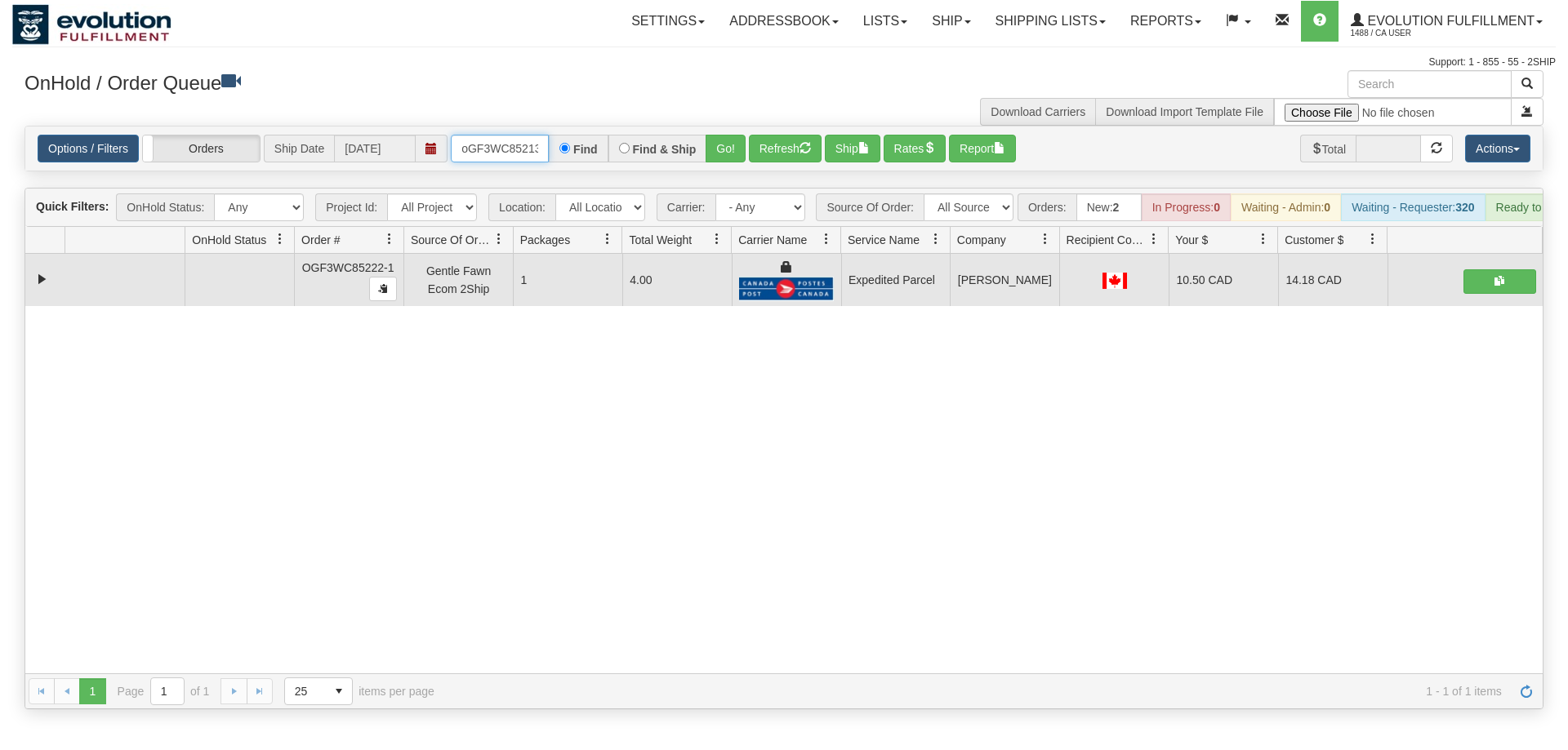
scroll to position [0, 13]
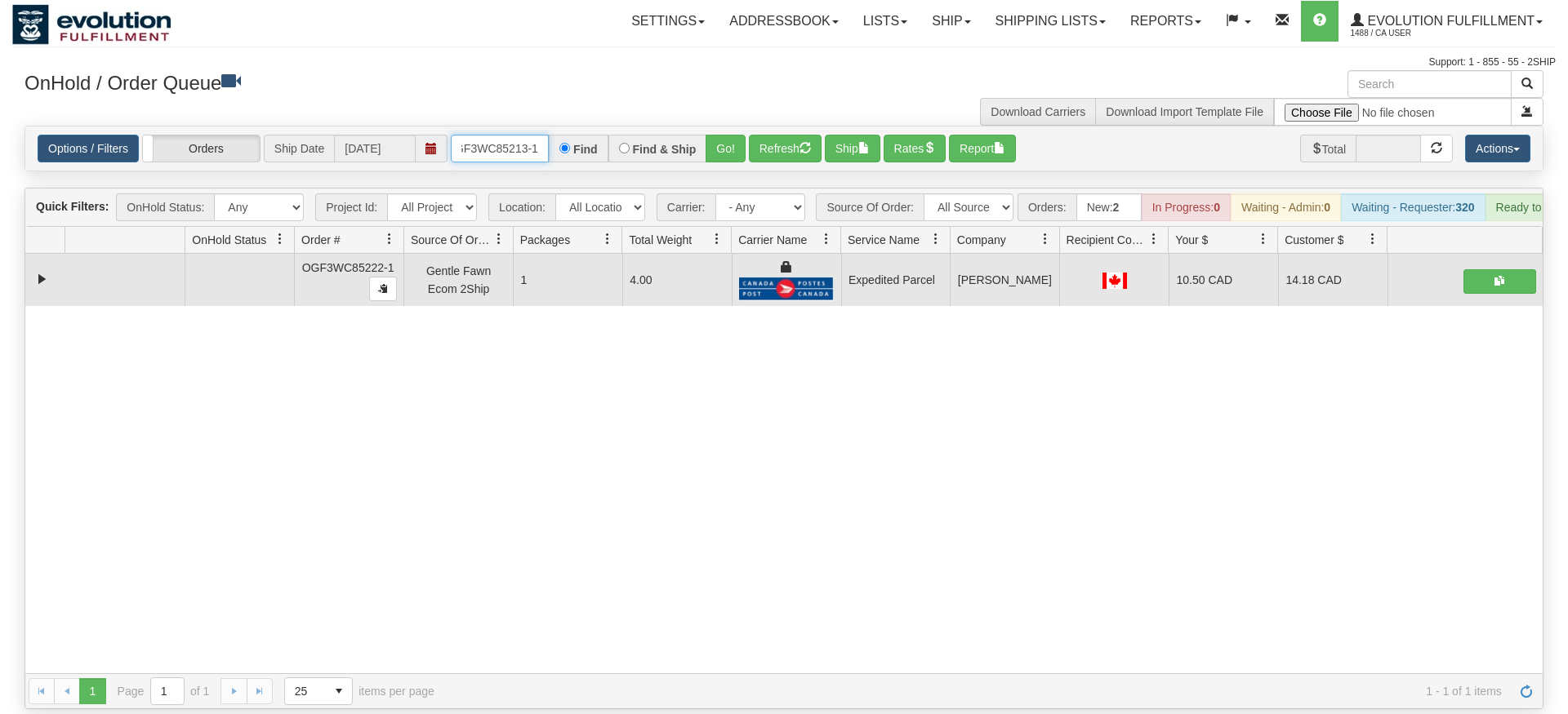
type input "oGF3WC85213-1"
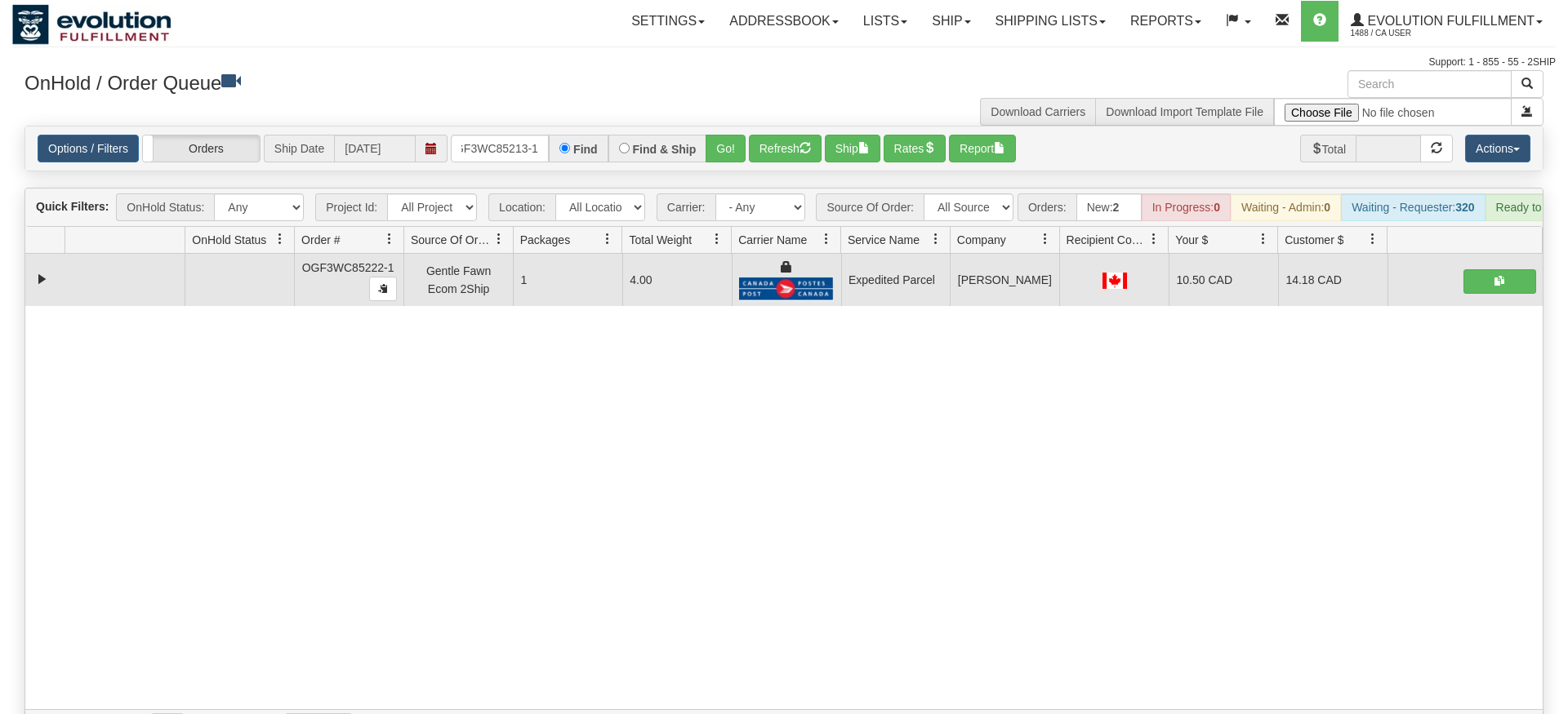
click at [721, 119] on div "× Get OnHold Shipments fields - load dt: 349 Get OnHold Shipments fields - tran…" at bounding box center [784, 408] width 1544 height 675
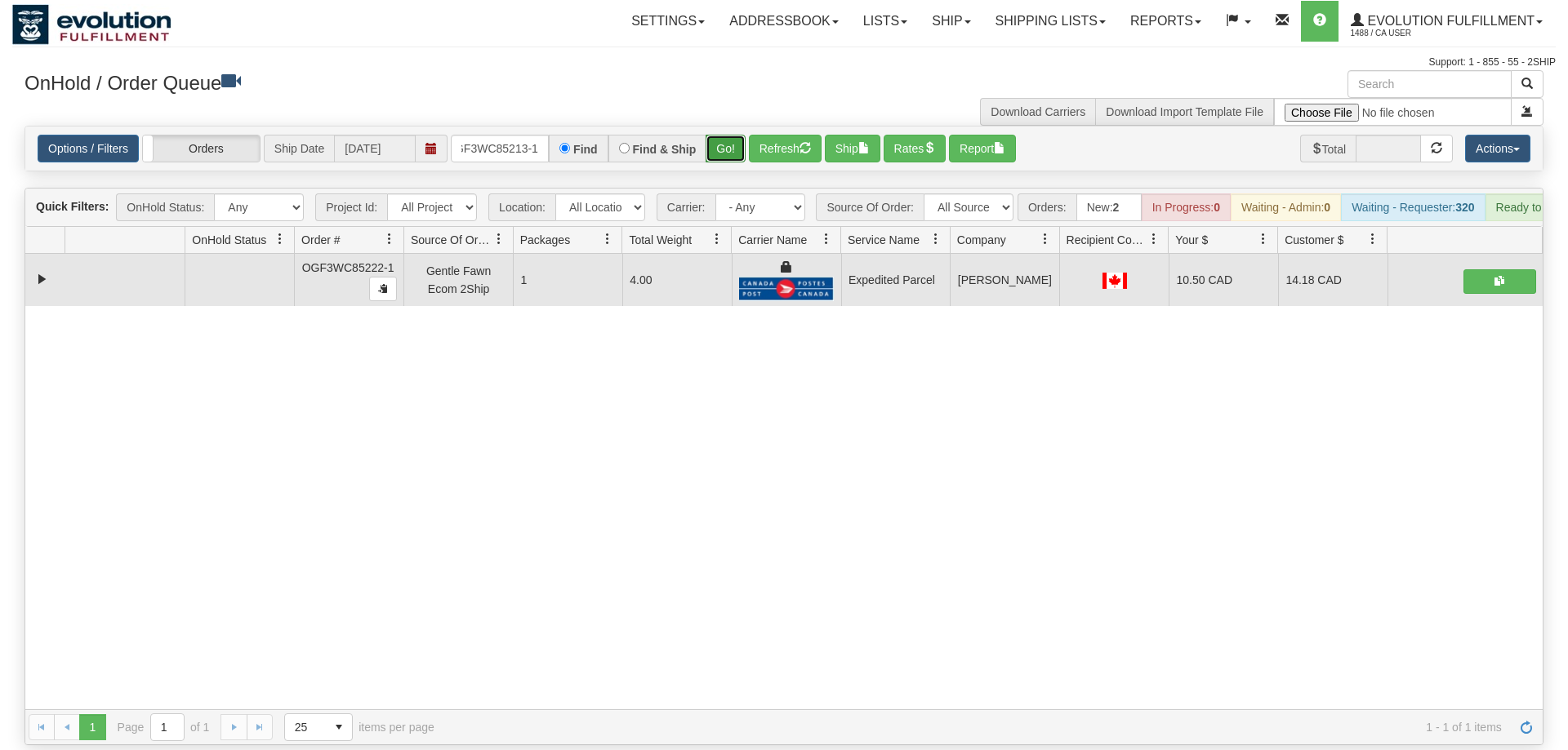
click at [730, 135] on button "Go!" at bounding box center [725, 149] width 40 height 28
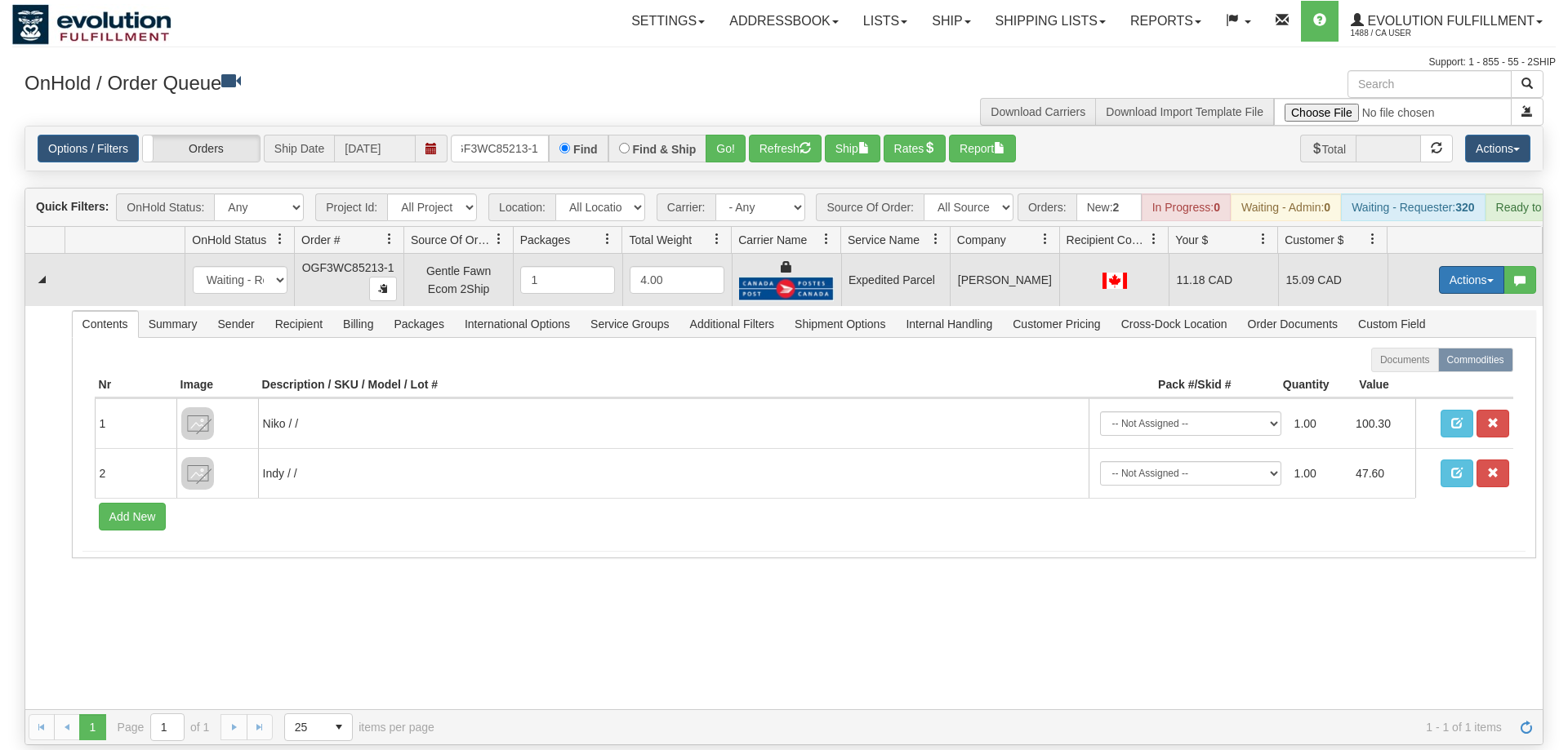
click at [1474, 266] on button "Actions" at bounding box center [1472, 280] width 65 height 28
click at [1464, 364] on link "Ship" at bounding box center [1438, 374] width 131 height 22
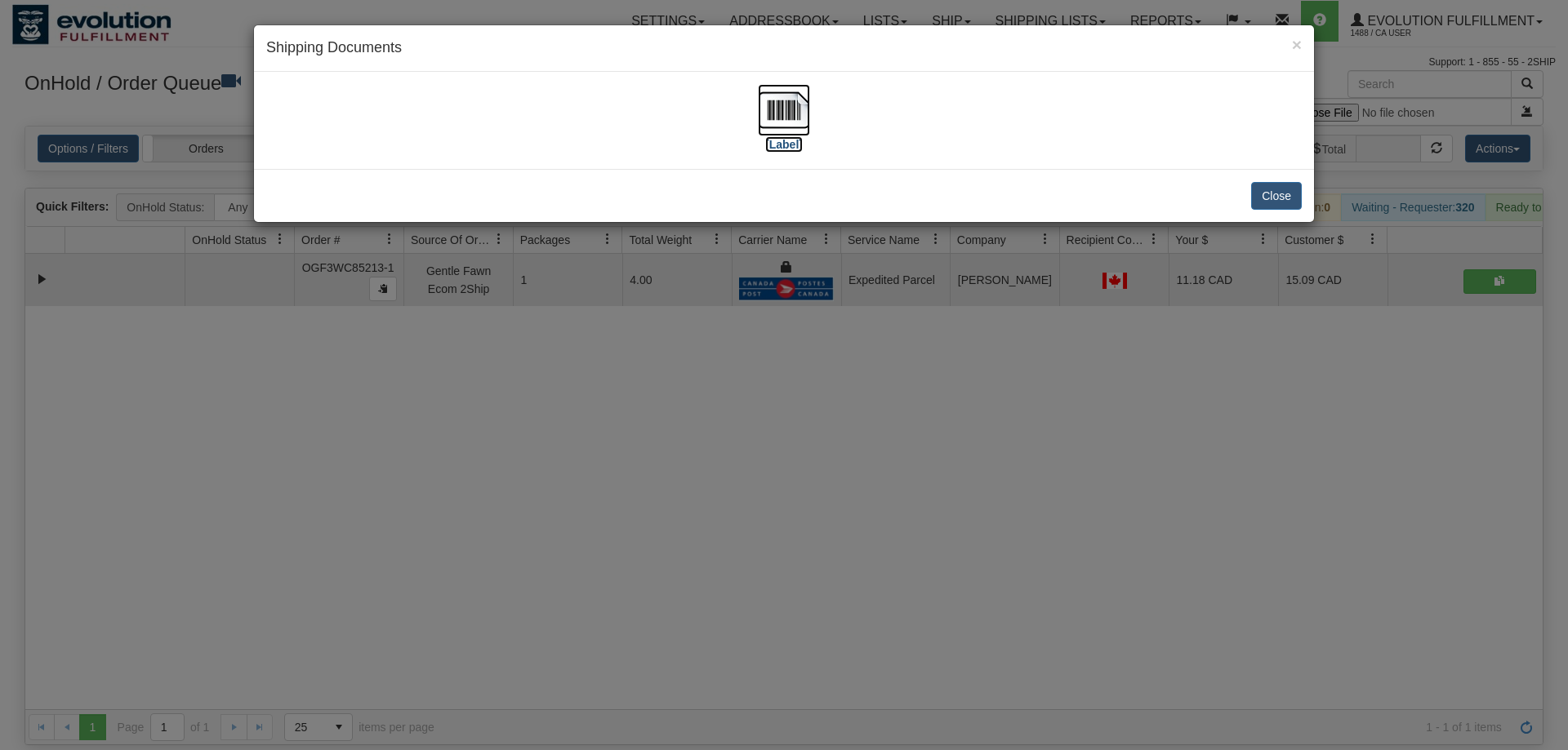
click at [799, 125] on img at bounding box center [784, 110] width 52 height 52
drag, startPoint x: 557, startPoint y: 537, endPoint x: 633, endPoint y: 107, distance: 436.7
click at [569, 523] on div "× Shipping Documents [Label] Close" at bounding box center [784, 375] width 1568 height 750
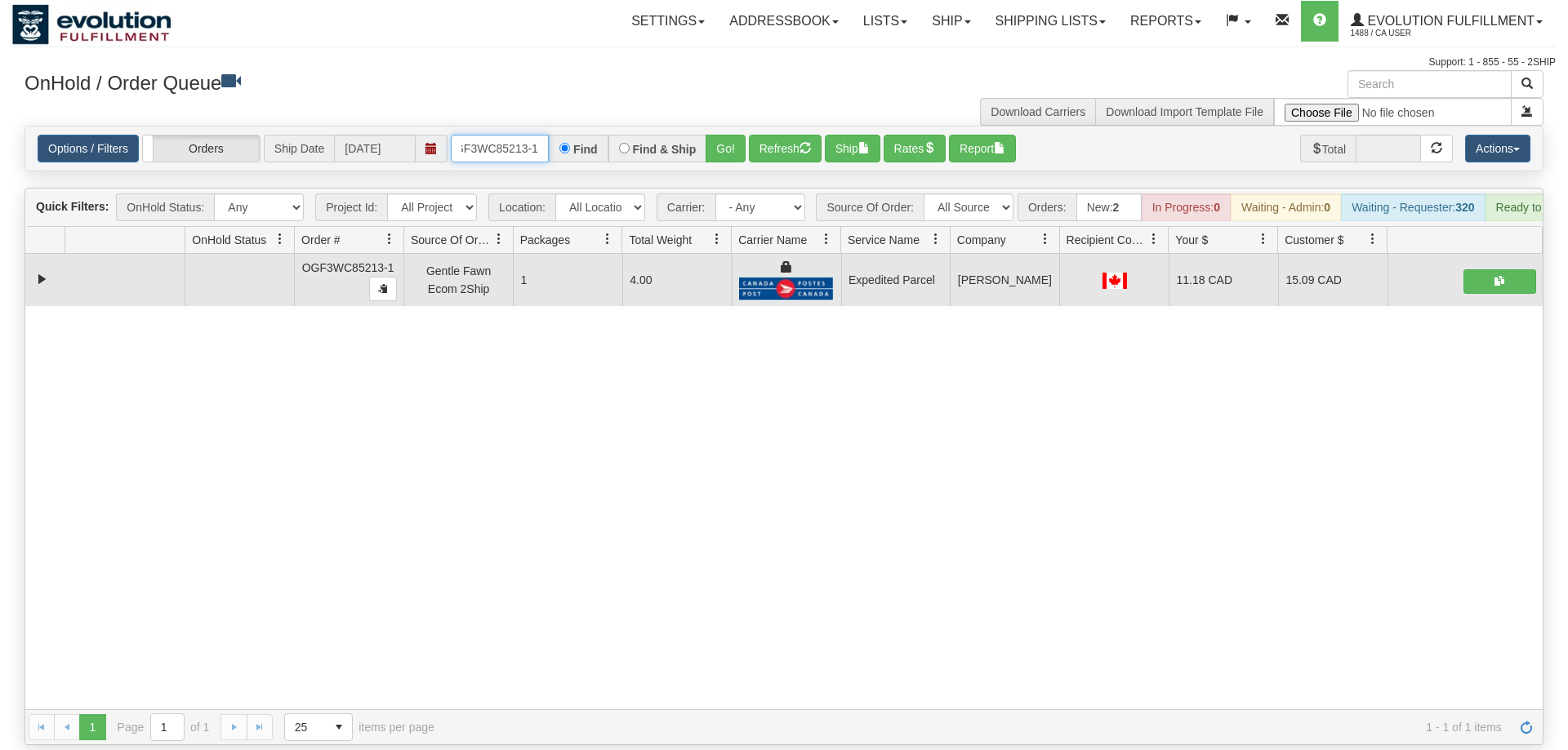
click at [504, 135] on input "oGF3WC85213-1" at bounding box center [500, 149] width 98 height 28
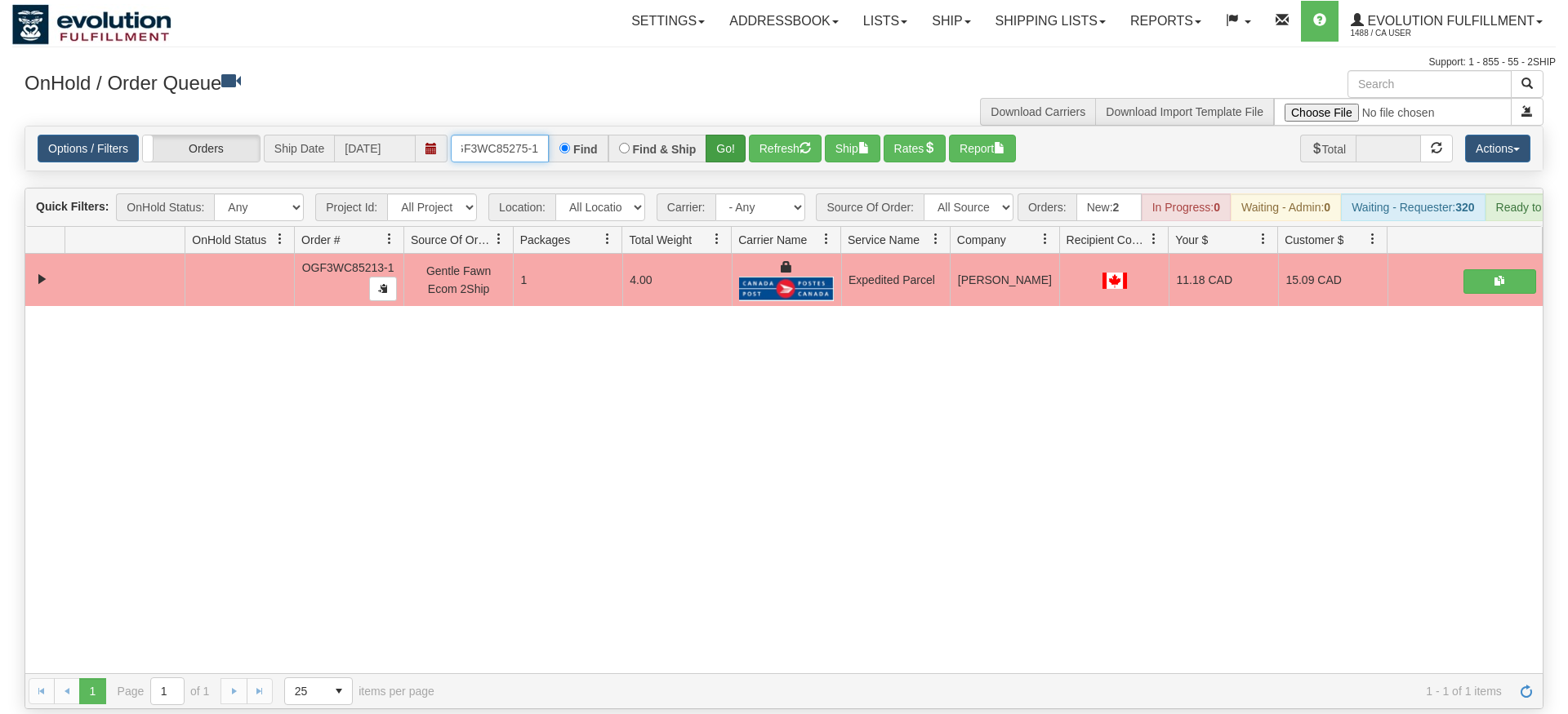
type input "OGF3WC85275-1"
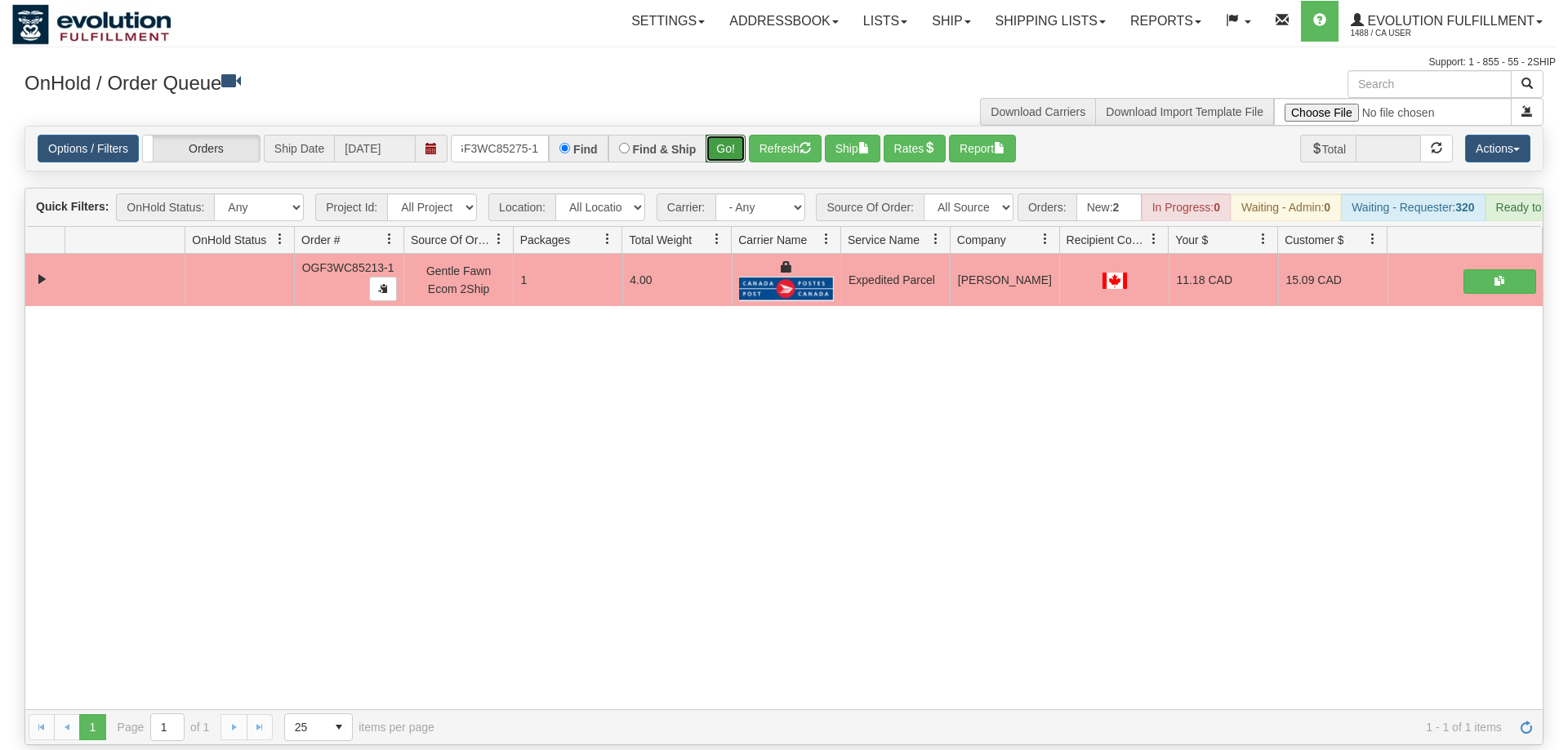
drag, startPoint x: 725, startPoint y: 133, endPoint x: 725, endPoint y: 169, distance: 36.0
click at [725, 169] on div "Is equal to Is not equal to Contains Does not contains CAD USD EUR ZAR [PERSON_…" at bounding box center [784, 435] width 1544 height 619
click at [728, 140] on div "Options / Filters Group Shipments Orders Ship Date [DATE] OGF3WC85275-1 Find Fi…" at bounding box center [783, 148] width 1517 height 44
click at [730, 135] on button "Go!" at bounding box center [725, 149] width 40 height 28
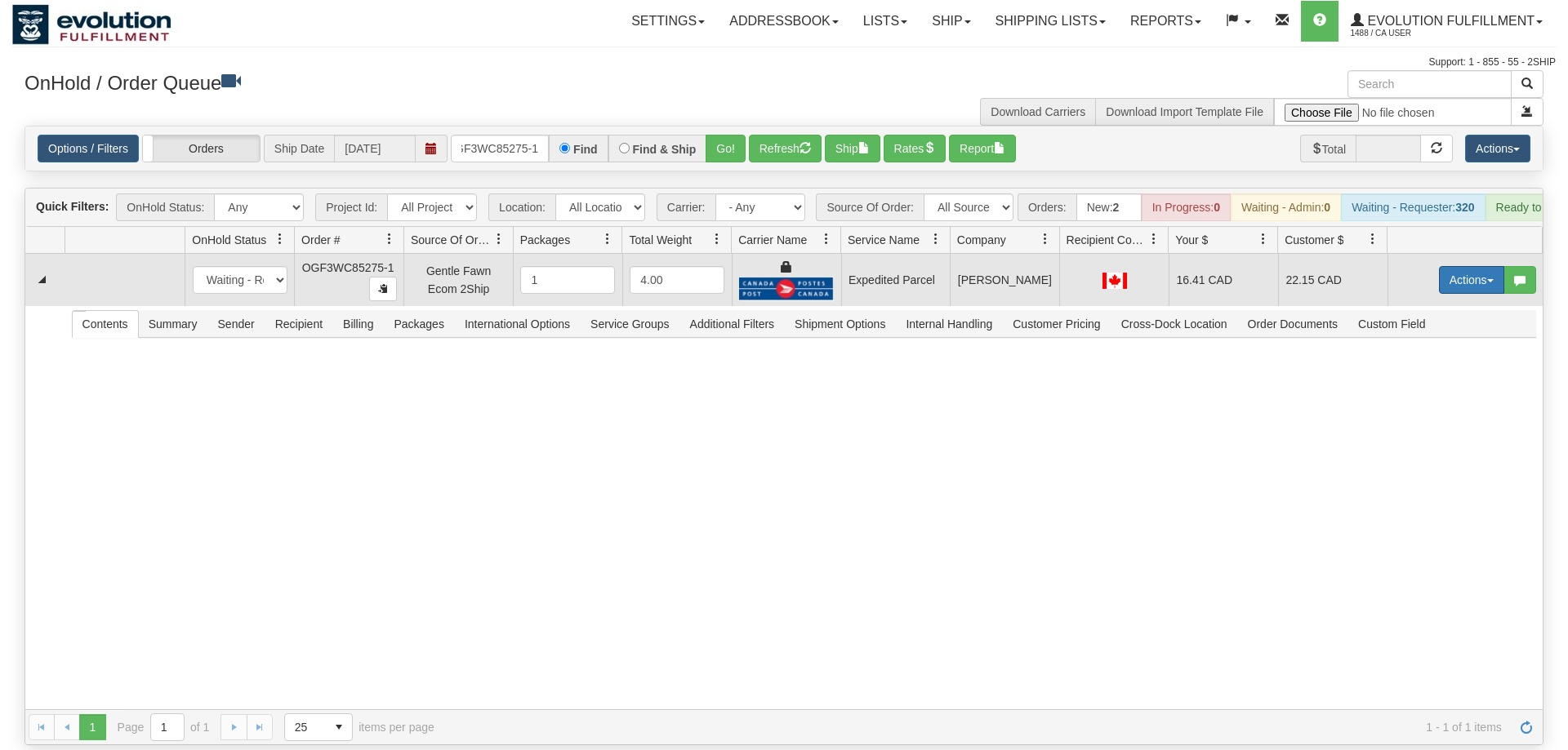
click at [1475, 266] on button "Actions" at bounding box center [1472, 280] width 65 height 28
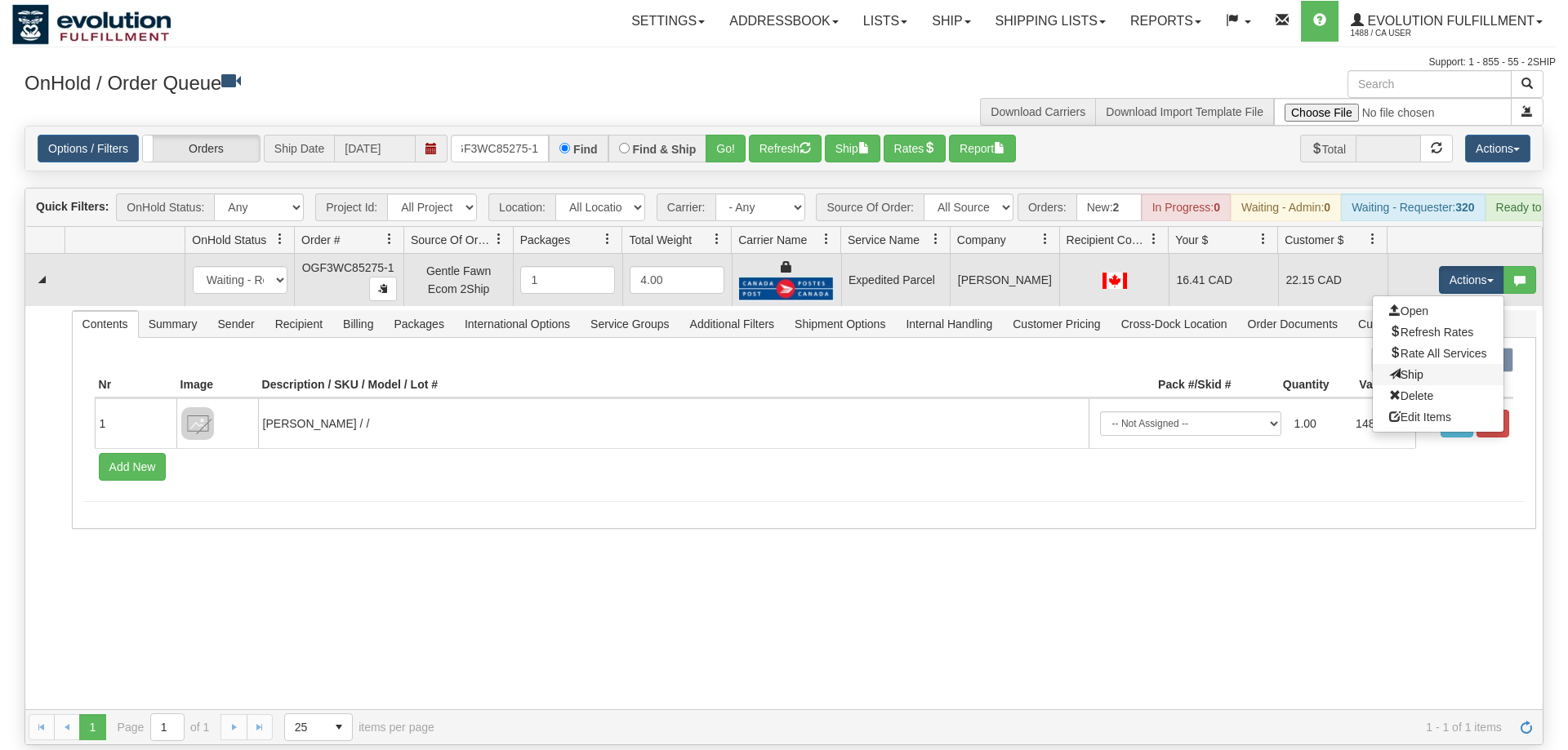
click at [1444, 364] on link "Ship" at bounding box center [1438, 374] width 131 height 22
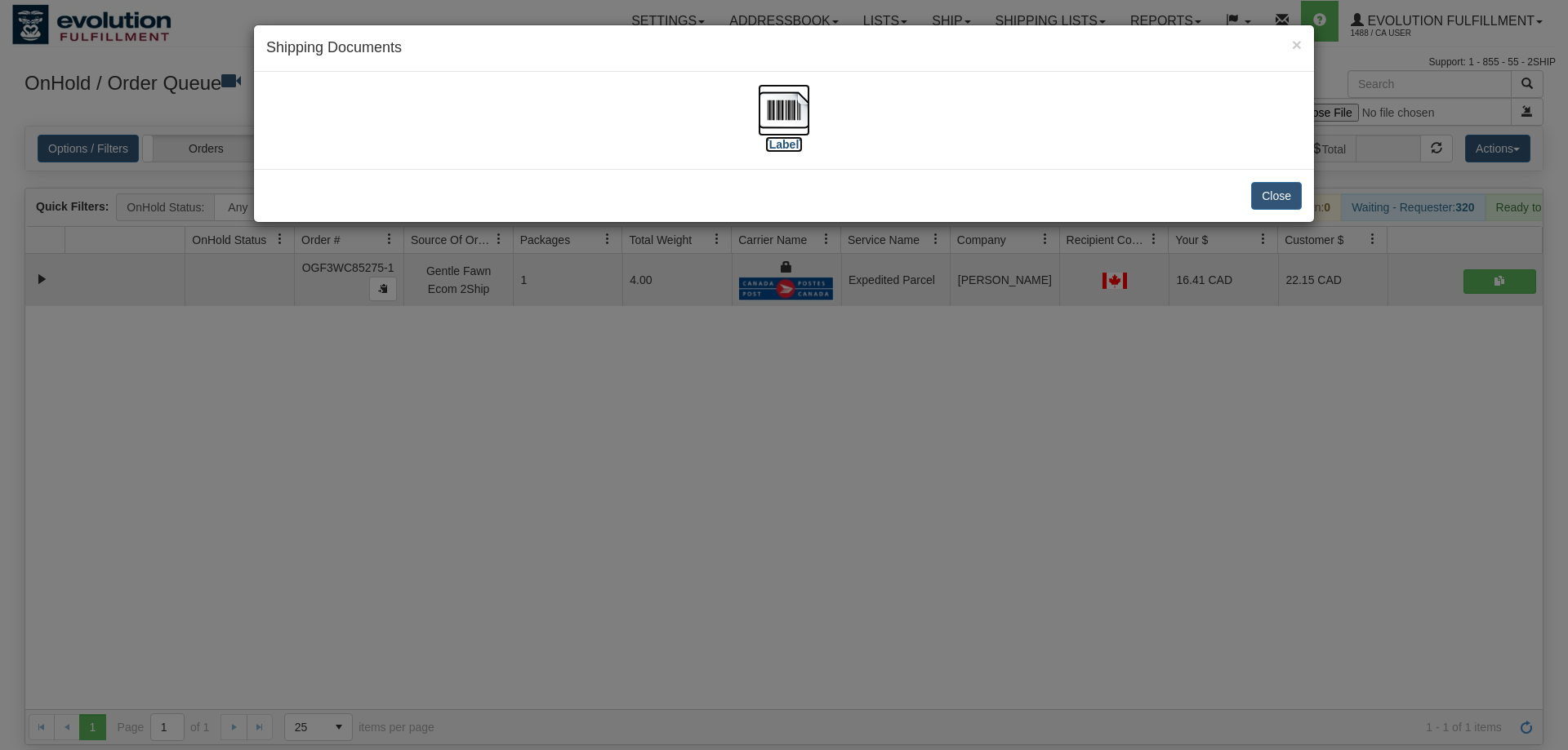
click at [781, 128] on img at bounding box center [784, 110] width 52 height 52
click at [915, 476] on div "× Shipping Documents [Label] Close" at bounding box center [784, 375] width 1568 height 750
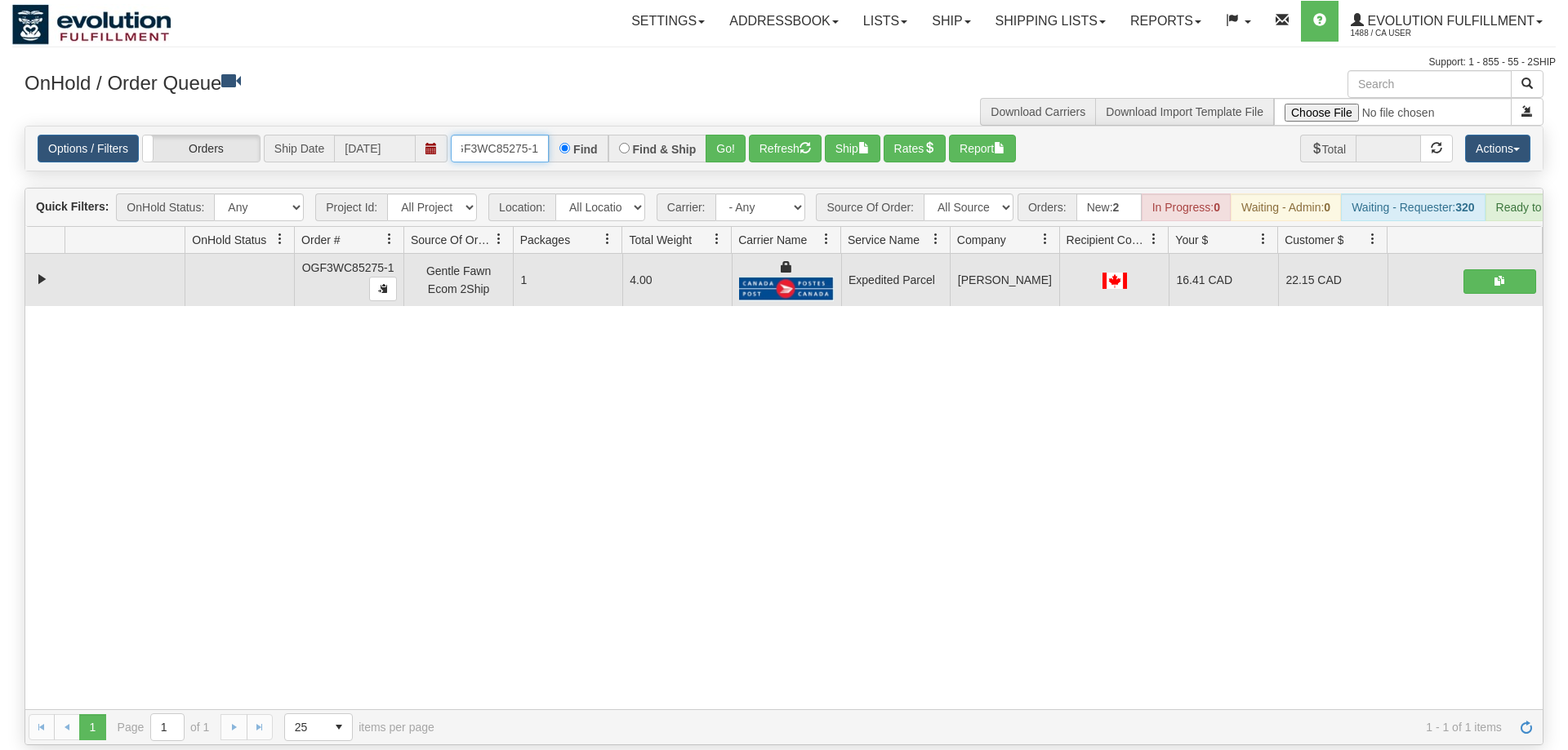
click at [518, 135] on input "OGF3WC85275-1" at bounding box center [500, 149] width 98 height 28
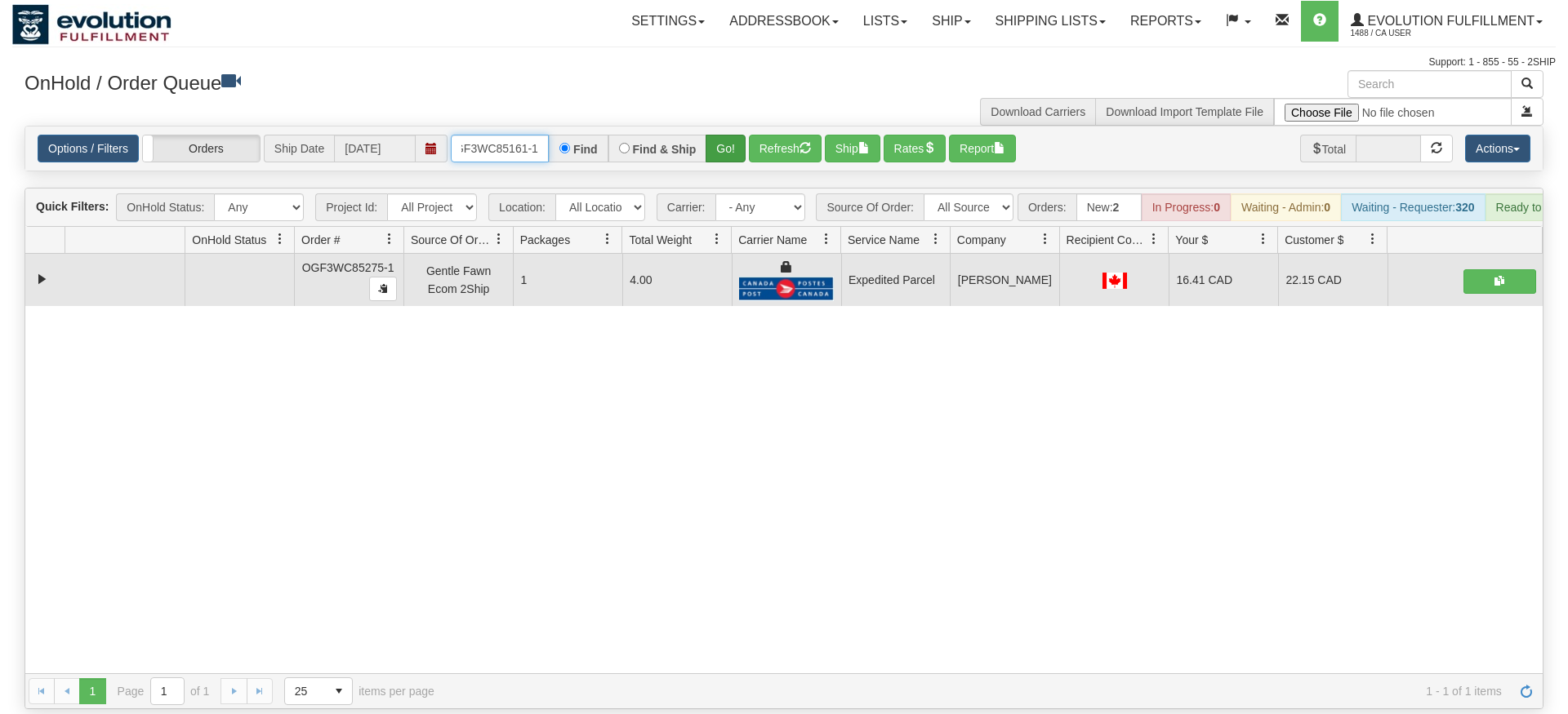
type input "oGF3WC85161-1"
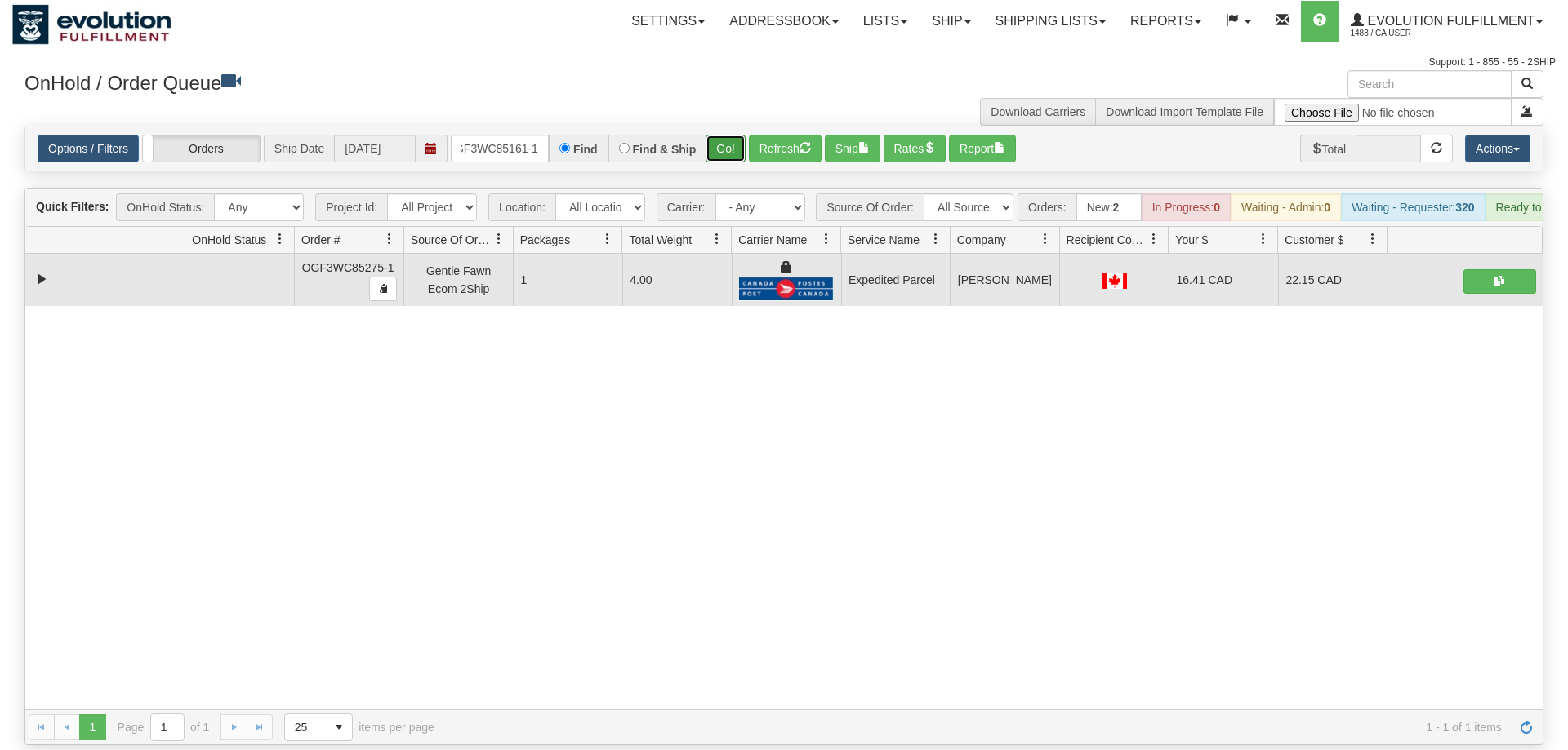
click at [738, 154] on div "Is equal to Is not equal to Contains Does not contains CAD USD EUR ZAR [PERSON_…" at bounding box center [784, 435] width 1544 height 619
click at [726, 135] on button "Go!" at bounding box center [725, 149] width 40 height 28
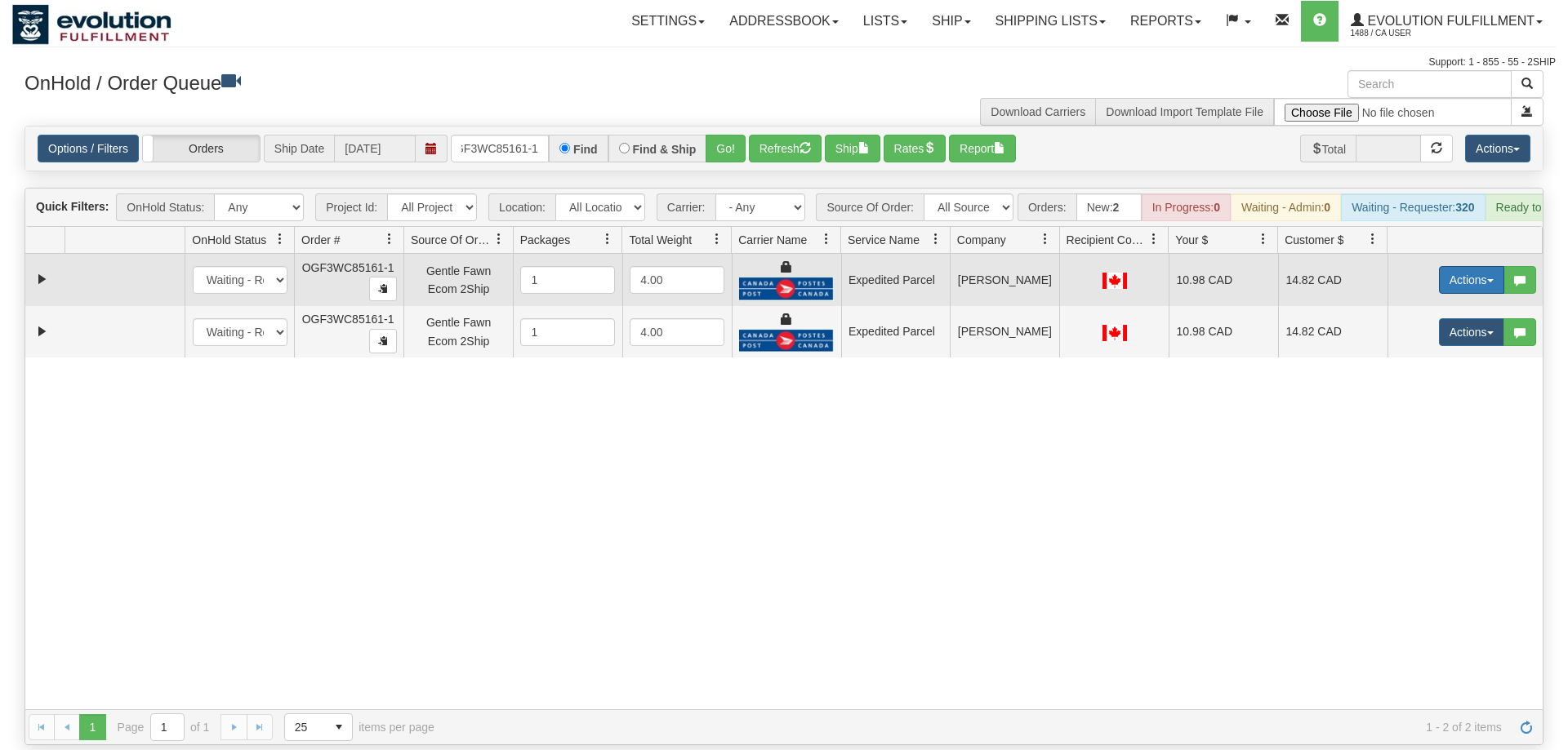
click at [1470, 266] on button "Actions" at bounding box center [1472, 280] width 65 height 28
click at [1417, 368] on span "Ship" at bounding box center [1406, 374] width 34 height 13
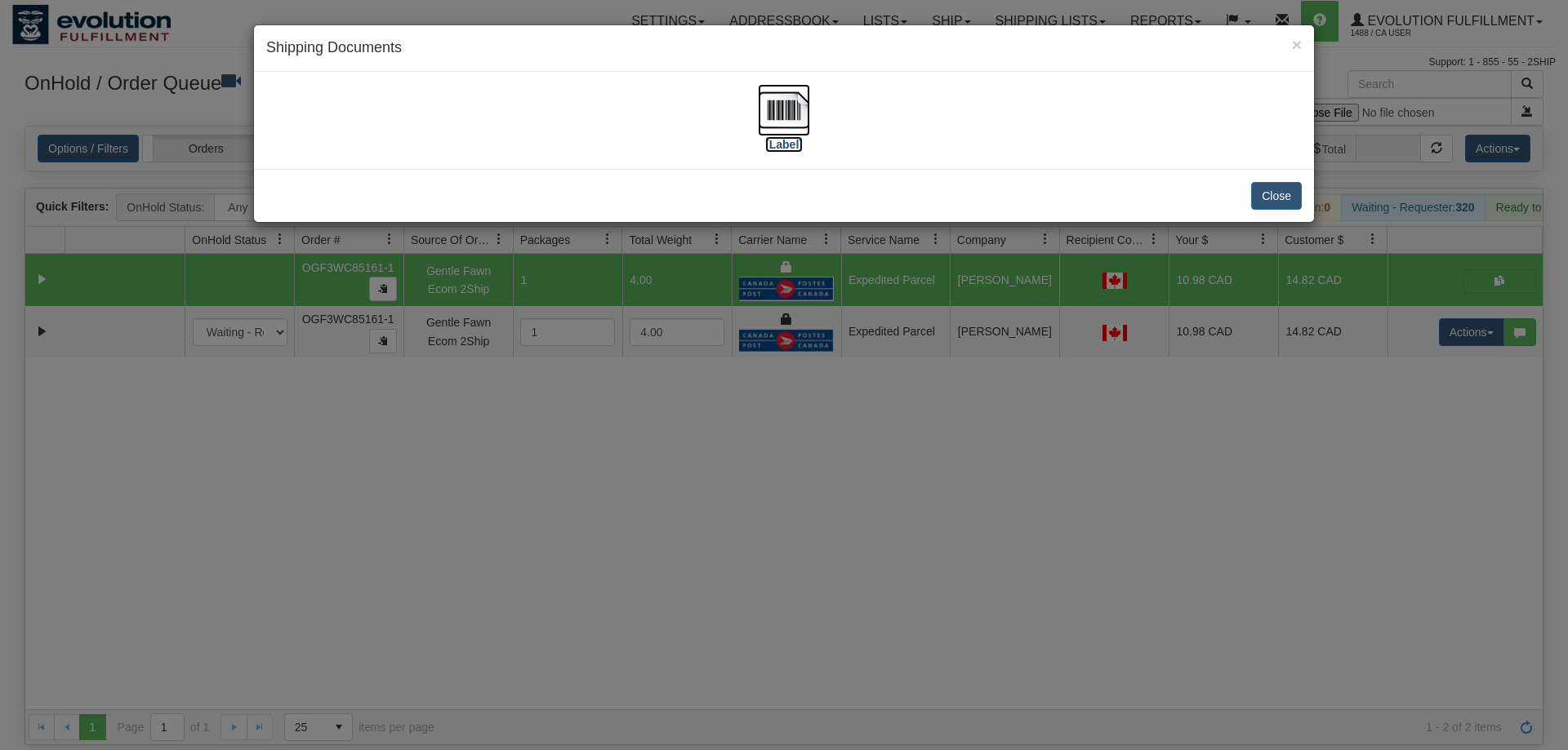
click at [775, 126] on img at bounding box center [784, 110] width 52 height 52
click at [1463, 340] on div "× Shipping Documents [Label] Close" at bounding box center [784, 375] width 1568 height 750
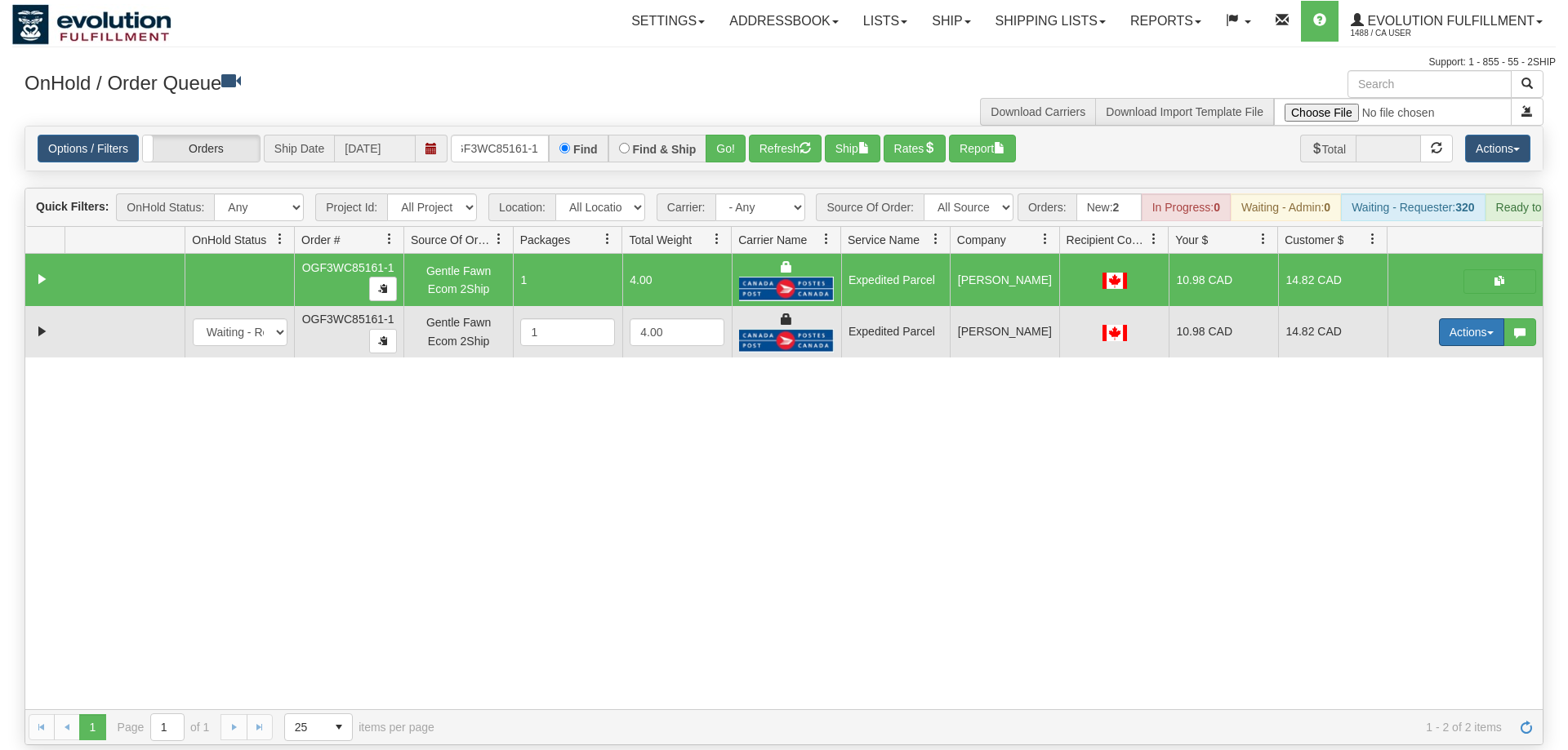
click at [1468, 318] on button "Actions" at bounding box center [1472, 332] width 65 height 28
click at [1435, 438] on link "Delete" at bounding box center [1438, 448] width 131 height 22
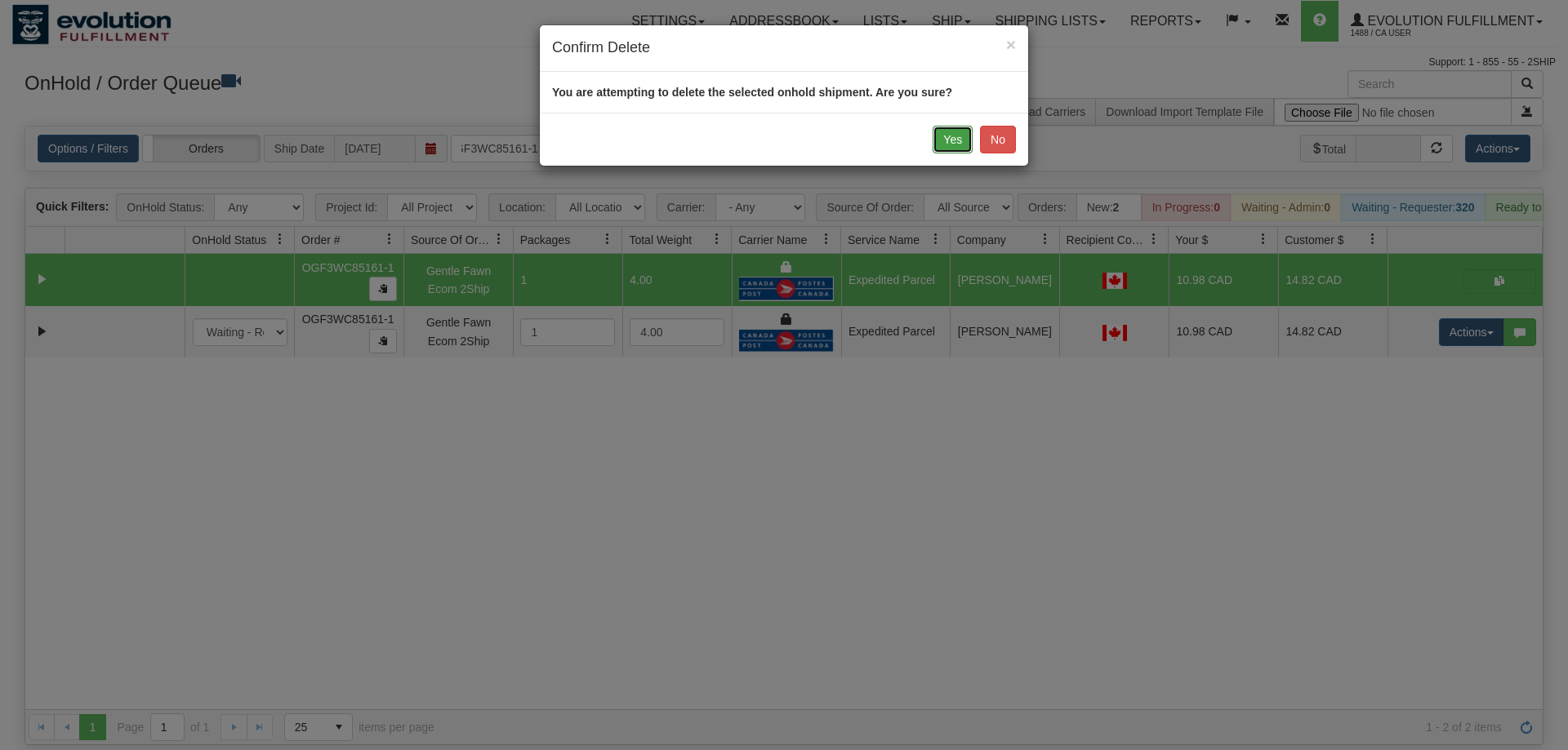
click at [945, 144] on button "Yes" at bounding box center [953, 139] width 40 height 28
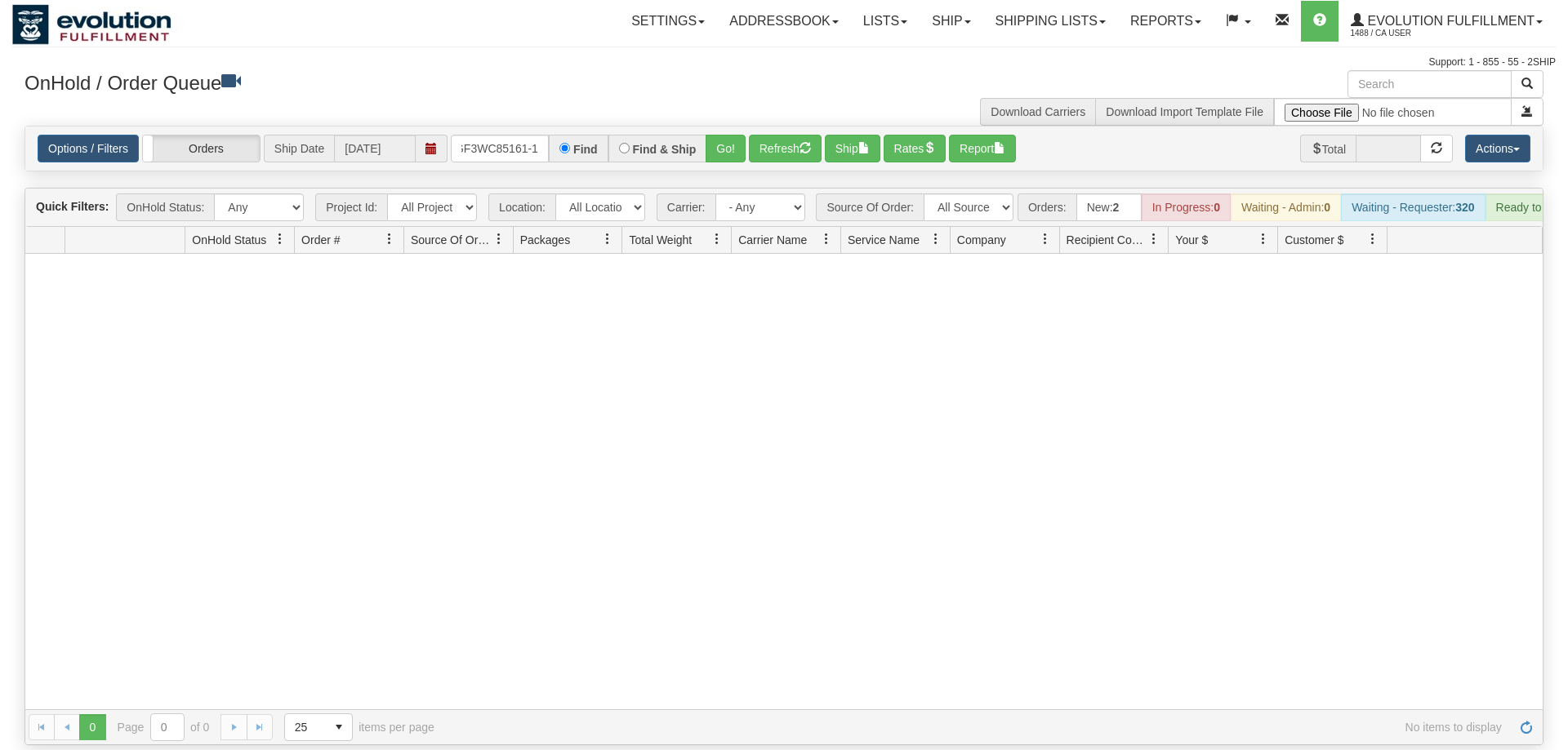
click at [296, 612] on div at bounding box center [783, 482] width 1517 height 456
